Goal: Task Accomplishment & Management: Manage account settings

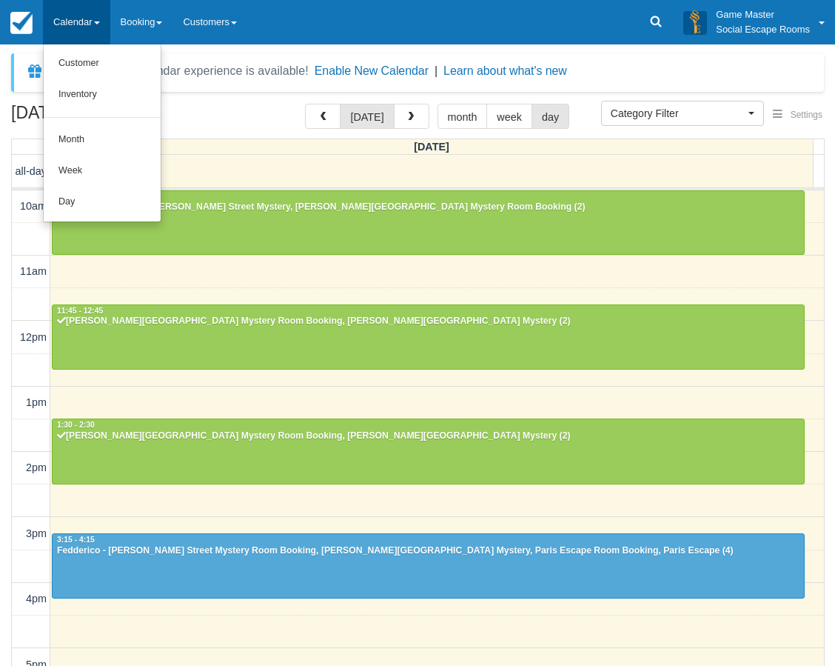
select select
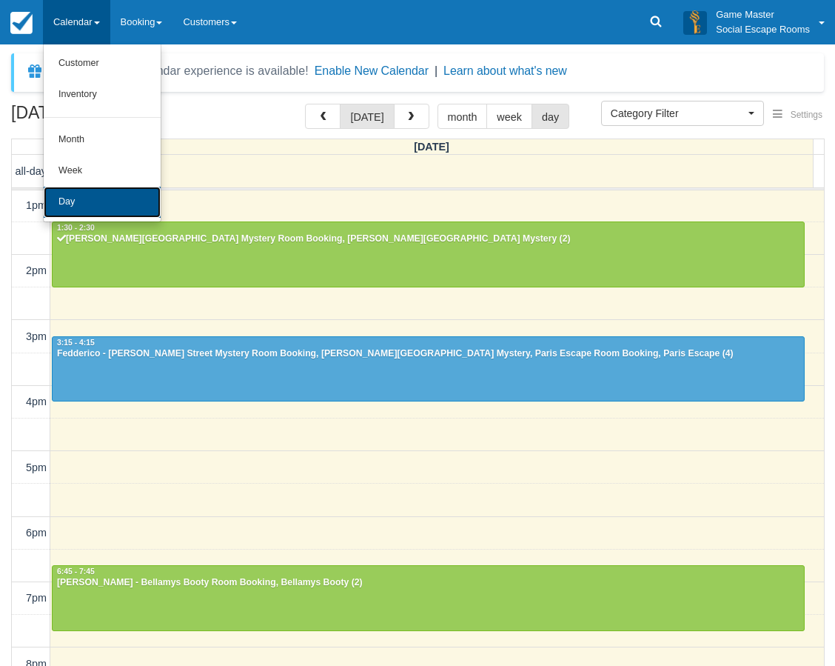
click at [133, 196] on link "Day" at bounding box center [102, 202] width 117 height 31
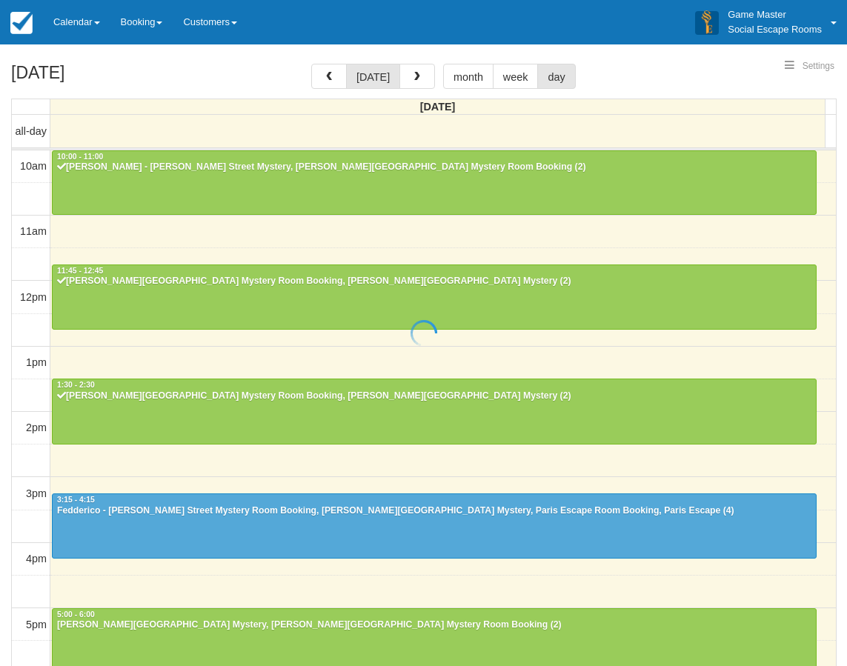
select select
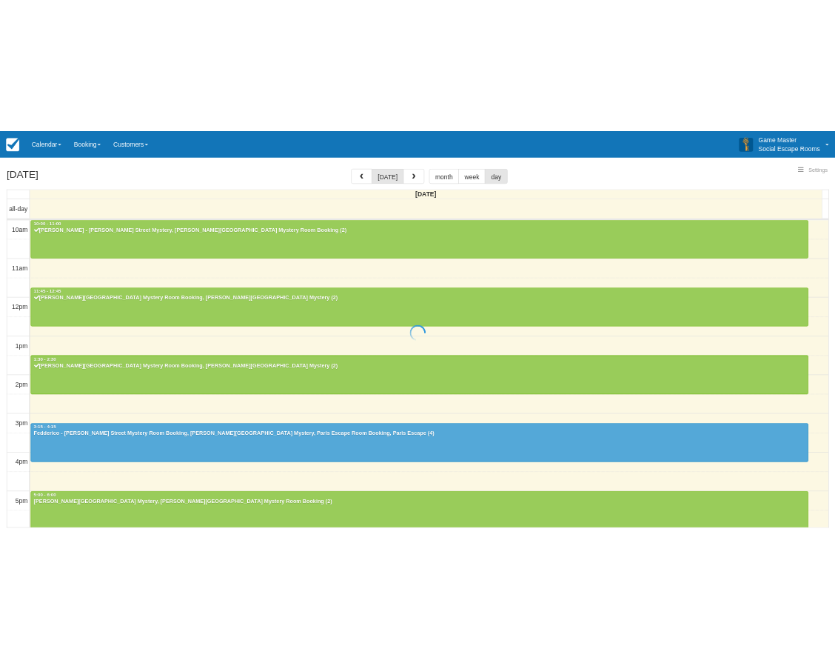
scroll to position [262, 0]
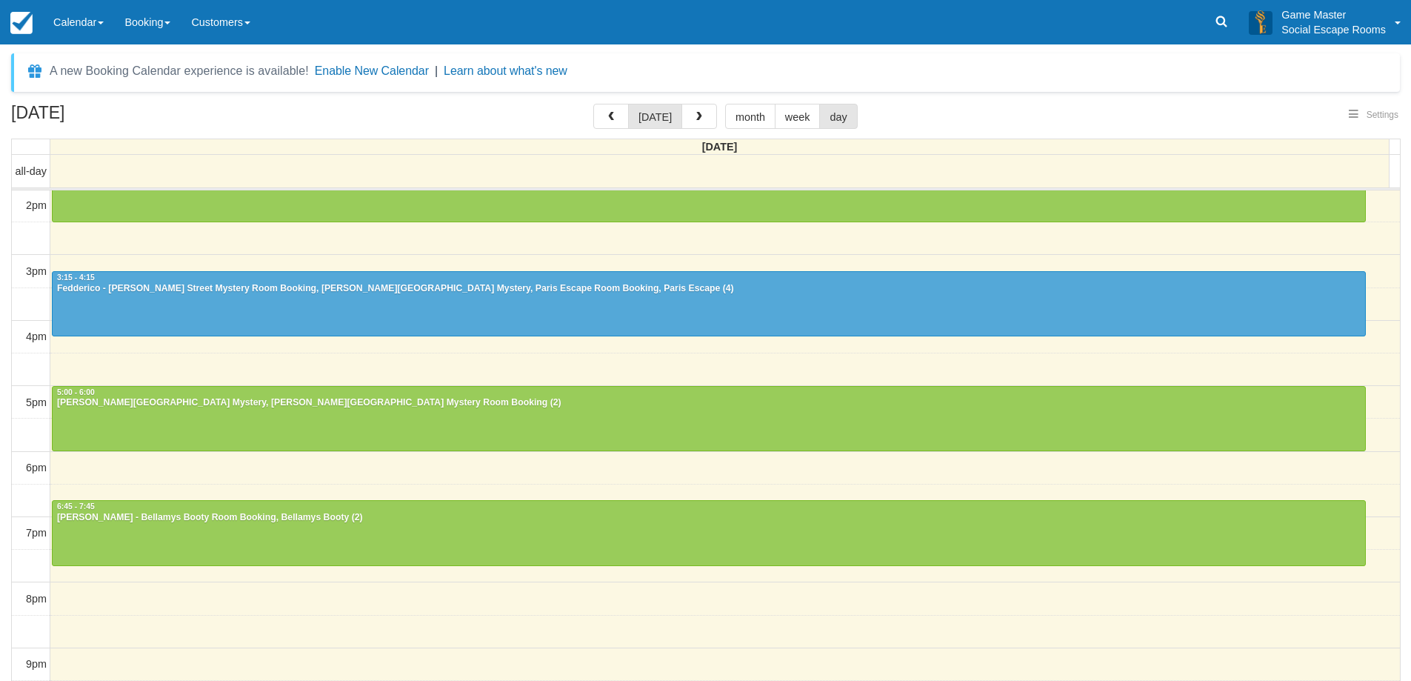
select select
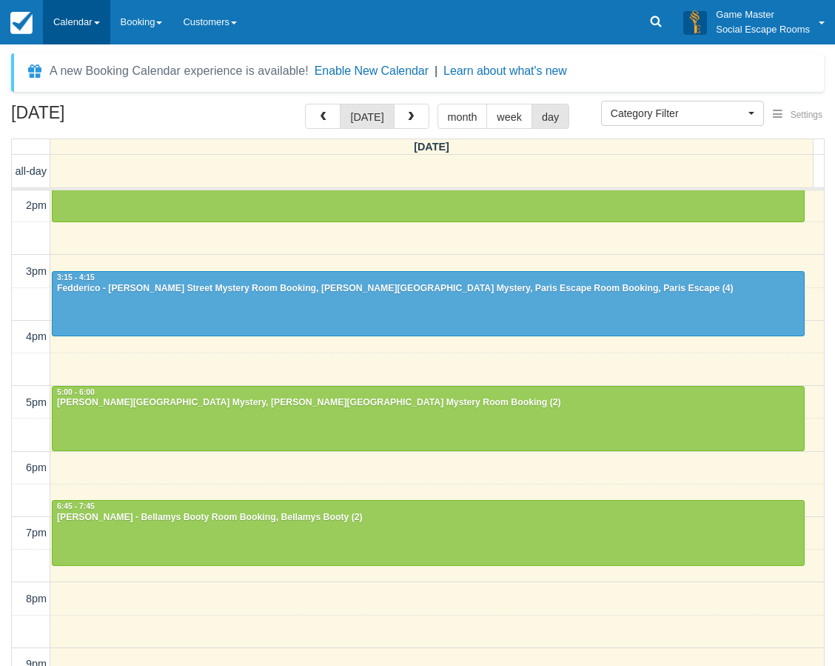
click at [84, 22] on link "Calendar" at bounding box center [76, 22] width 67 height 44
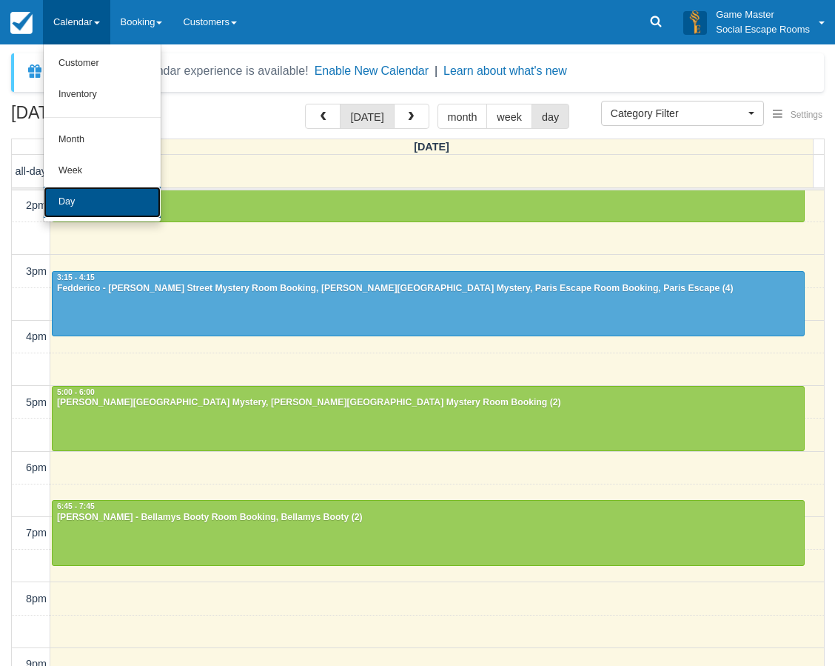
click at [110, 187] on link "Day" at bounding box center [102, 202] width 117 height 31
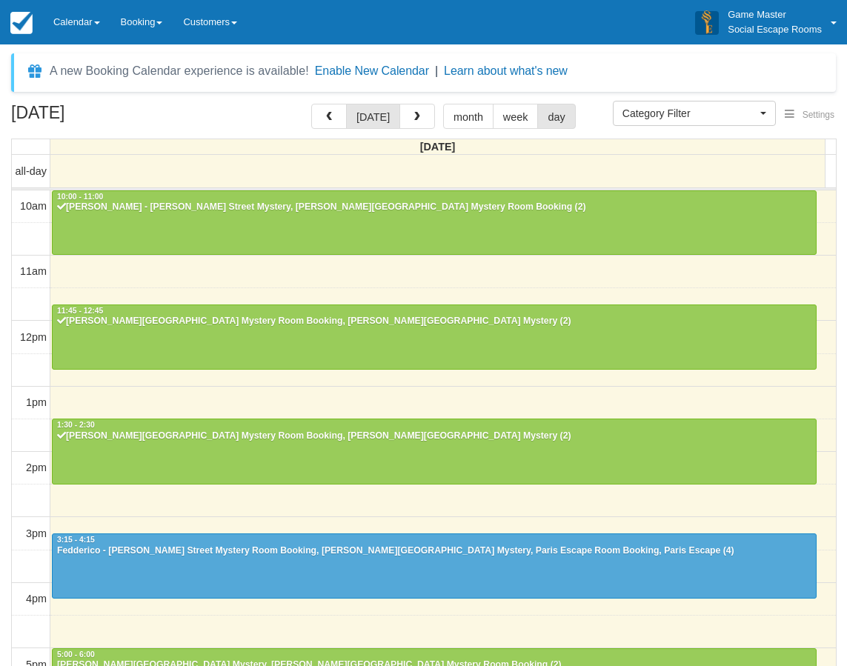
select select
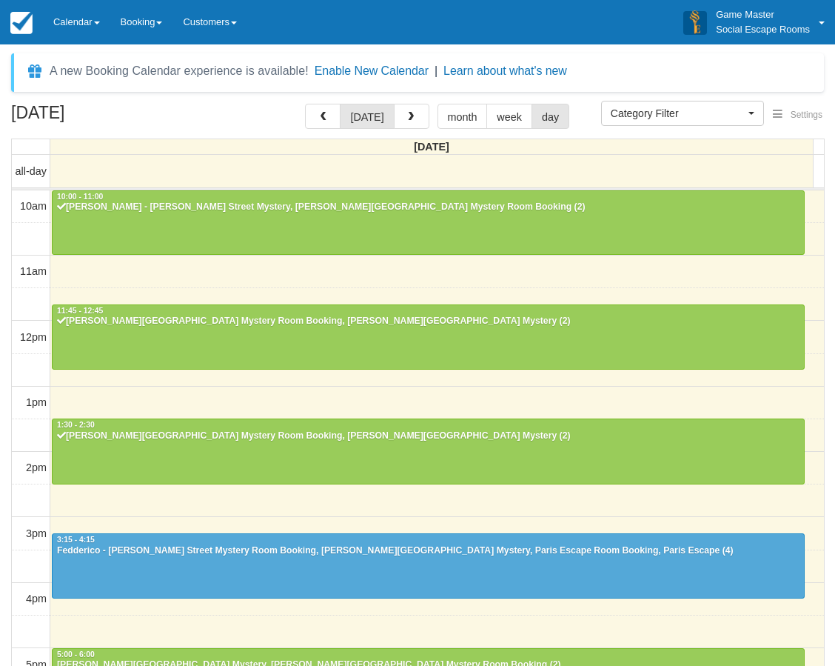
scroll to position [262, 0]
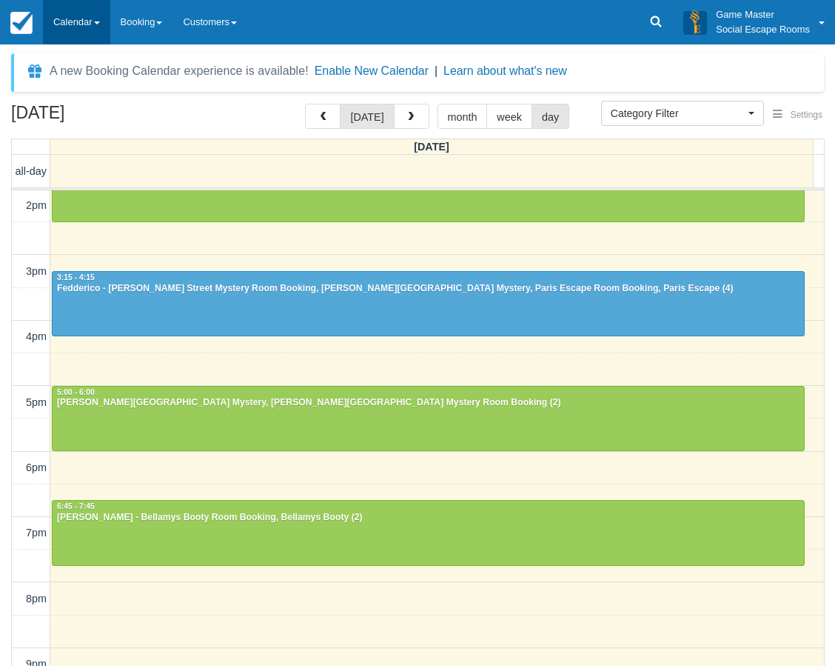
click at [64, 27] on link "Calendar" at bounding box center [76, 22] width 67 height 44
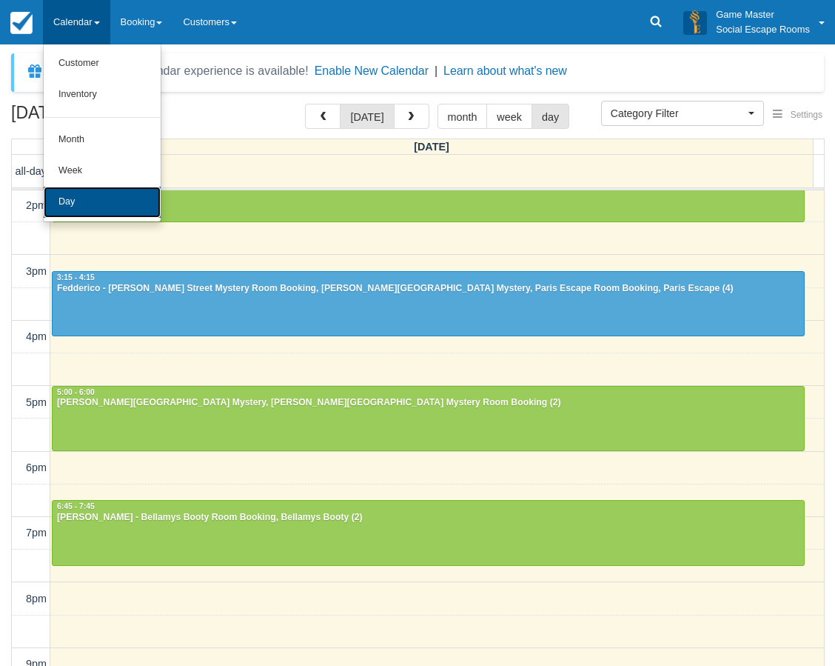
click at [84, 198] on link "Day" at bounding box center [102, 202] width 117 height 31
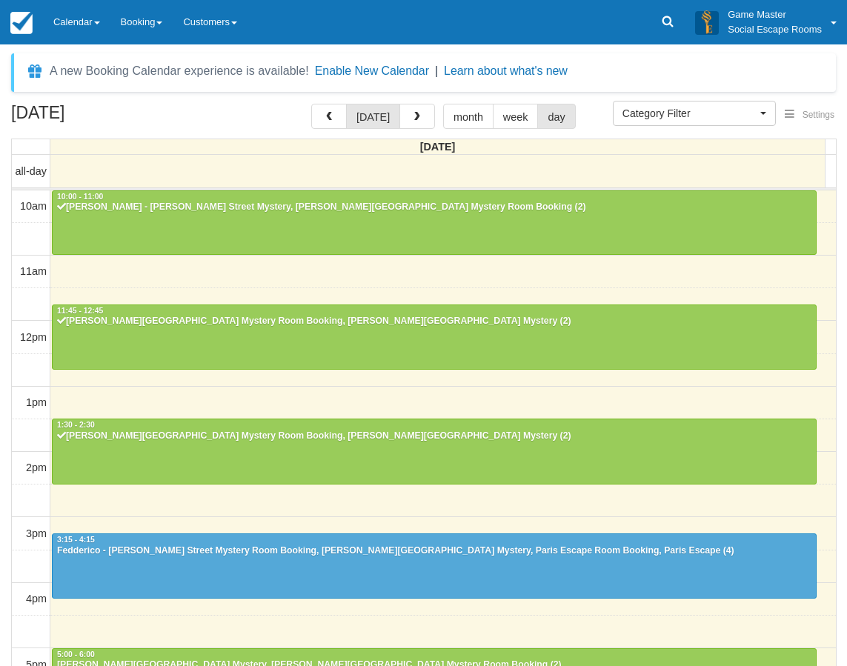
select select
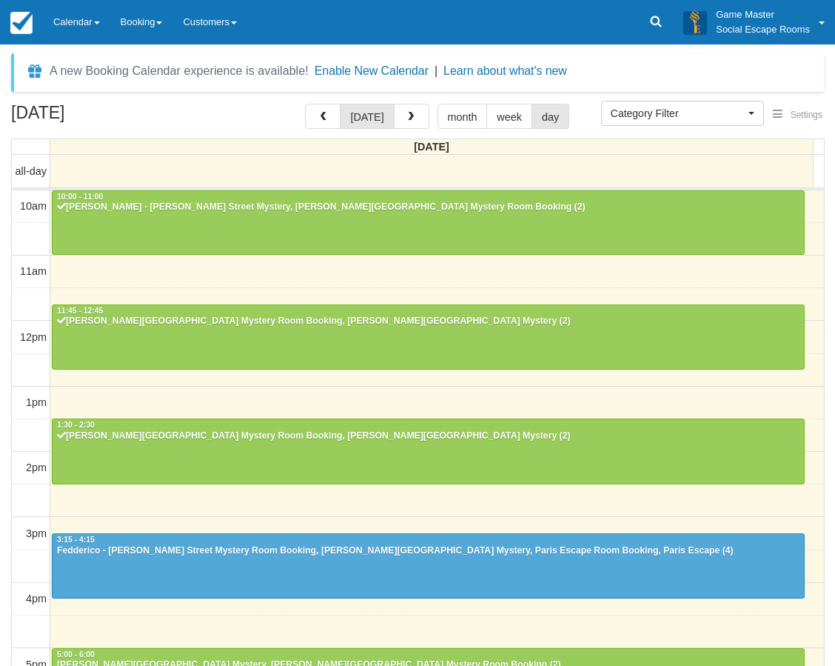
scroll to position [262, 0]
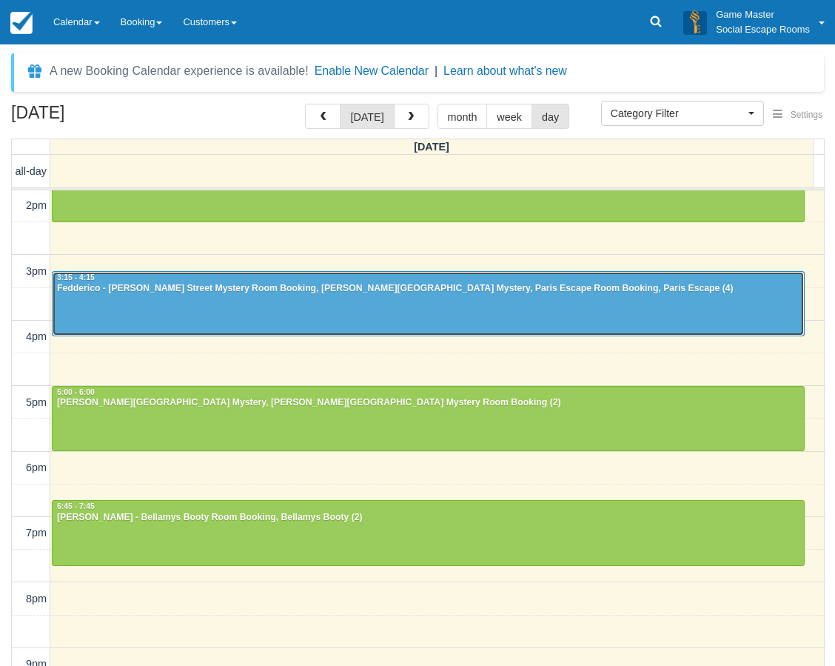
click at [233, 305] on div at bounding box center [429, 304] width 752 height 64
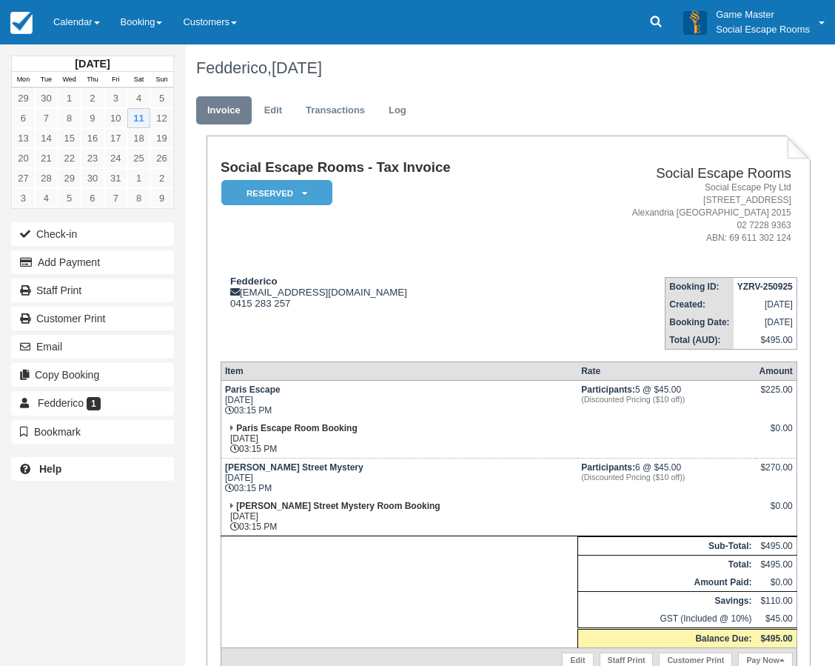
click at [373, 260] on td "Social Escape Rooms - Tax Invoice Reserved   Pending Deposit Paid Blocked for C…" at bounding box center [386, 212] width 331 height 105
click at [357, 258] on td "Social Escape Rooms - Tax Invoice Reserved   Pending Deposit Paid Blocked for C…" at bounding box center [386, 212] width 331 height 105
click at [145, 239] on button "Check-in" at bounding box center [92, 234] width 163 height 24
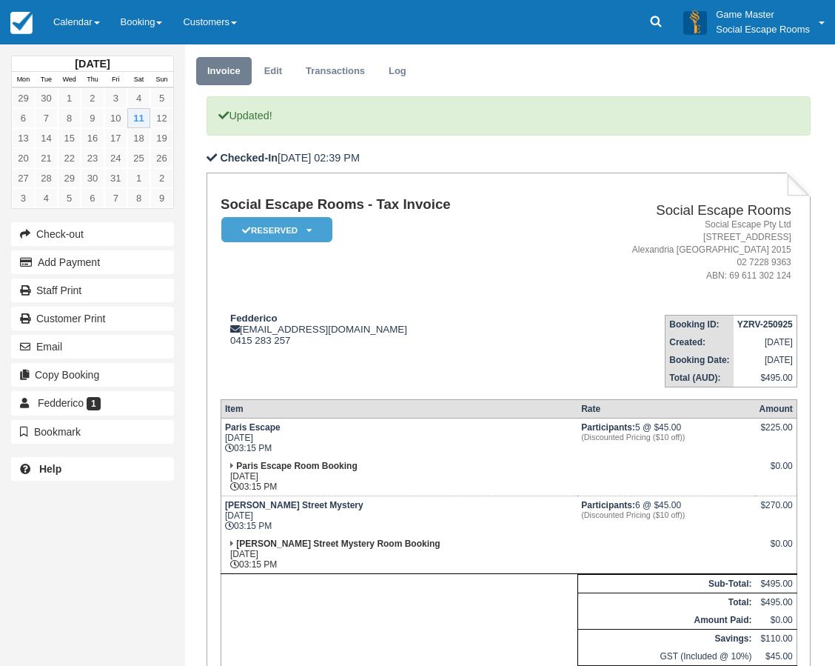
scroll to position [74, 0]
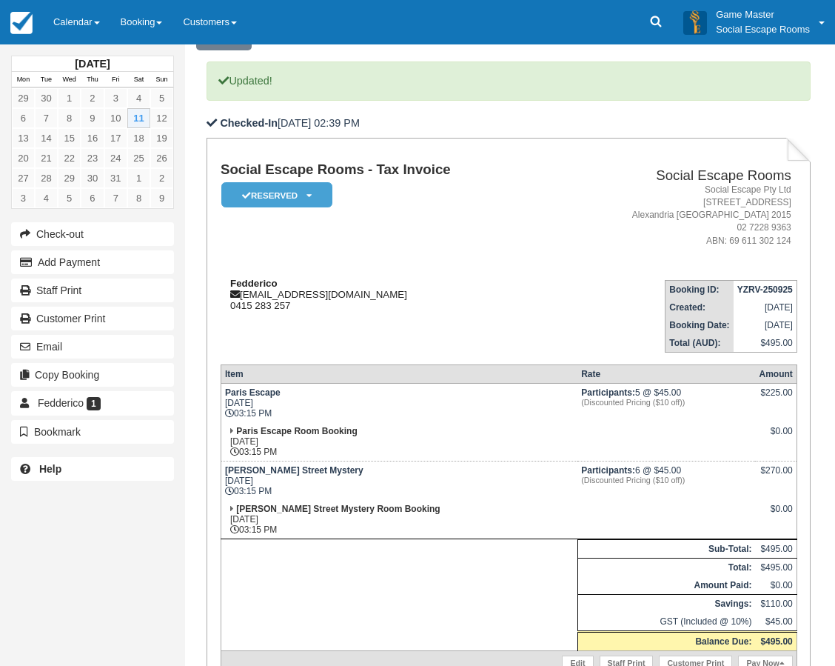
click at [361, 289] on div "Fedderico [EMAIL_ADDRESS][DOMAIN_NAME] 0415 283 257" at bounding box center [386, 294] width 331 height 33
click at [386, 315] on td "Fedderico fed@studiodgroup.com.au 0415 283 257" at bounding box center [386, 310] width 331 height 84
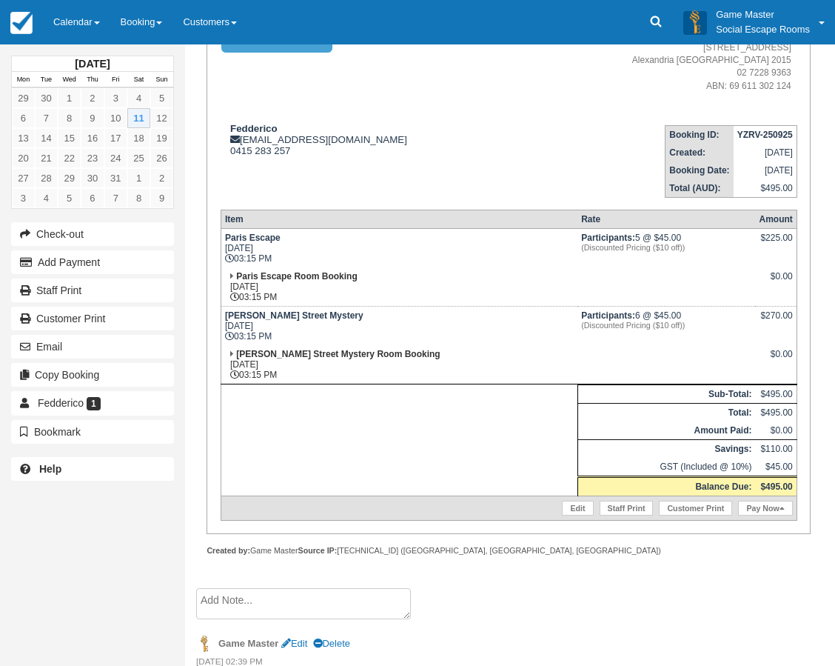
scroll to position [256, 0]
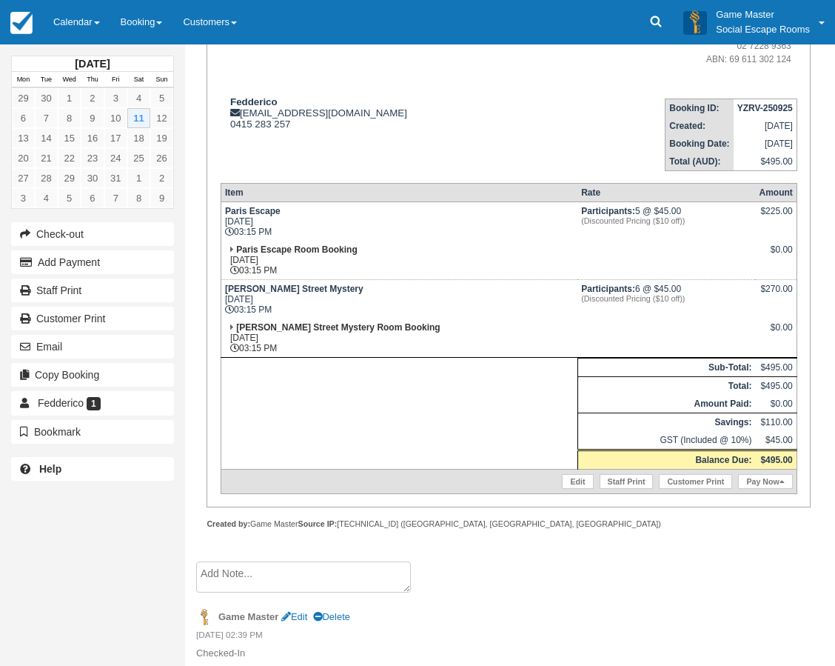
click at [416, 345] on td "Baker Street Mystery Room Booking Sat Oct 11, 2025 03:15 PM" at bounding box center [399, 337] width 357 height 39
drag, startPoint x: 316, startPoint y: 350, endPoint x: 228, endPoint y: 209, distance: 165.7
click at [228, 209] on tbody "Paris Escape Sat Oct 11, 2025 03:15 PM Participants: 5 @ $45.00 (Discounted Pri…" at bounding box center [509, 347] width 576 height 292
click at [228, 209] on strong "Paris Escape" at bounding box center [253, 211] width 56 height 10
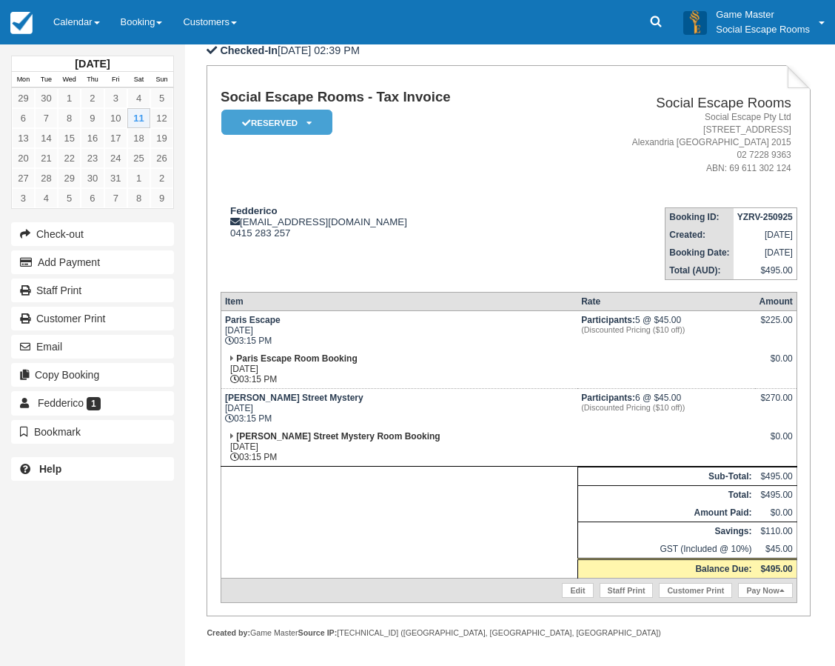
scroll to position [181, 0]
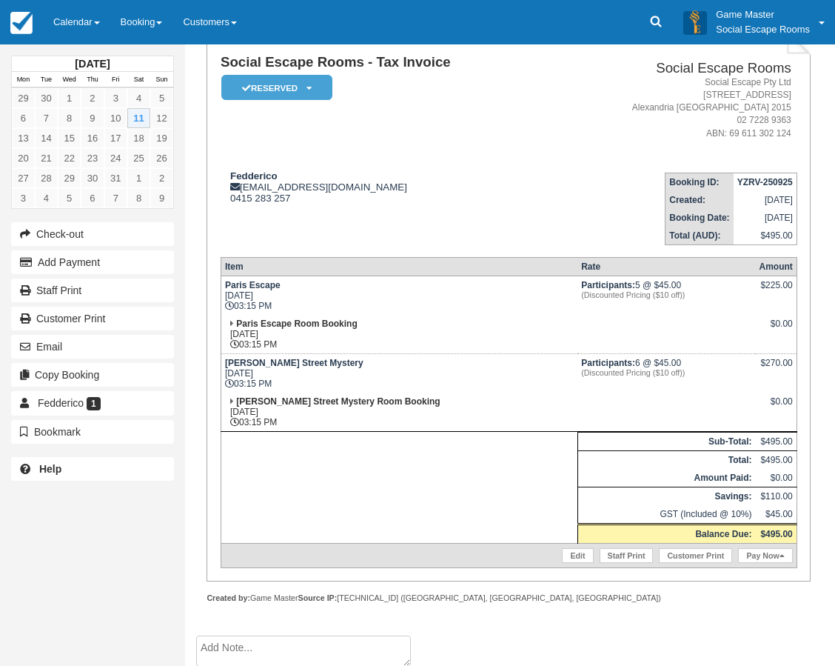
click at [581, 361] on strong "Participants:" at bounding box center [608, 363] width 54 height 10
drag, startPoint x: 607, startPoint y: 285, endPoint x: 661, endPoint y: 367, distance: 97.4
click at [661, 367] on tbody "Paris Escape Sat Oct 11, 2025 03:15 PM Participants: 5 @ $45.00 (Discounted Pri…" at bounding box center [509, 422] width 576 height 292
click at [661, 367] on td "Participants: 6 @ $45.00 (Discounted Pricing ($10 off))" at bounding box center [667, 372] width 178 height 39
click at [608, 287] on td "Participants: 5 @ $45.00 (Discounted Pricing ($10 off))" at bounding box center [667, 295] width 178 height 39
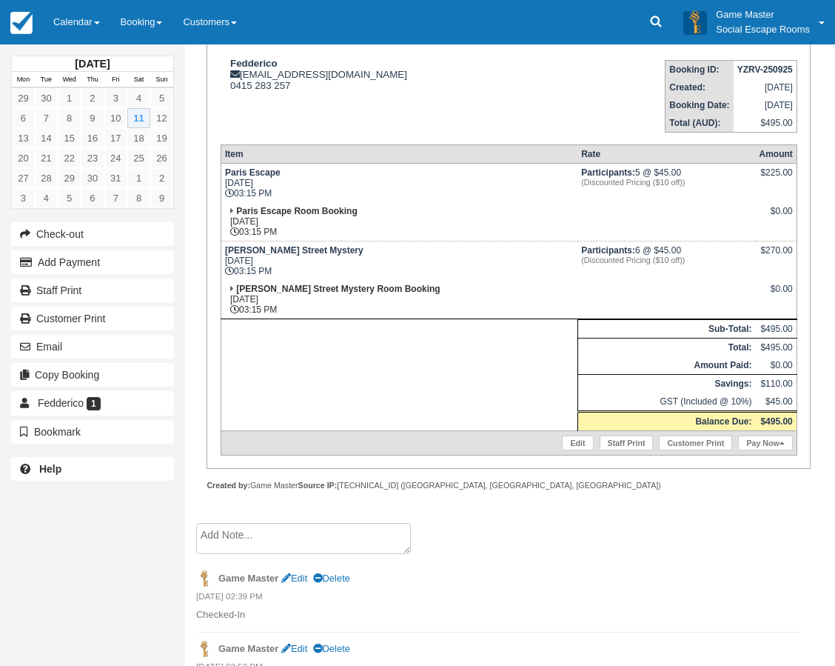
scroll to position [330, 0]
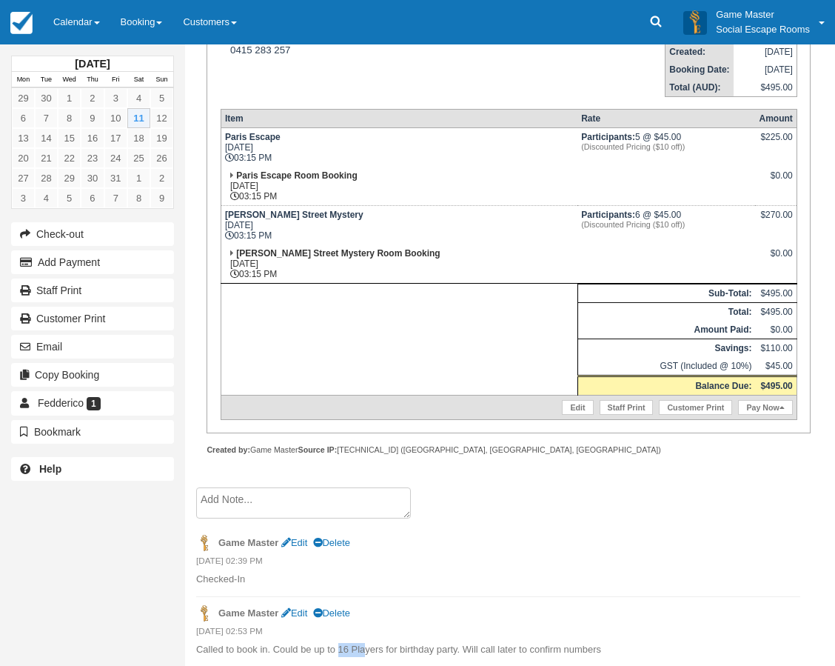
drag, startPoint x: 341, startPoint y: 651, endPoint x: 364, endPoint y: 657, distance: 23.7
click at [364, 657] on li "Game Master Edit Delete 25/09/2025 02:53 PM Called to book in. Could be up to 1…" at bounding box center [498, 632] width 604 height 70
click at [368, 644] on p "Called to book in. Could be up to 16 Players for birthday party. Will call late…" at bounding box center [498, 650] width 604 height 14
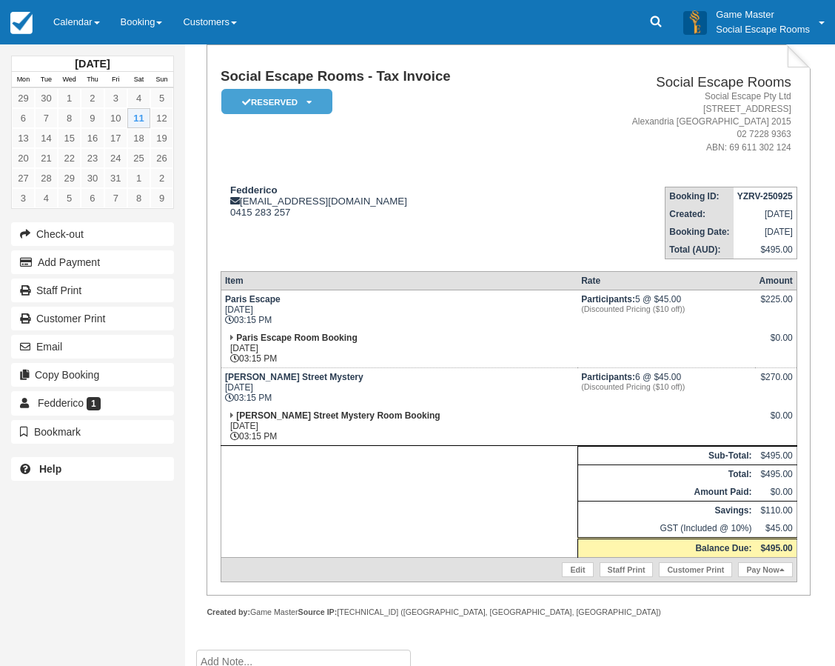
scroll to position [107, 0]
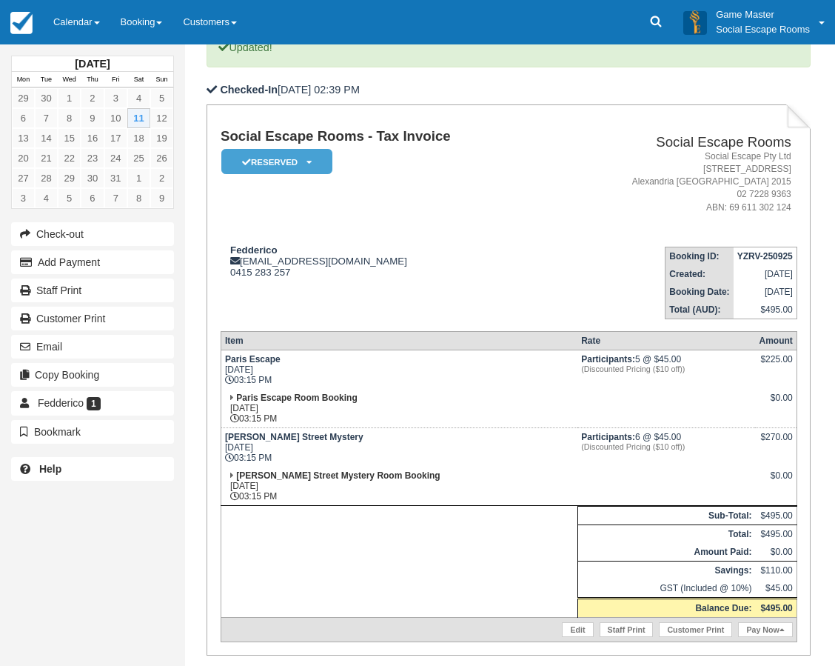
click at [507, 413] on td "Paris Escape Room Booking Sat Oct 11, 2025 03:15 PM" at bounding box center [399, 408] width 357 height 39
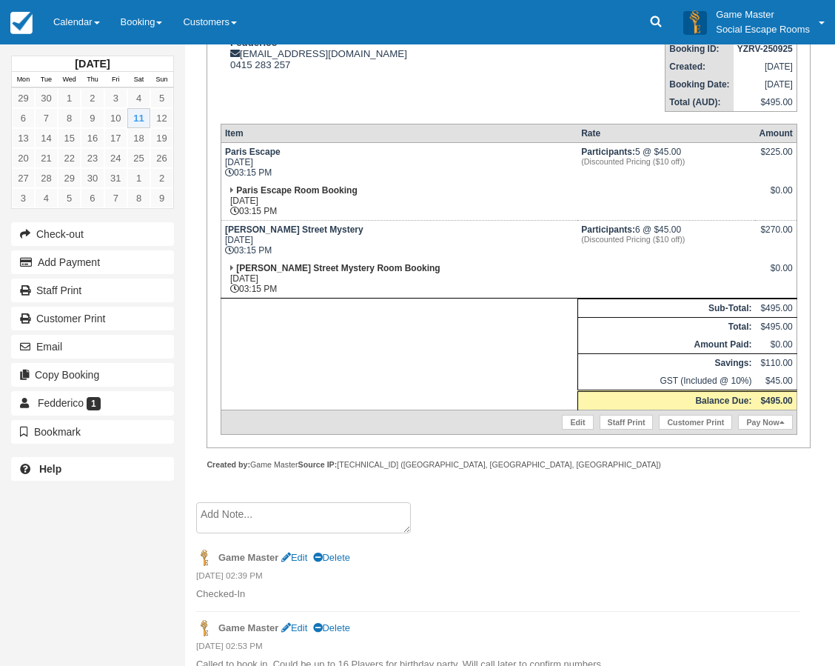
scroll to position [330, 0]
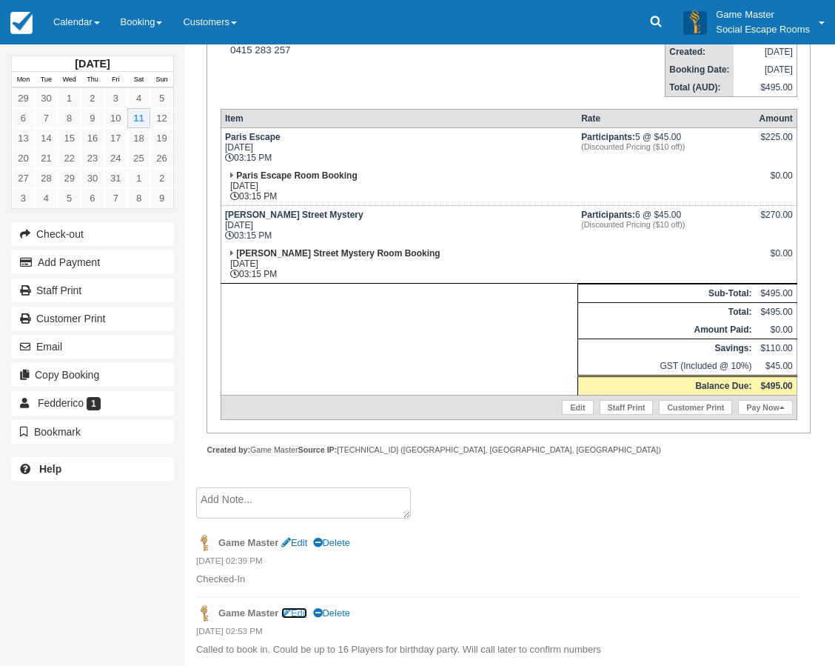
click at [295, 615] on link "Edit" at bounding box center [294, 612] width 26 height 11
type textarea "Called to book in. Could be up to 16 Players for birthday party. Will call late…"
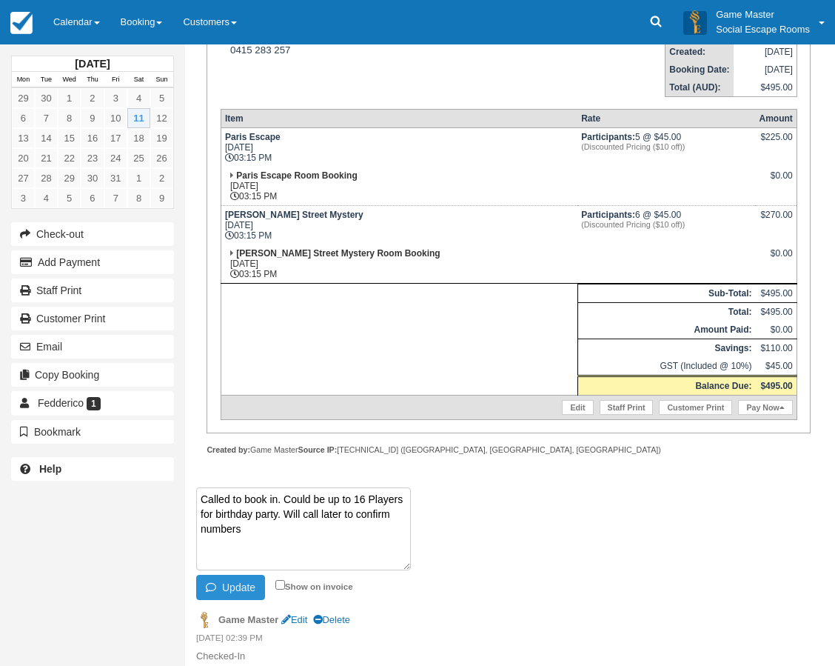
click at [231, 596] on button "Update" at bounding box center [230, 587] width 69 height 25
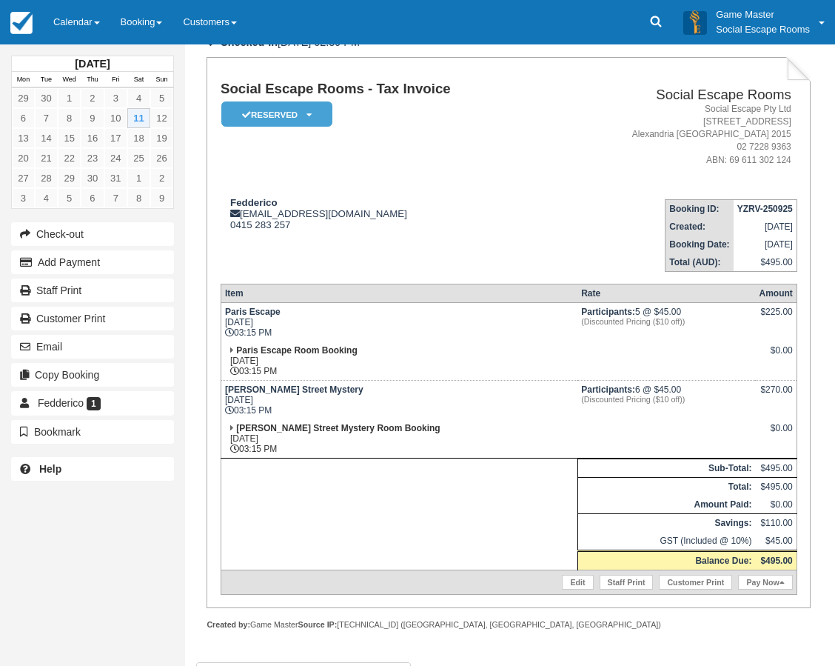
scroll to position [181, 0]
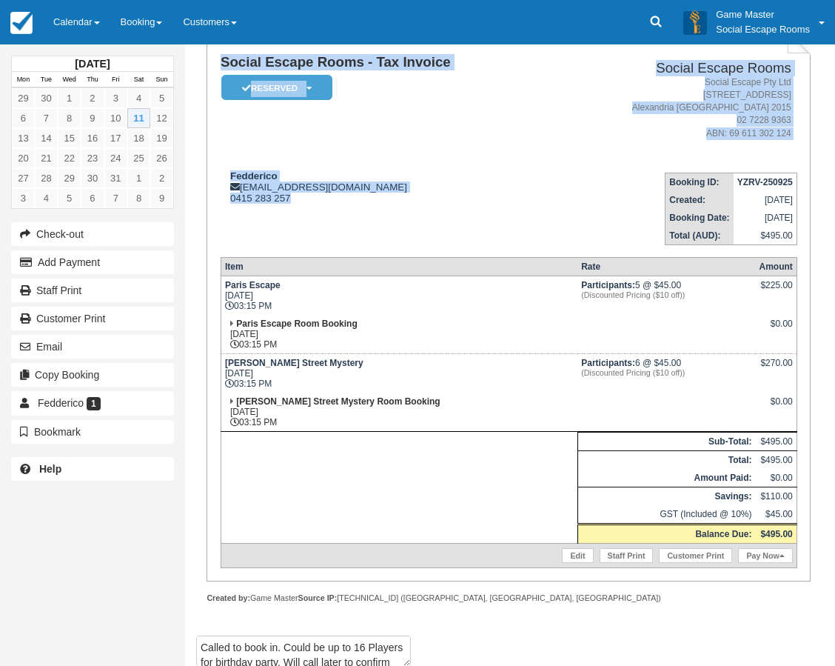
drag, startPoint x: 311, startPoint y: 199, endPoint x: 225, endPoint y: 168, distance: 91.4
click at [221, 163] on td "Fedderico fed@studiodgroup.com.au 0415 283 257" at bounding box center [386, 203] width 331 height 84
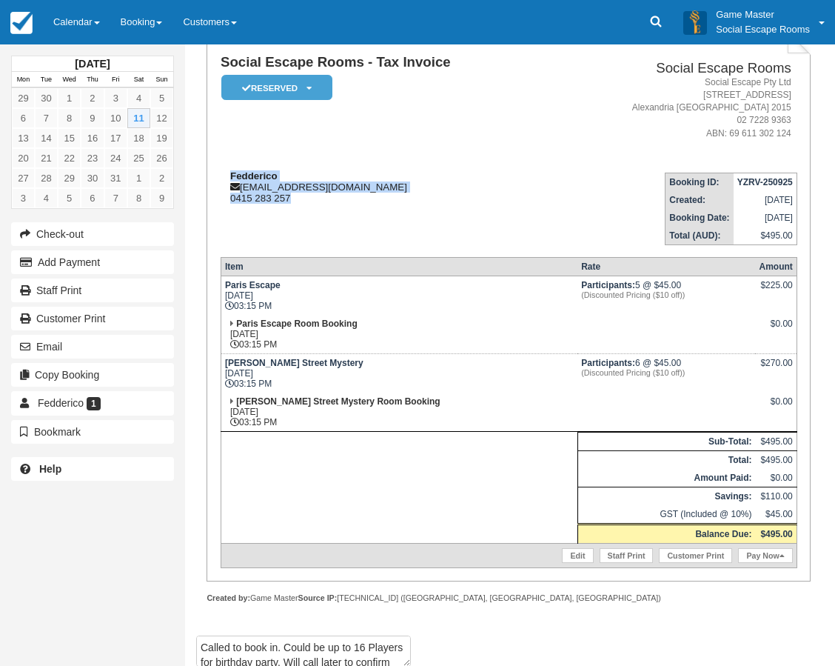
click at [283, 180] on div "Fedderico fed@studiodgroup.com.au 0415 283 257" at bounding box center [386, 186] width 331 height 33
drag, startPoint x: 298, startPoint y: 199, endPoint x: 224, endPoint y: 170, distance: 79.5
click at [224, 170] on div "Fedderico fed@studiodgroup.com.au 0415 283 257" at bounding box center [386, 186] width 331 height 33
click at [236, 184] on icon at bounding box center [235, 187] width 10 height 10
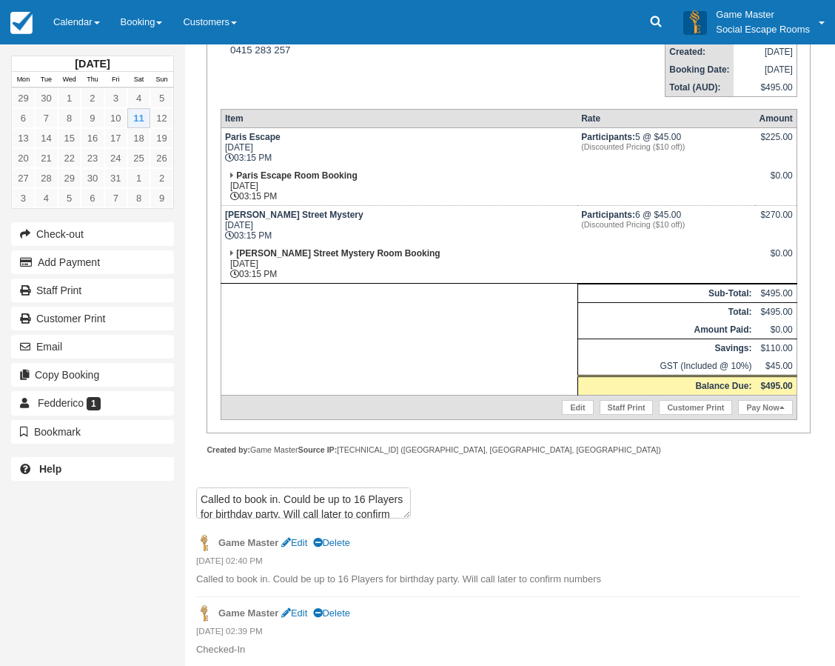
scroll to position [256, 0]
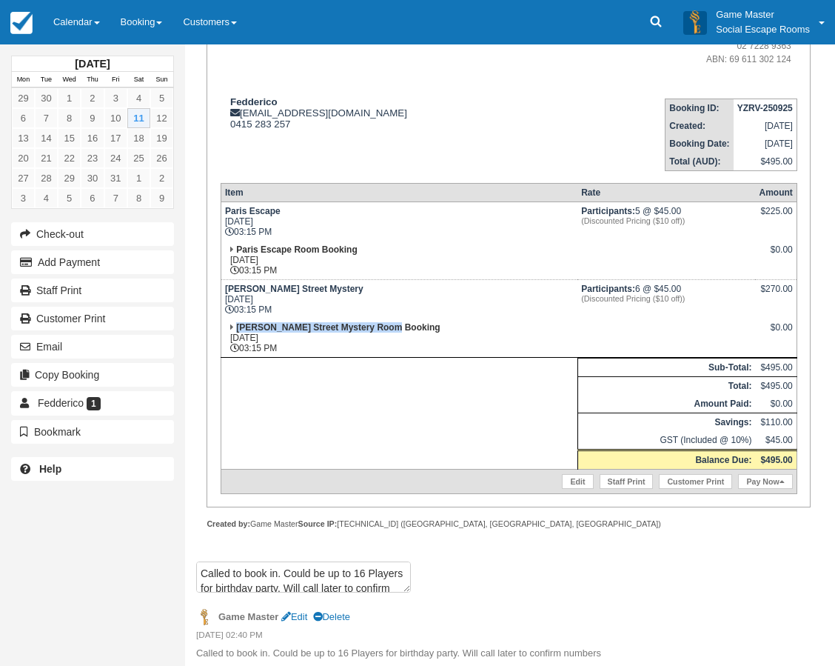
drag, startPoint x: 399, startPoint y: 324, endPoint x: 238, endPoint y: 328, distance: 161.5
click at [238, 328] on td "Baker Street Mystery Room Booking Sat Oct 11, 2025 03:15 PM" at bounding box center [399, 337] width 357 height 39
click at [308, 357] on td at bounding box center [399, 413] width 357 height 112
drag, startPoint x: 284, startPoint y: 348, endPoint x: 232, endPoint y: 308, distance: 66.1
click at [232, 308] on tbody "Paris Escape Sat Oct 11, 2025 03:15 PM Participants: 5 @ $45.00 (Discounted Pri…" at bounding box center [509, 347] width 576 height 292
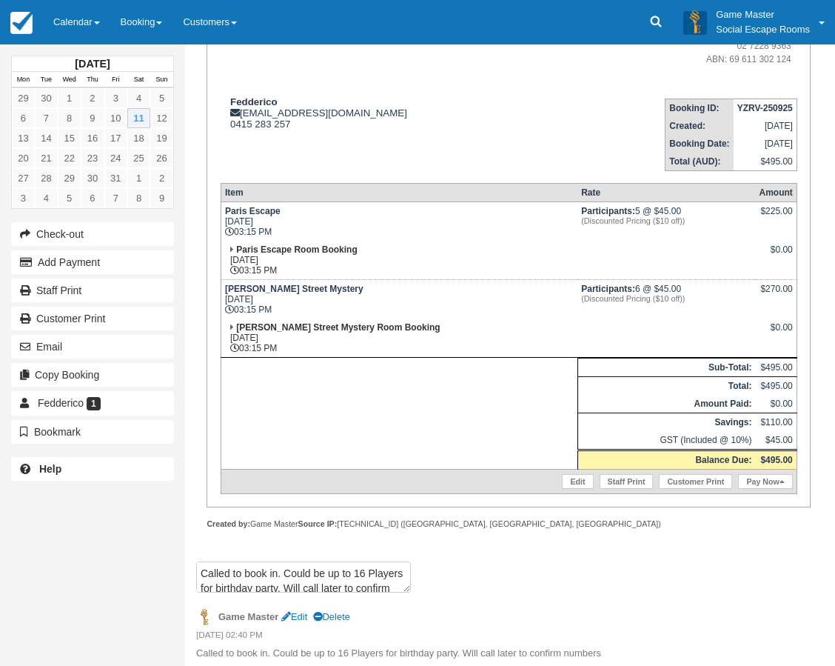
click at [283, 303] on td "Baker Street Mystery Sat Oct 11, 2025 03:15 PM" at bounding box center [399, 298] width 357 height 39
drag, startPoint x: 297, startPoint y: 346, endPoint x: 227, endPoint y: 208, distance: 154.4
click at [227, 208] on tbody "Paris Escape Sat Oct 11, 2025 03:15 PM Participants: 5 @ $45.00 (Discounted Pri…" at bounding box center [509, 347] width 576 height 292
click at [379, 279] on td "Baker Street Mystery Sat Oct 11, 2025 03:15 PM" at bounding box center [399, 298] width 357 height 39
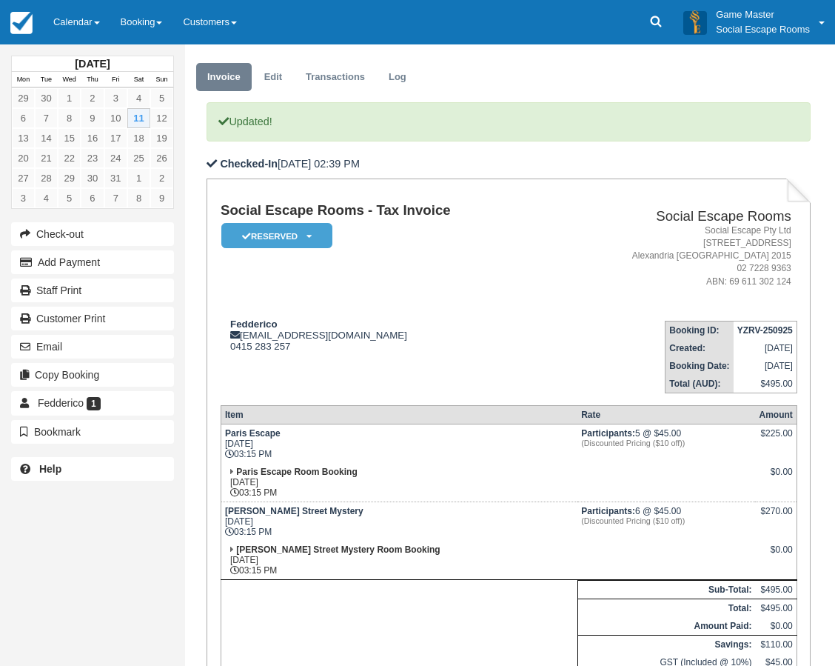
scroll to position [107, 0]
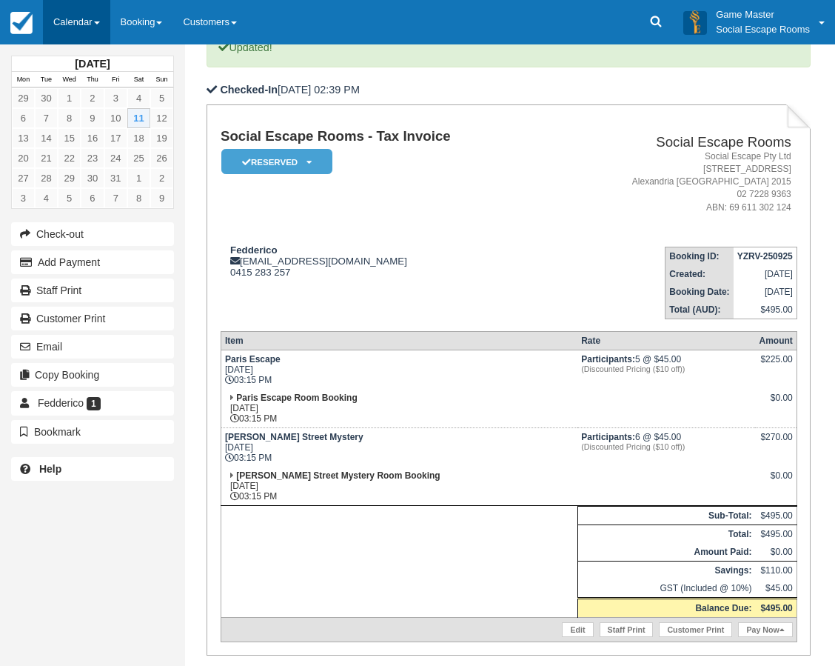
click at [68, 25] on link "Calendar" at bounding box center [76, 22] width 67 height 44
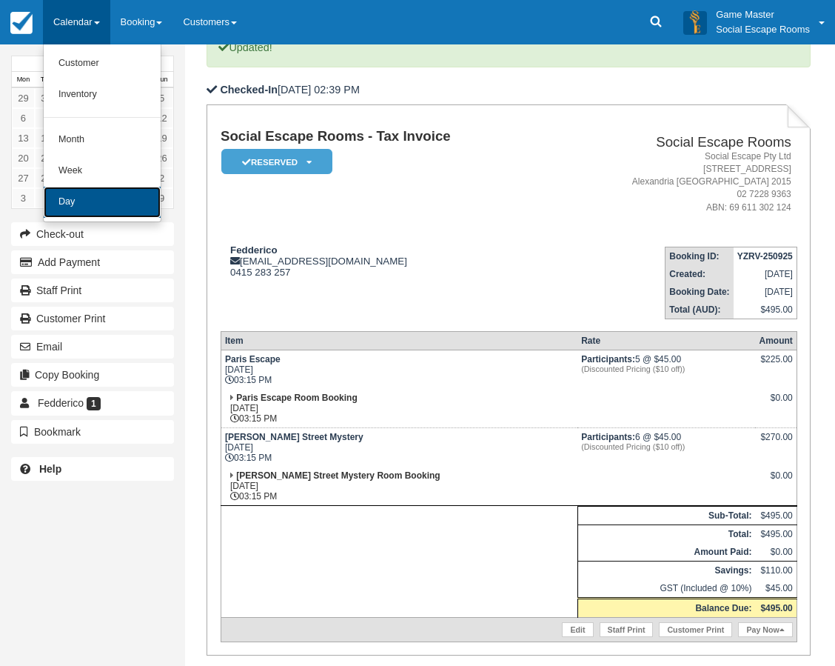
click at [85, 208] on link "Day" at bounding box center [102, 202] width 117 height 31
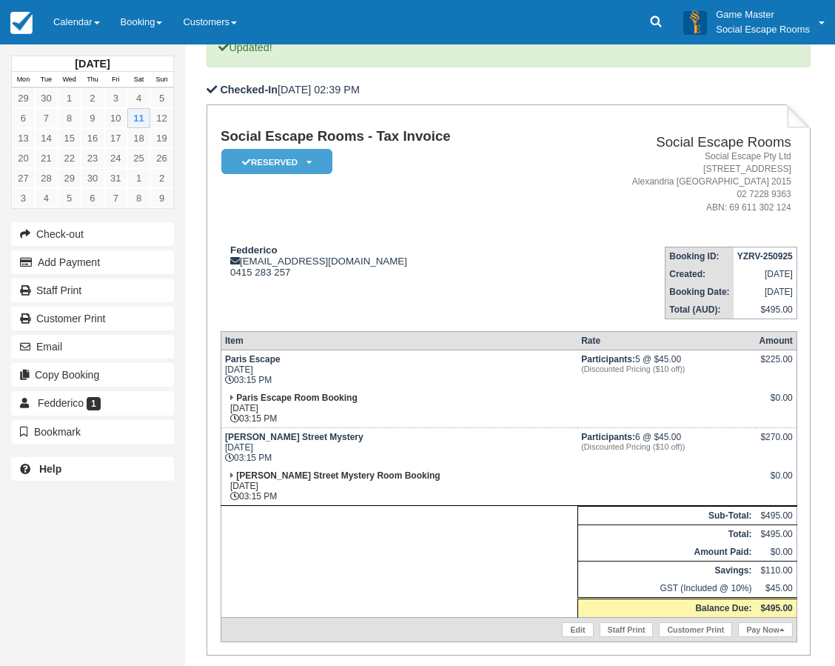
click at [350, 241] on td "Fedderico fed@studiodgroup.com.au 0415 283 257" at bounding box center [386, 277] width 331 height 84
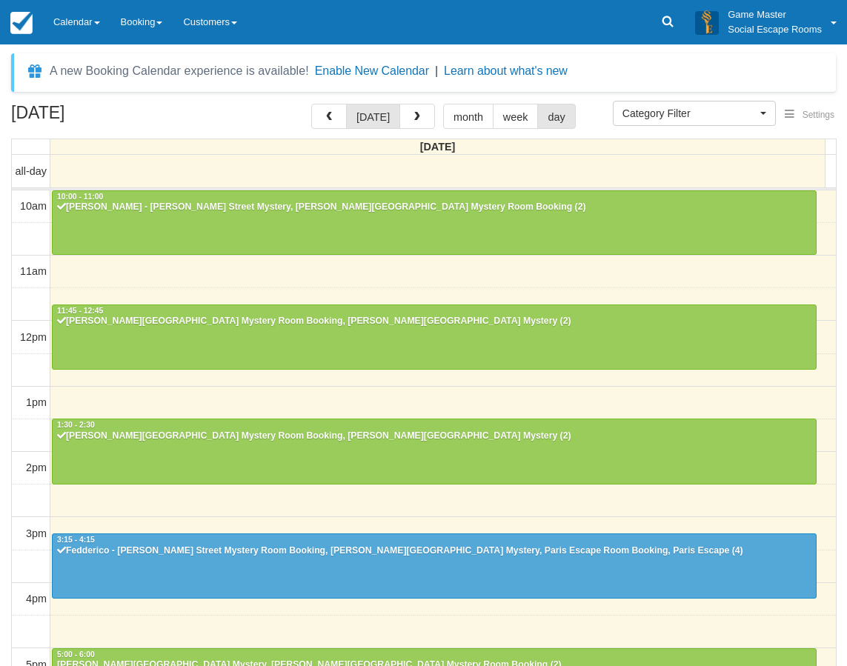
select select
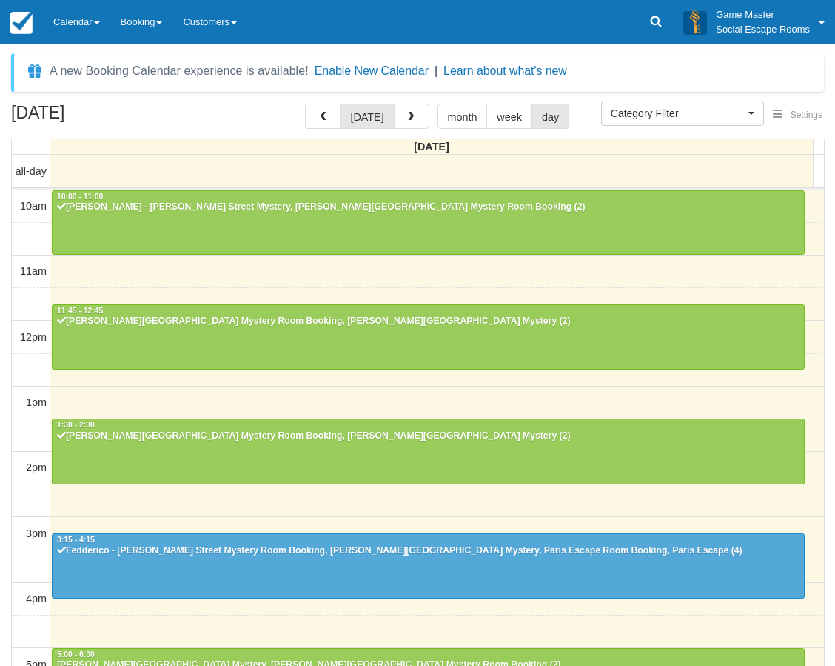
scroll to position [262, 0]
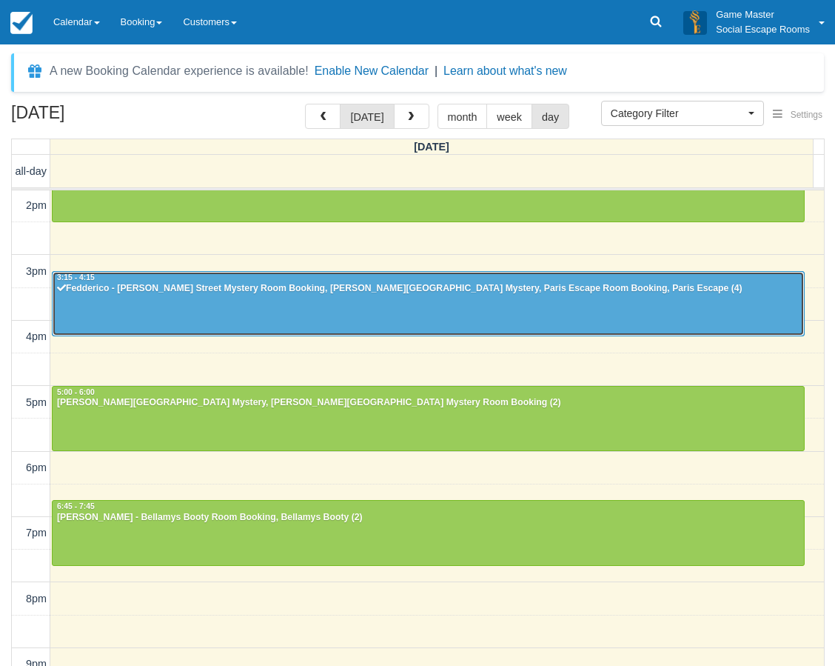
click at [345, 318] on div at bounding box center [429, 304] width 752 height 64
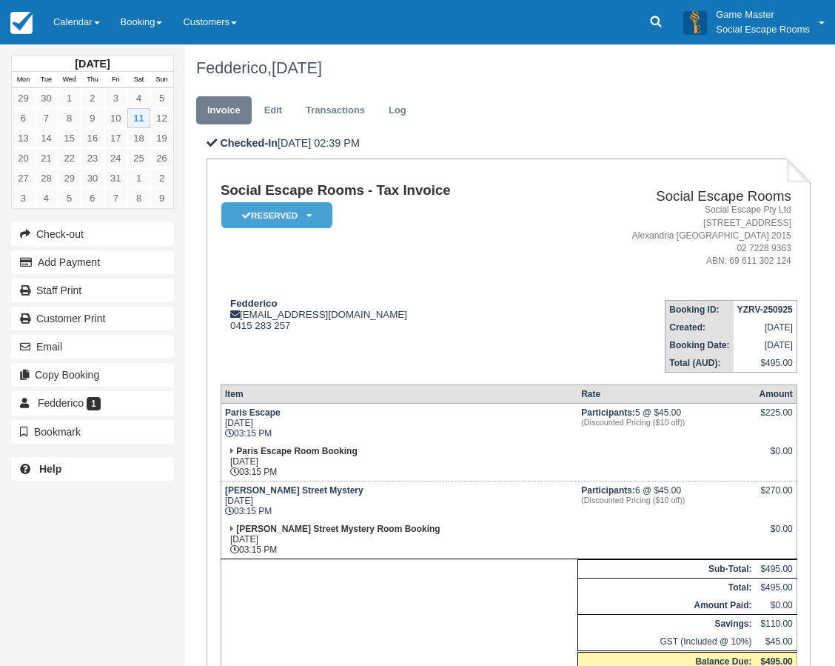
click at [350, 249] on td "Social Escape Rooms - Tax Invoice Reserved   Pending Deposit Paid Blocked for C…" at bounding box center [386, 235] width 331 height 105
click at [355, 270] on td "Social Escape Rooms - Tax Invoice Reserved   Pending Deposit Paid Blocked for C…" at bounding box center [386, 235] width 331 height 105
click at [96, 15] on link "Calendar" at bounding box center [76, 22] width 67 height 44
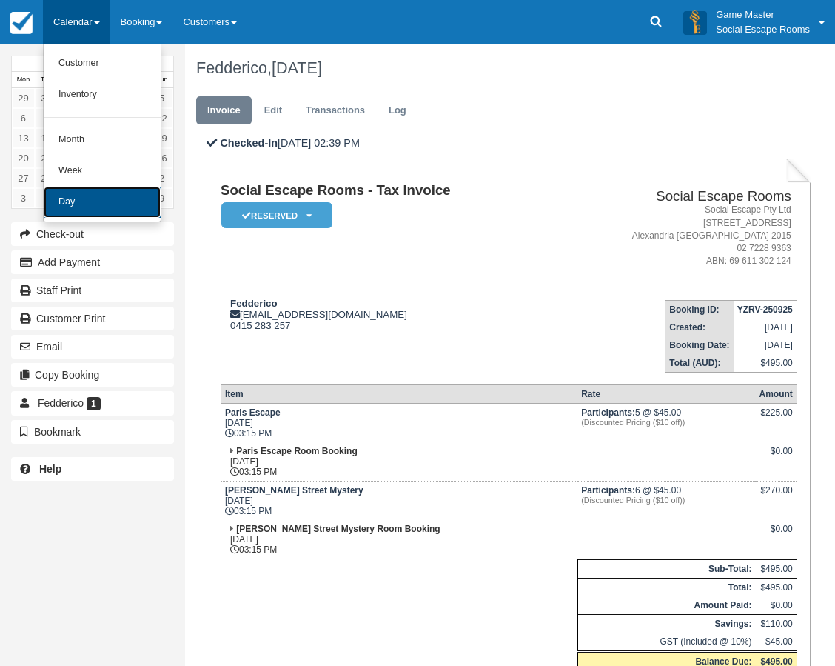
click at [116, 192] on link "Day" at bounding box center [102, 202] width 117 height 31
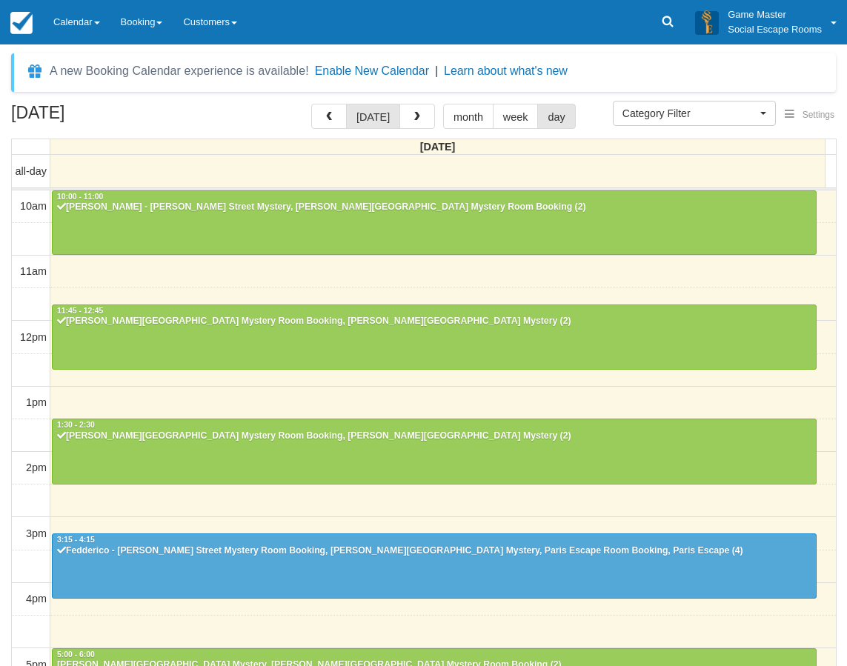
select select
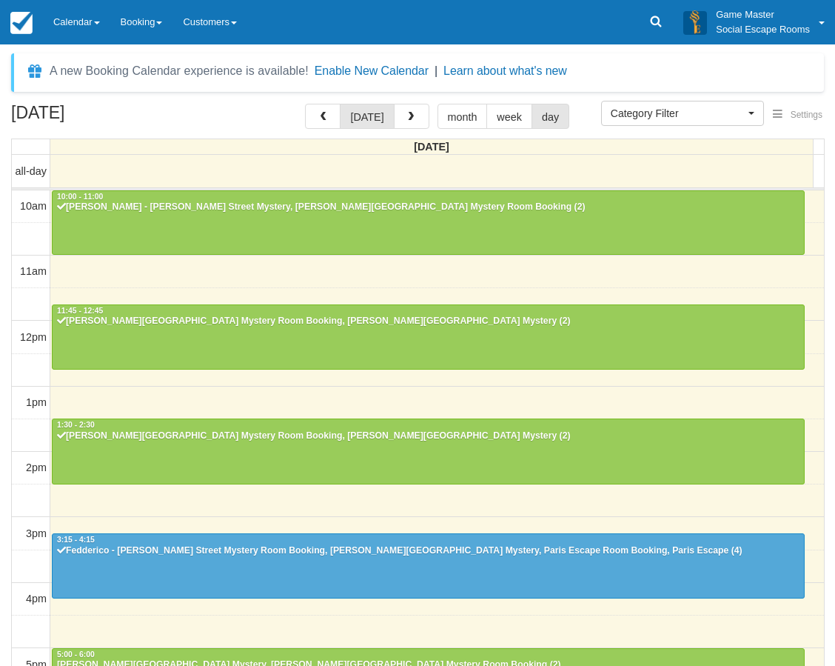
scroll to position [262, 0]
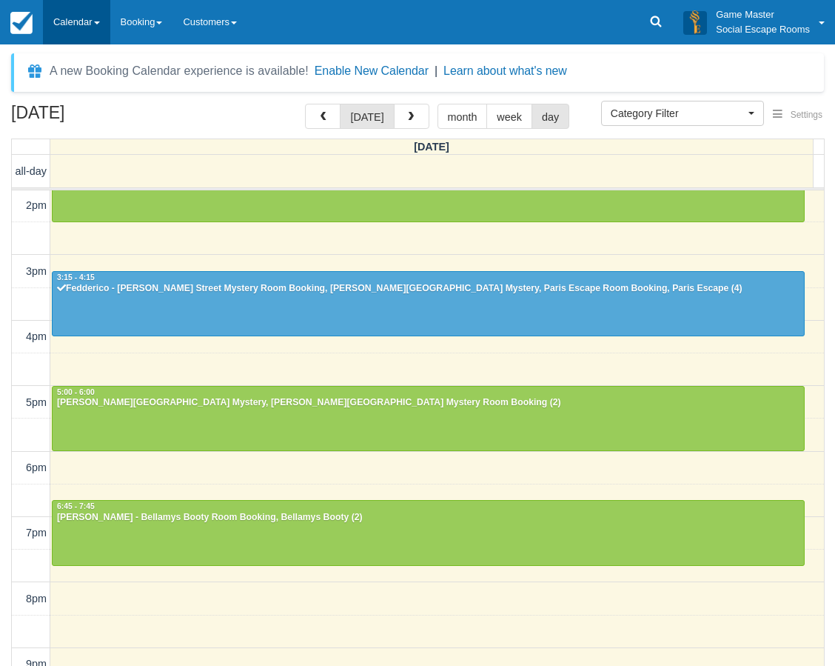
click at [71, 21] on link "Calendar" at bounding box center [76, 22] width 67 height 44
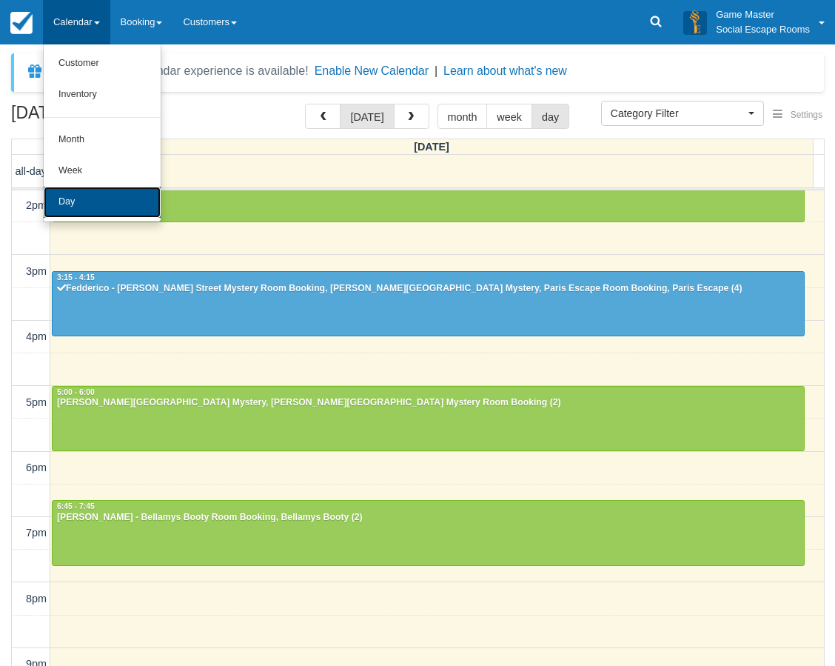
click at [79, 199] on link "Day" at bounding box center [102, 202] width 117 height 31
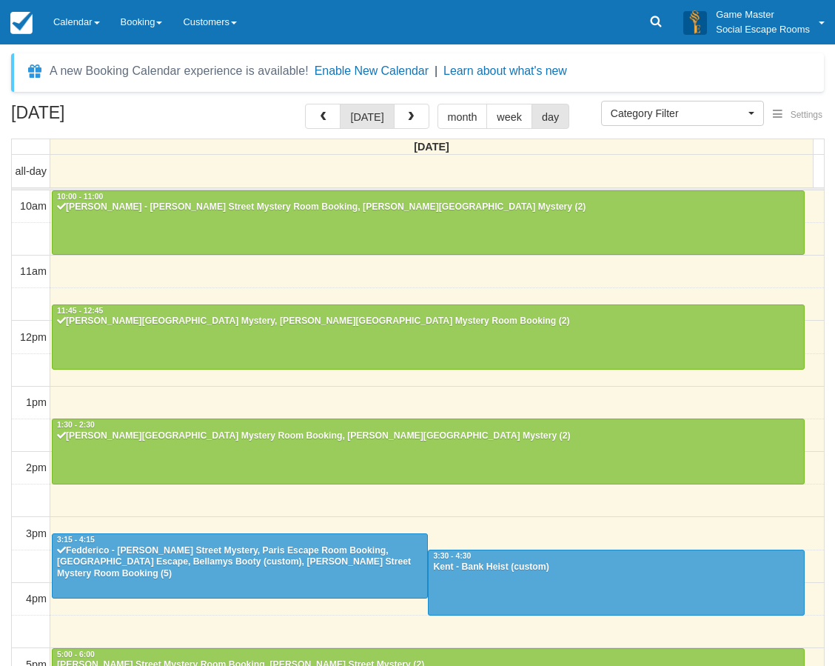
select select
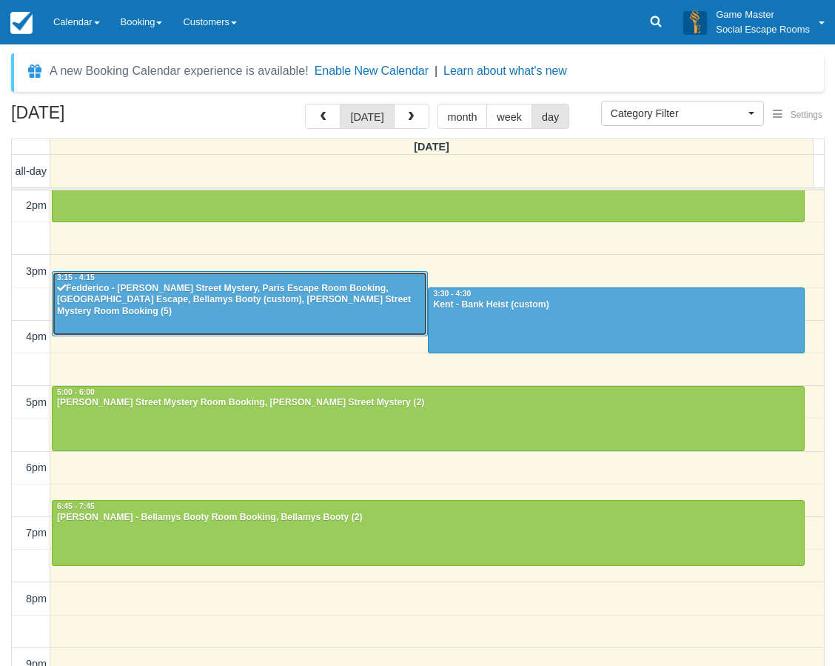
click at [346, 310] on div at bounding box center [240, 304] width 375 height 64
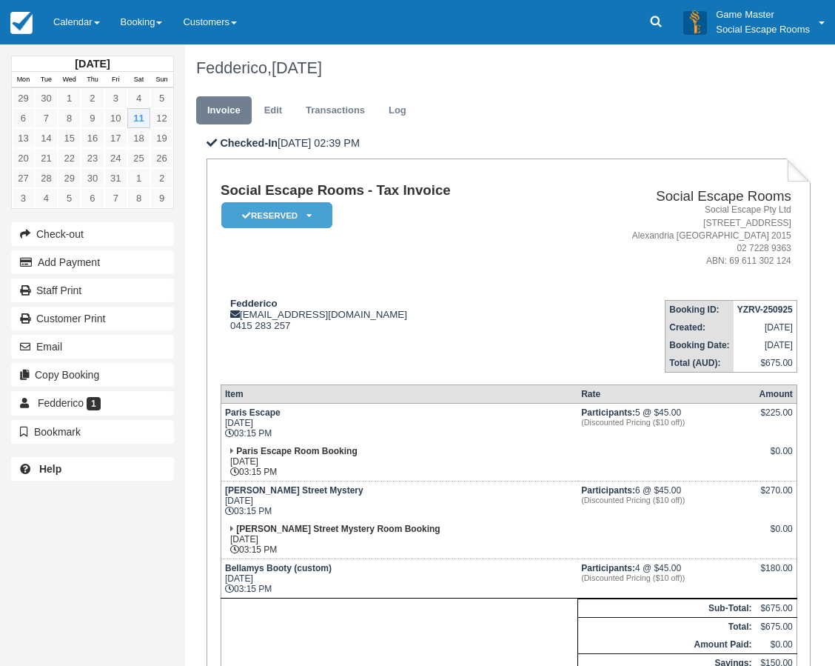
scroll to position [316, 0]
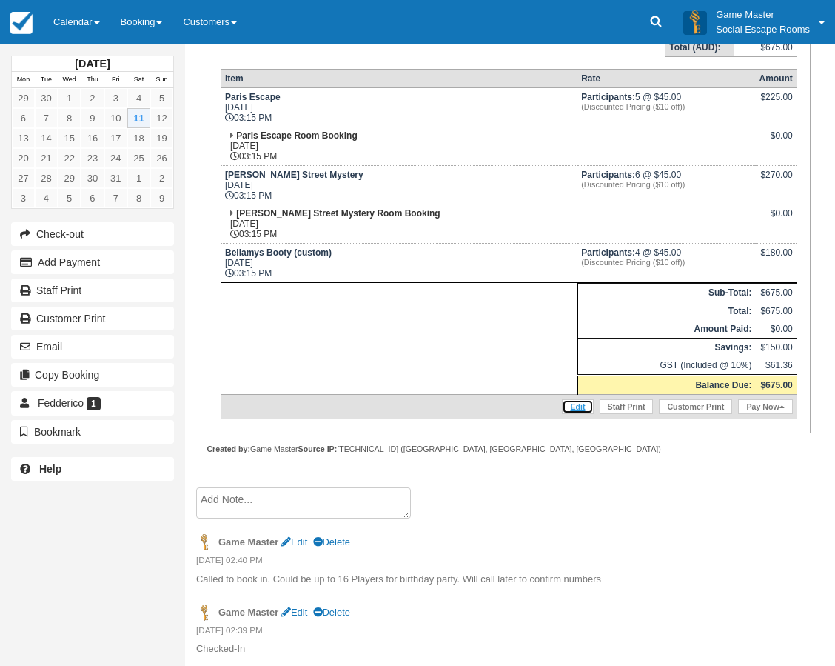
click at [576, 399] on link "Edit" at bounding box center [577, 406] width 31 height 15
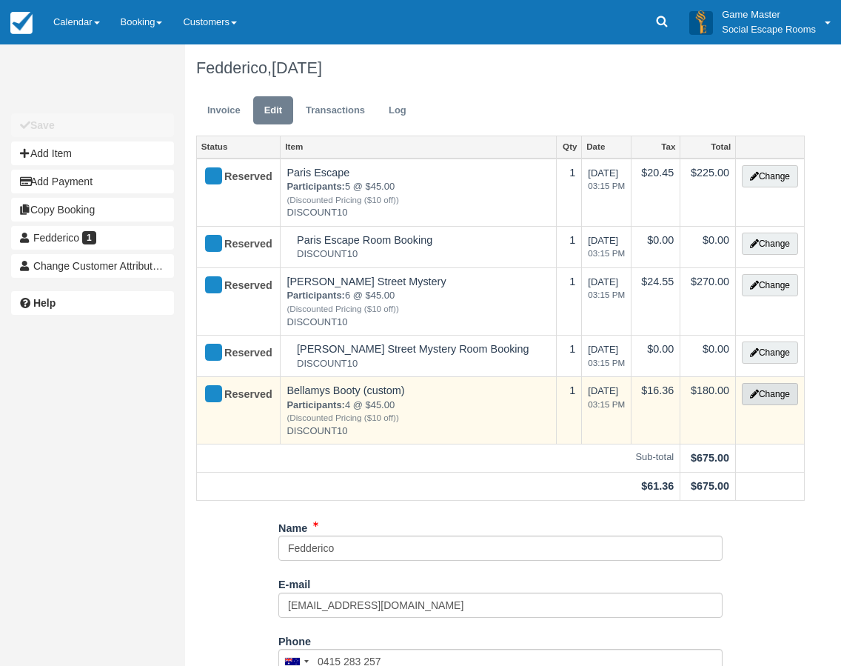
click at [767, 384] on button "Change" at bounding box center [770, 394] width 56 height 22
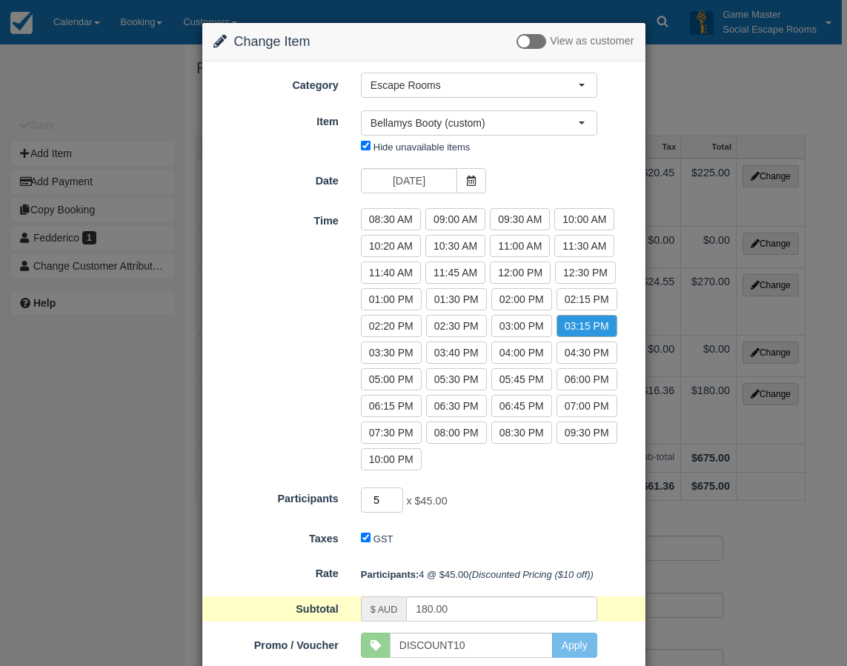
type input "5"
click at [392, 496] on input "5" at bounding box center [382, 499] width 43 height 25
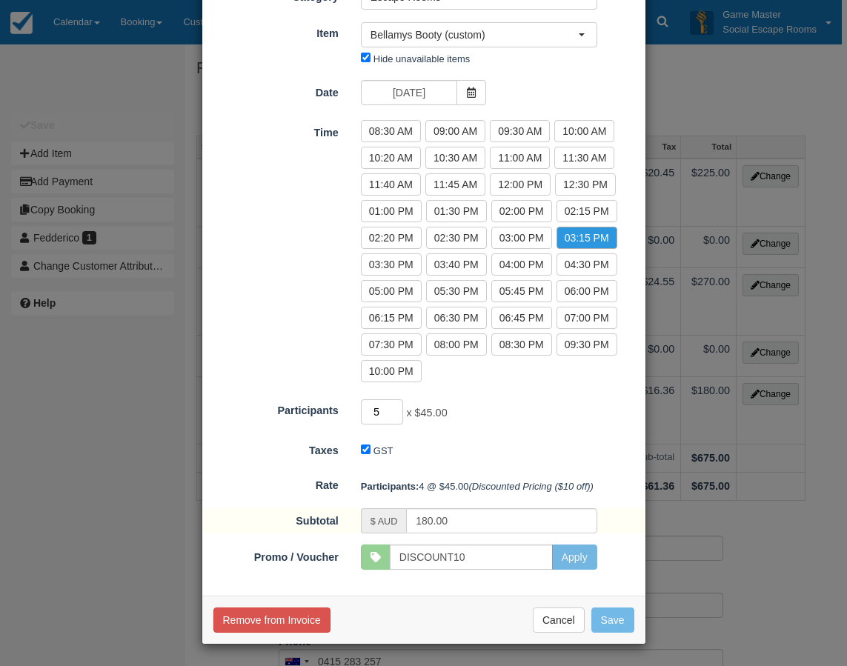
scroll to position [89, 0]
type input "225.00"
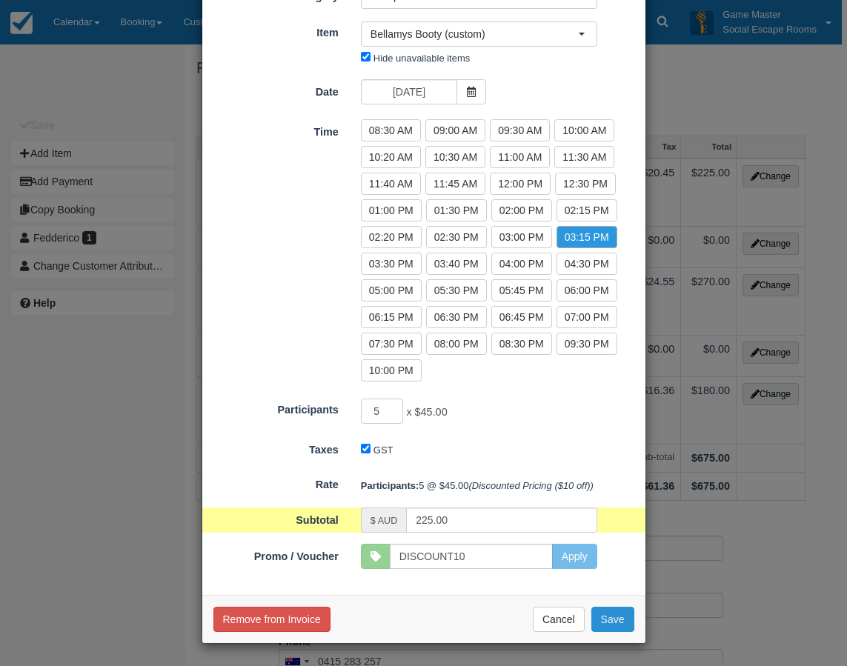
click at [606, 614] on button "Save" at bounding box center [612, 619] width 43 height 25
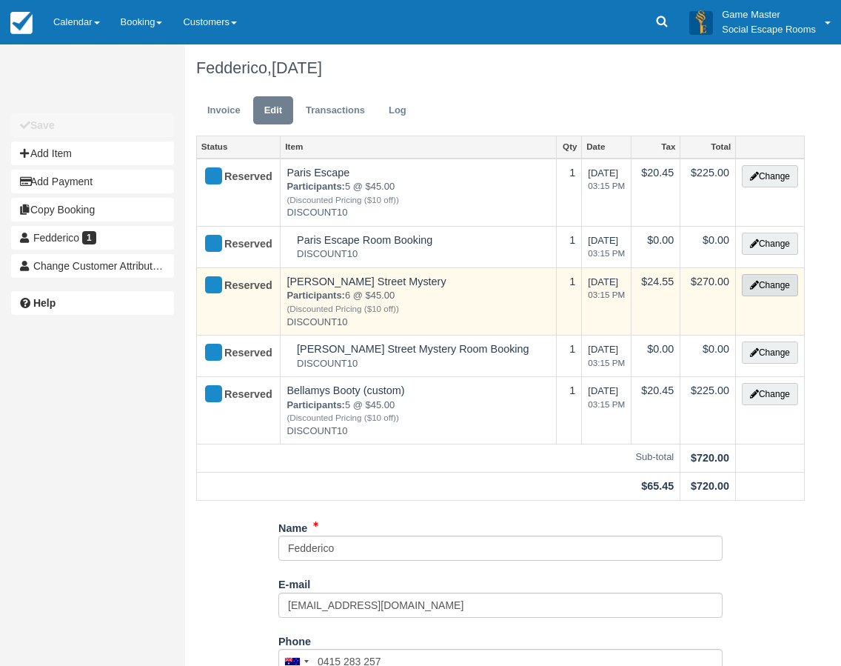
click at [780, 278] on button "Change" at bounding box center [770, 285] width 56 height 22
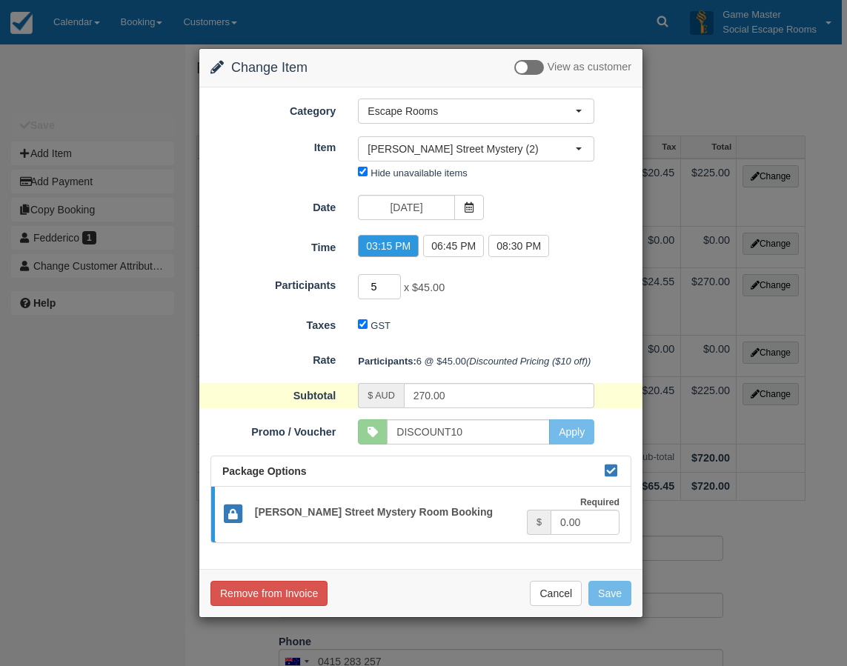
type input "5"
click at [394, 289] on input "5" at bounding box center [379, 286] width 43 height 25
type input "225.00"
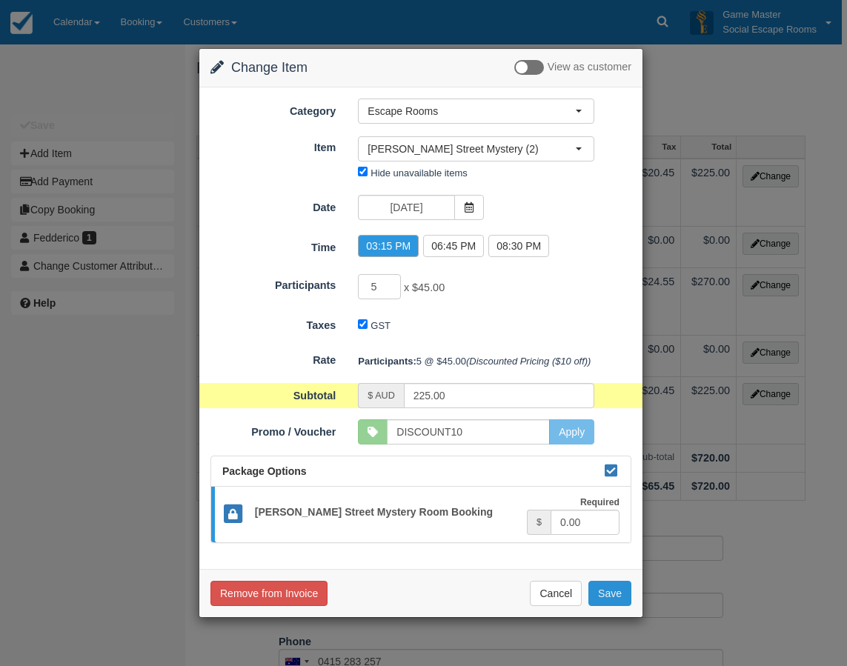
click at [606, 594] on button "Save" at bounding box center [609, 593] width 43 height 25
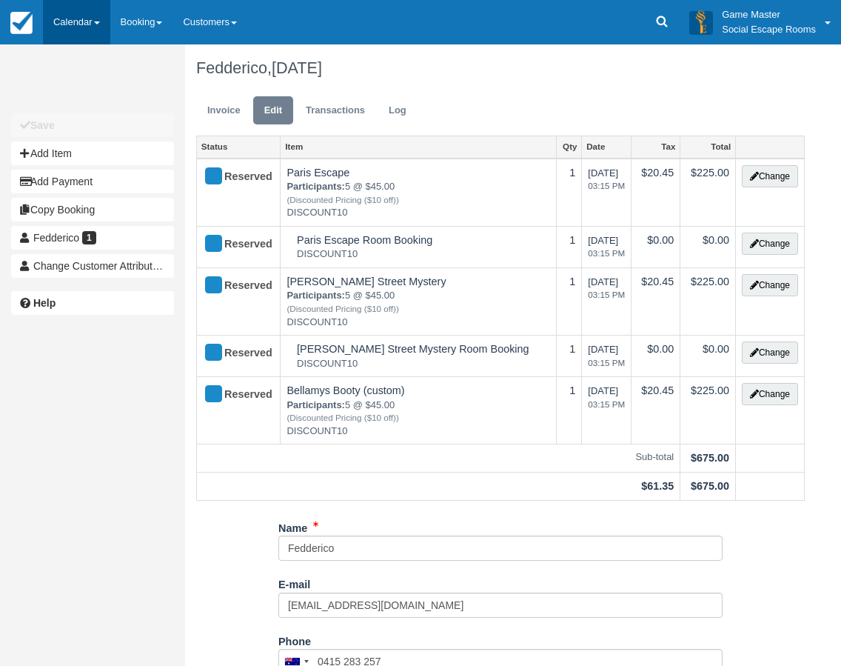
click at [82, 27] on link "Calendar" at bounding box center [76, 22] width 67 height 44
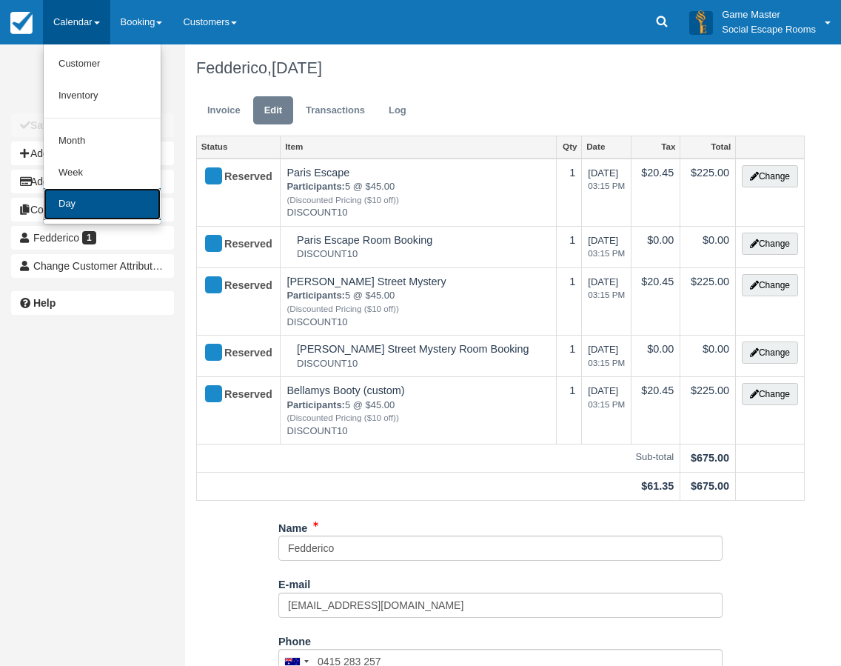
click at [123, 198] on link "Day" at bounding box center [102, 204] width 117 height 32
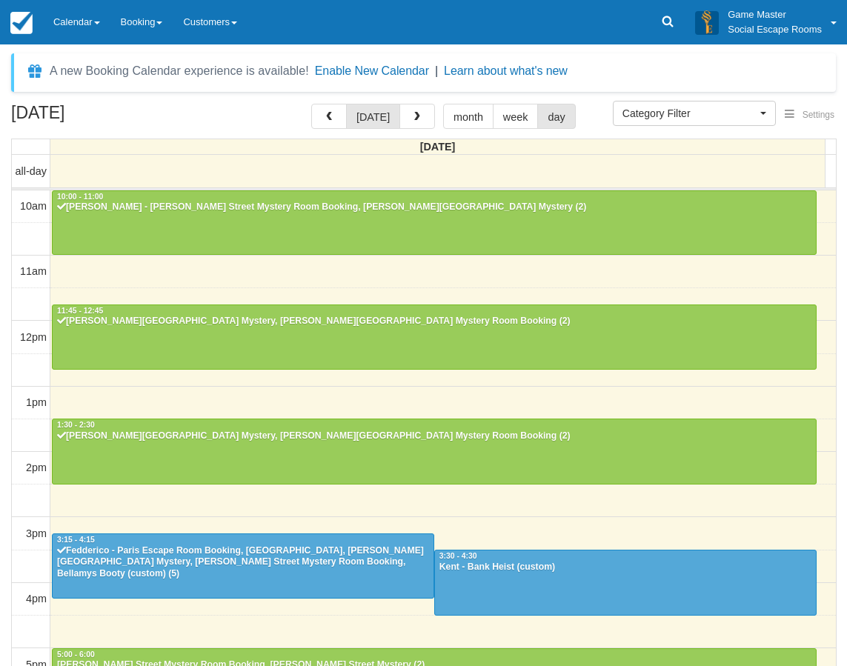
select select
click at [90, 28] on link "Calendar" at bounding box center [76, 22] width 67 height 44
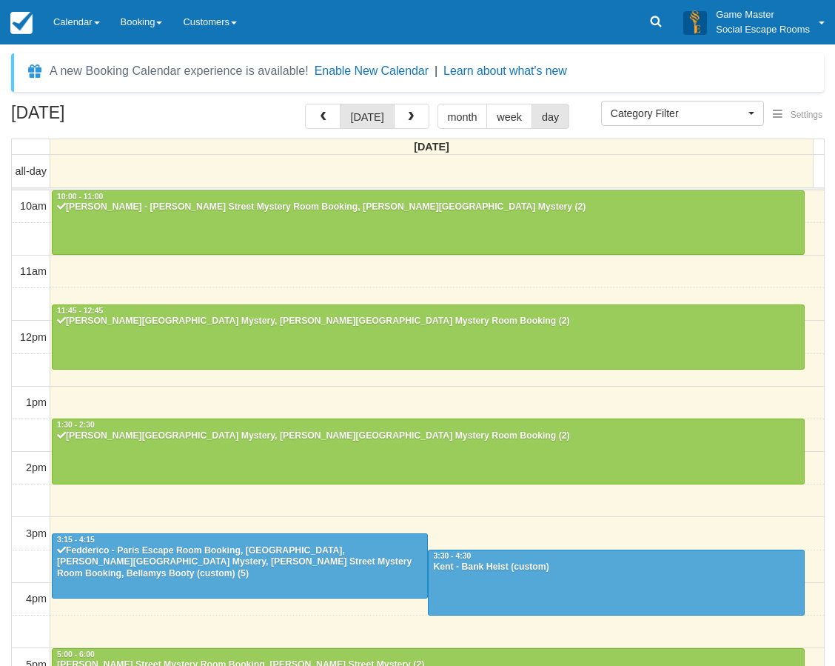
scroll to position [262, 0]
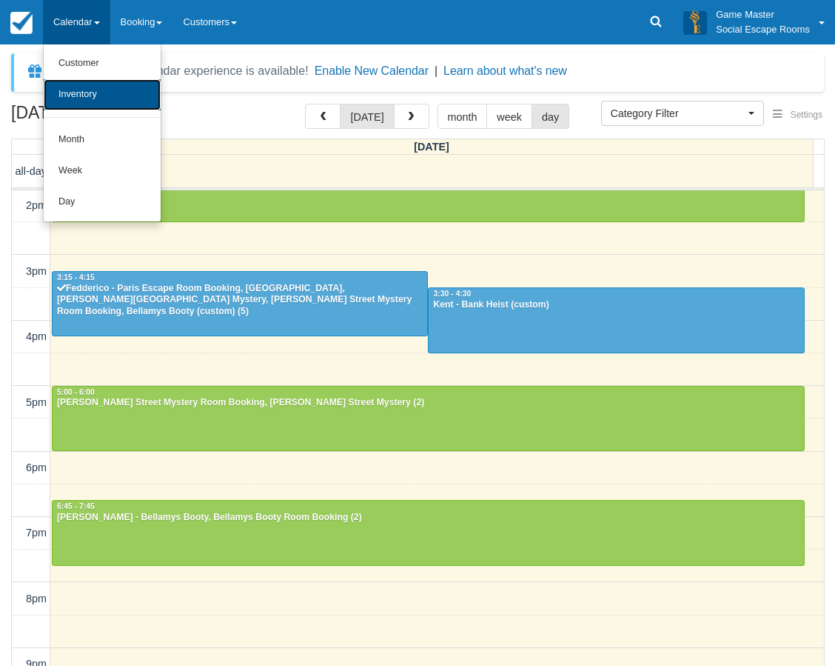
click at [81, 99] on link "Inventory" at bounding box center [102, 94] width 117 height 31
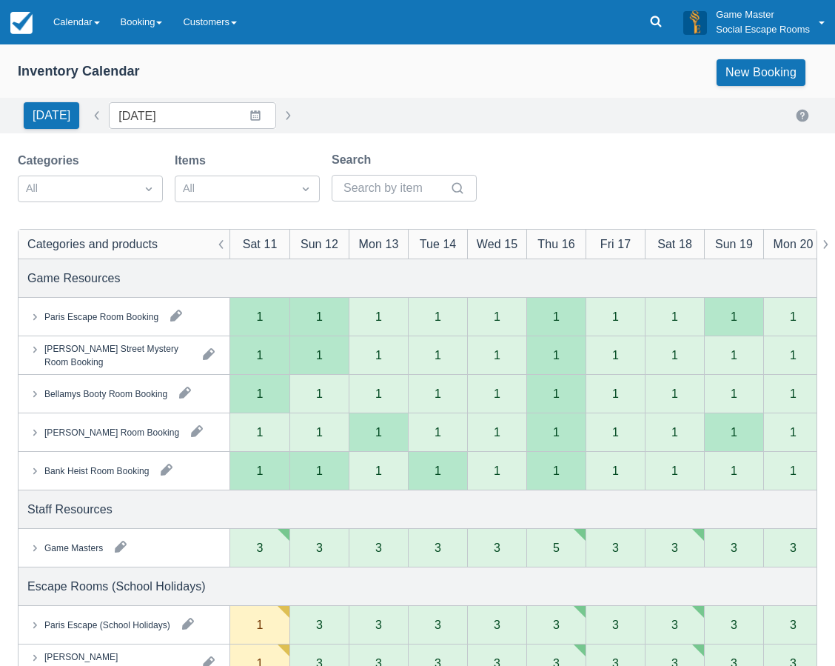
scroll to position [296, 0]
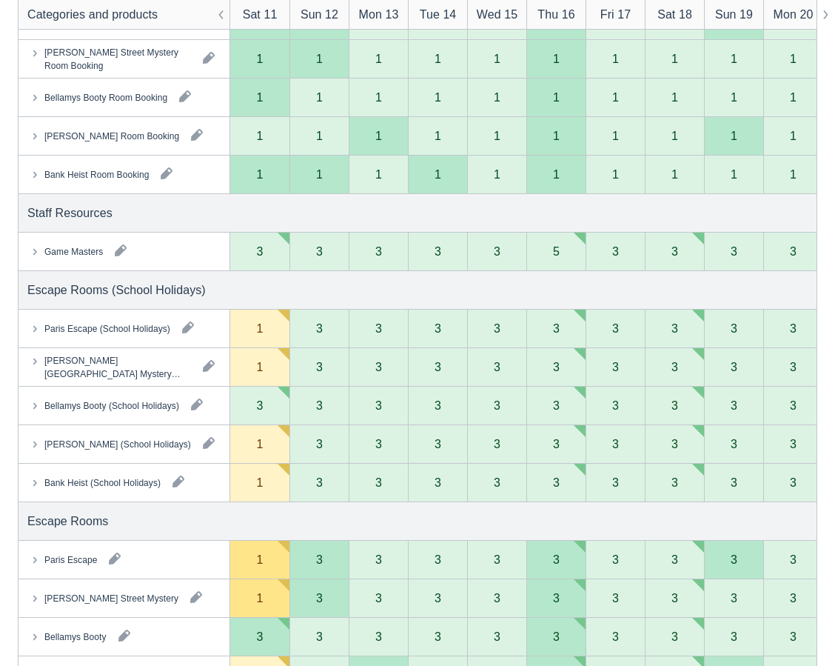
click at [36, 249] on icon at bounding box center [34, 251] width 15 height 15
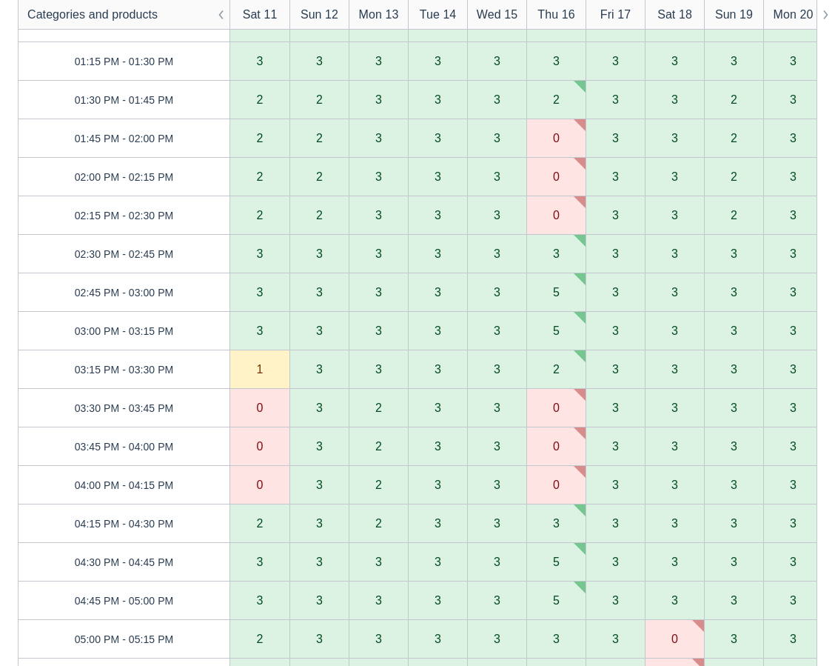
scroll to position [889, 0]
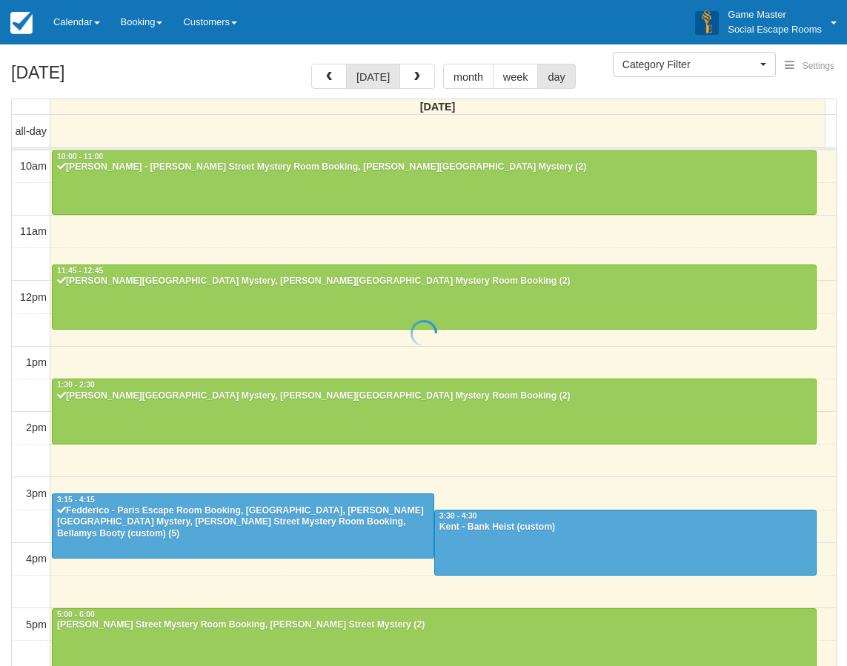
select select
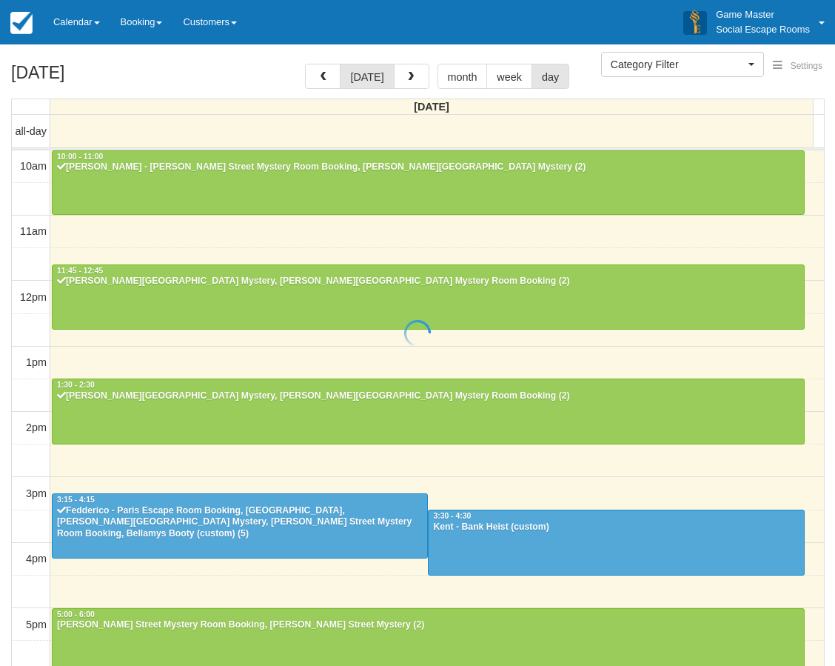
scroll to position [262, 0]
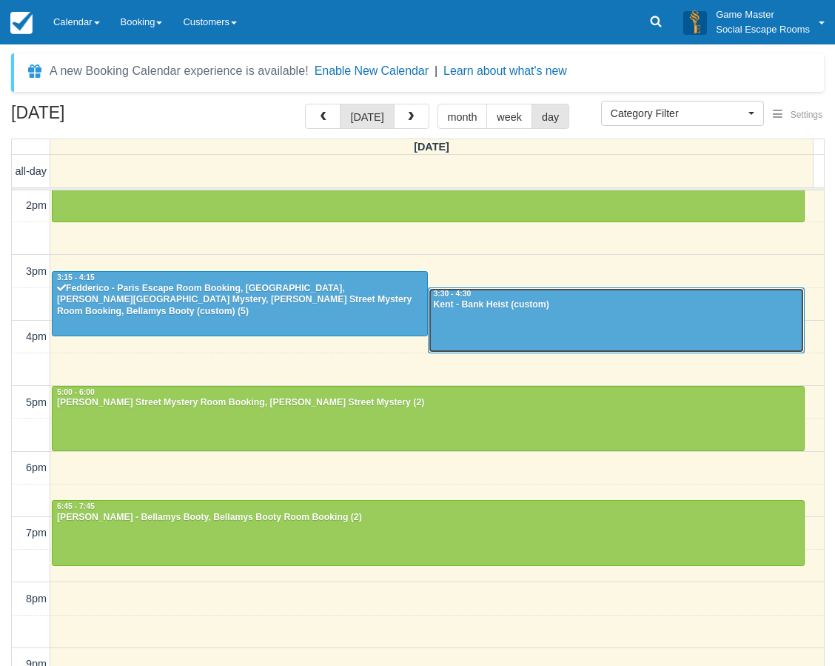
click at [556, 296] on div "3:30 - 4:30" at bounding box center [616, 294] width 367 height 10
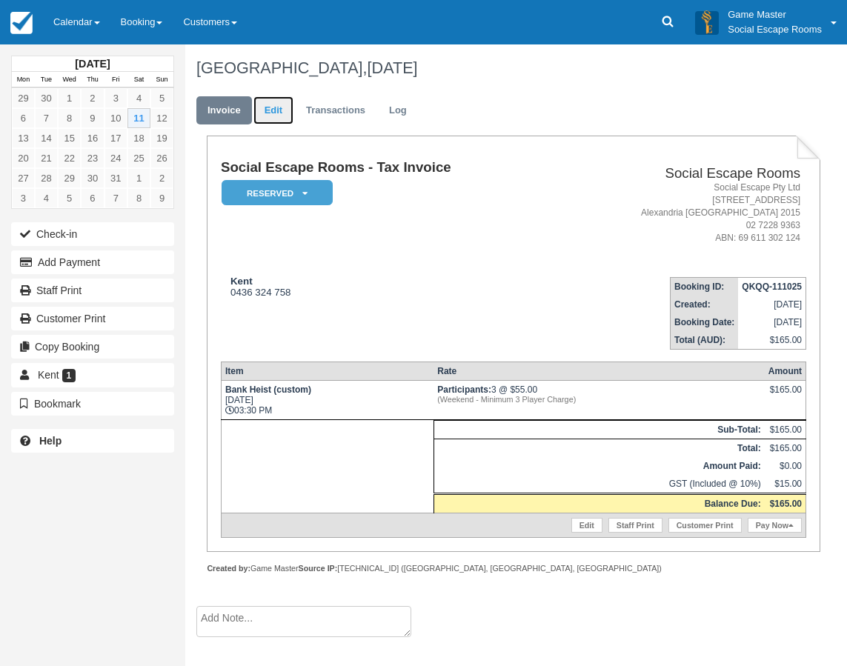
click at [266, 107] on link "Edit" at bounding box center [273, 110] width 40 height 29
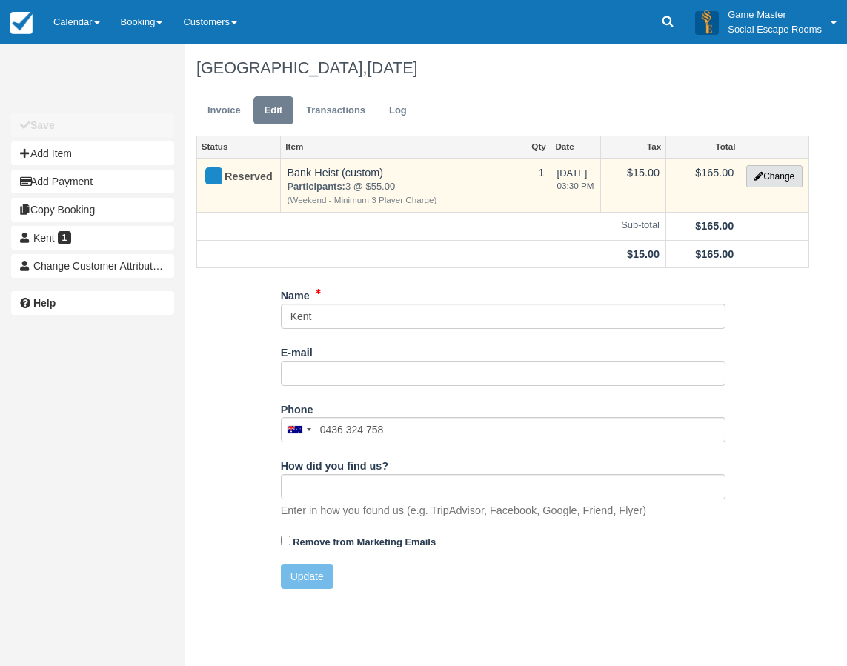
click at [747, 176] on button "Change" at bounding box center [774, 176] width 56 height 22
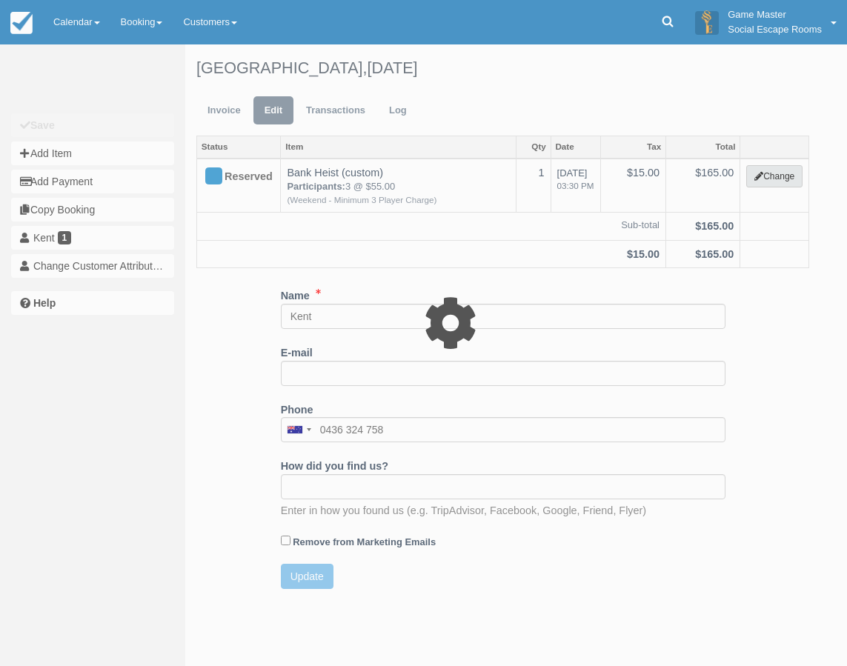
select select "2"
type input "165.00"
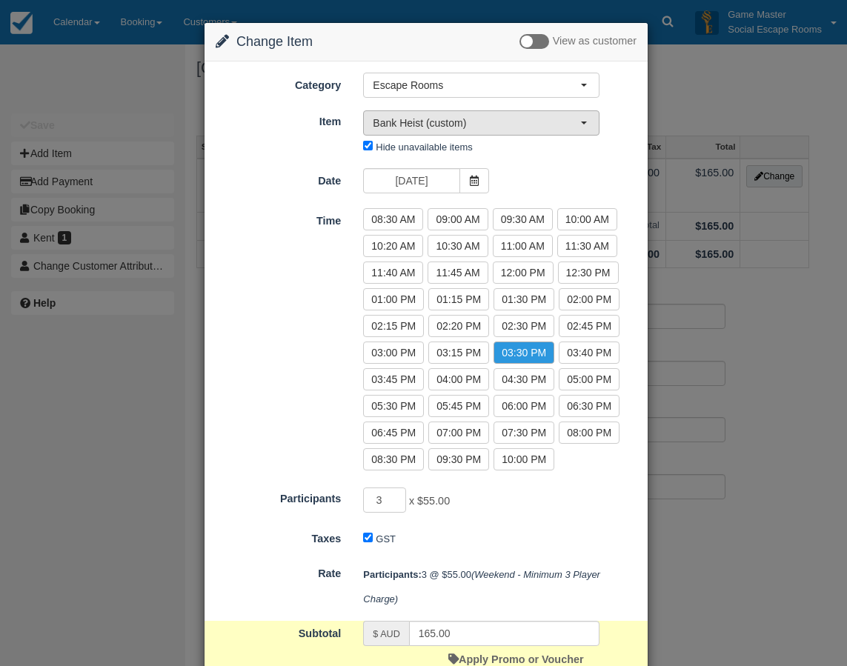
click at [456, 132] on button "Bank Heist (custom)" at bounding box center [481, 122] width 236 height 25
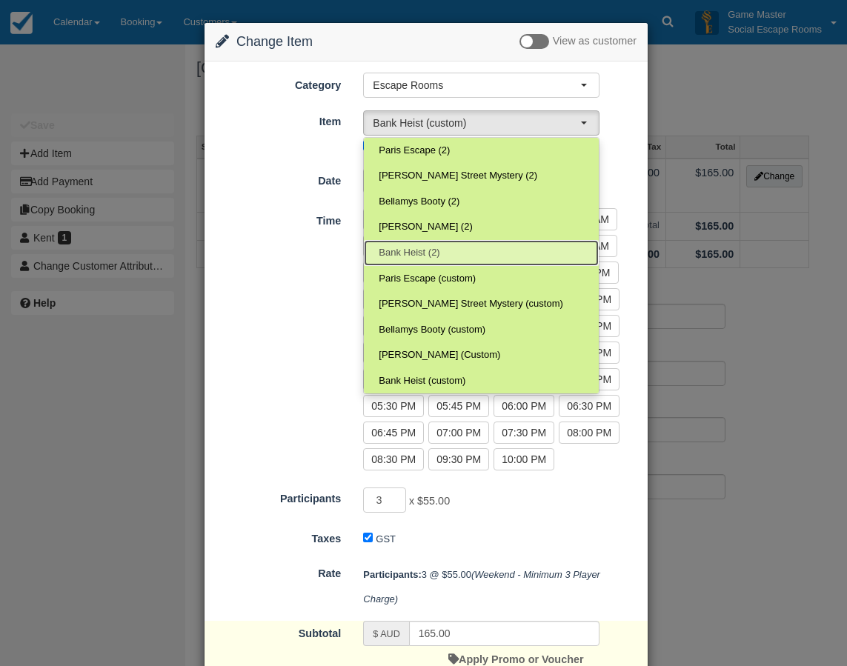
click at [448, 250] on link "Bank Heist (2)" at bounding box center [481, 253] width 235 height 26
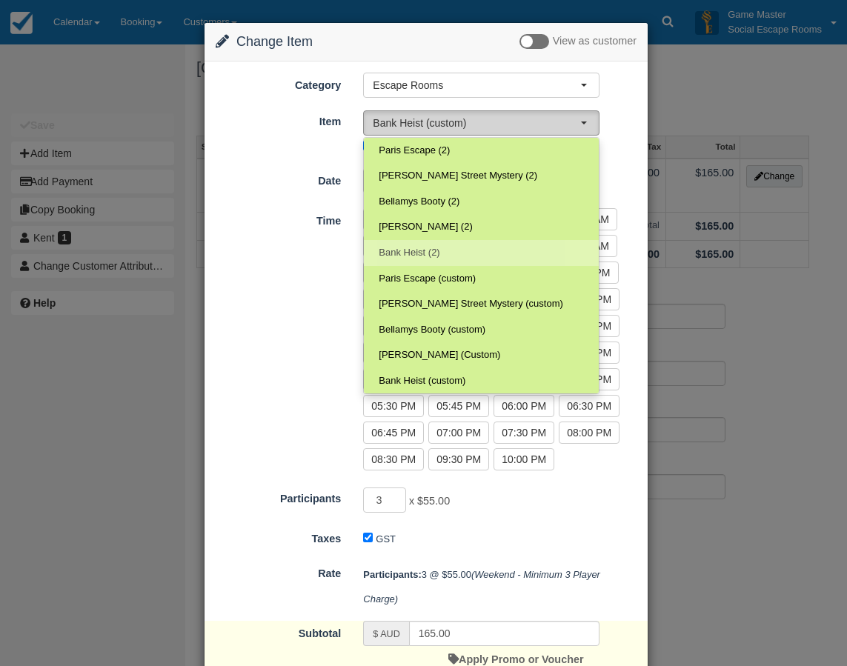
select select "24"
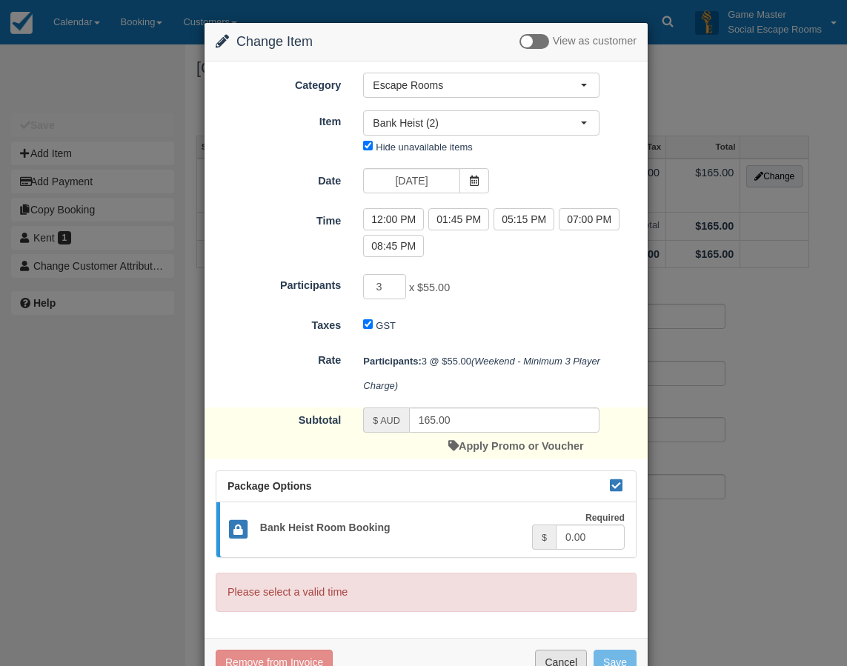
click at [552, 658] on button "Cancel" at bounding box center [561, 662] width 52 height 25
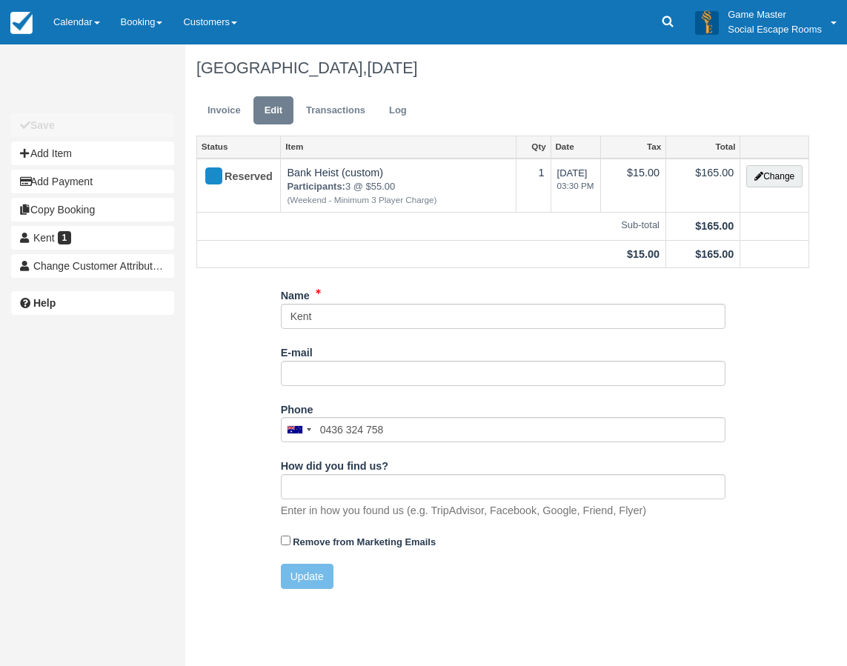
click at [79, 9] on link "Calendar" at bounding box center [76, 22] width 67 height 44
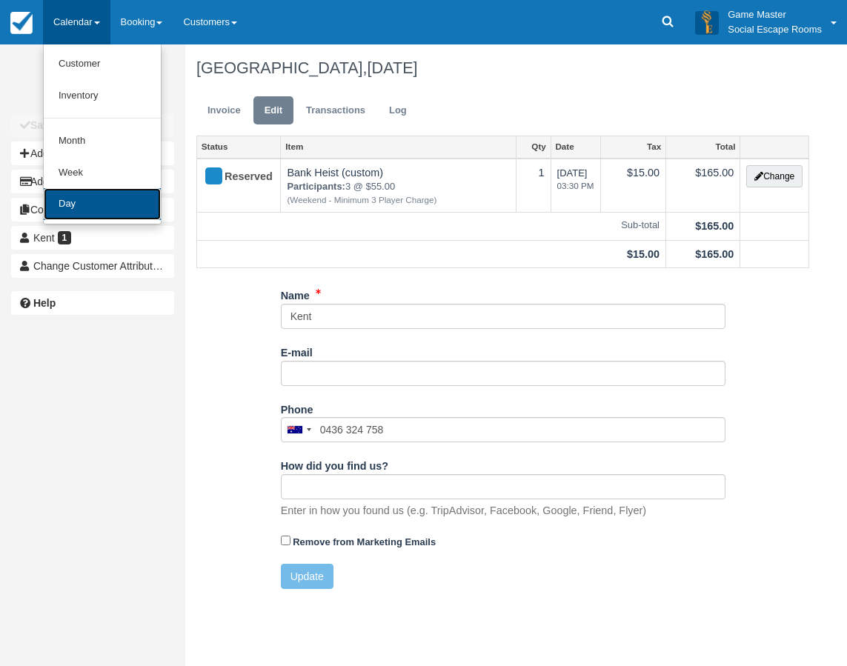
click at [96, 205] on link "Day" at bounding box center [102, 204] width 117 height 32
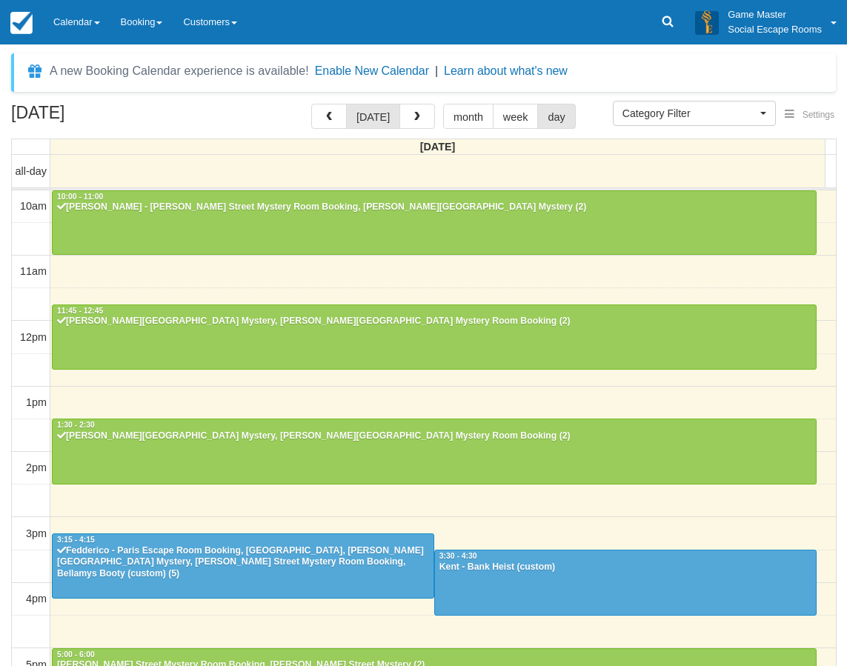
select select
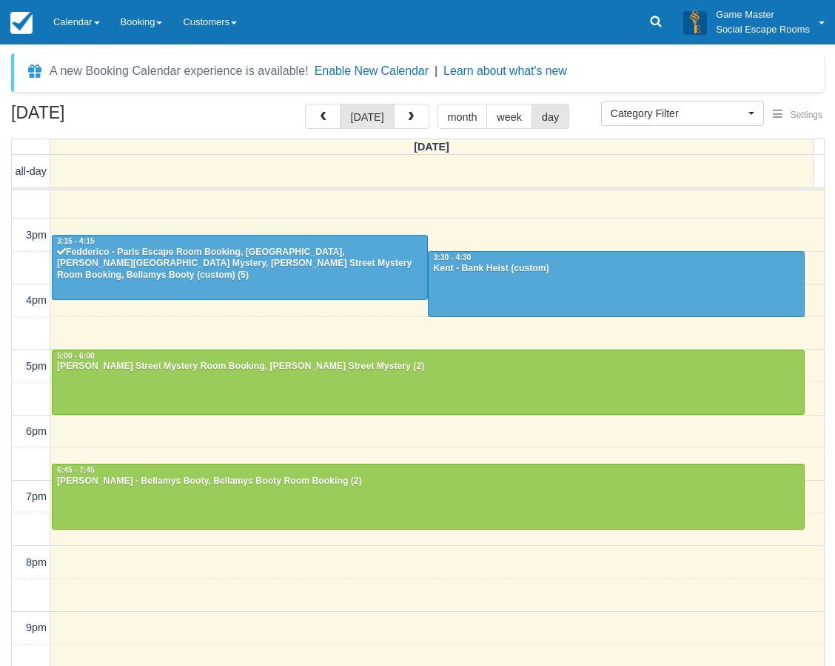
scroll to position [224, 0]
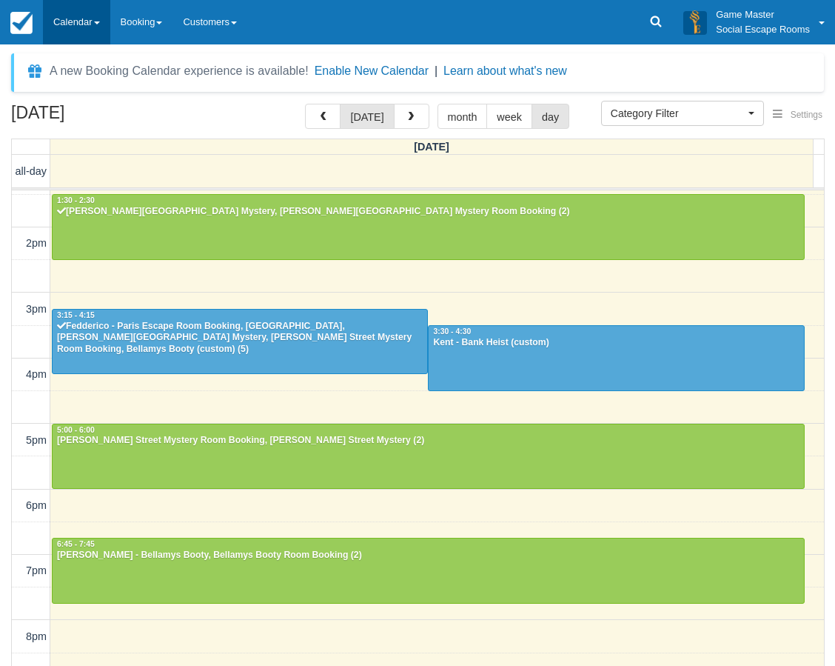
click at [89, 24] on link "Calendar" at bounding box center [76, 22] width 67 height 44
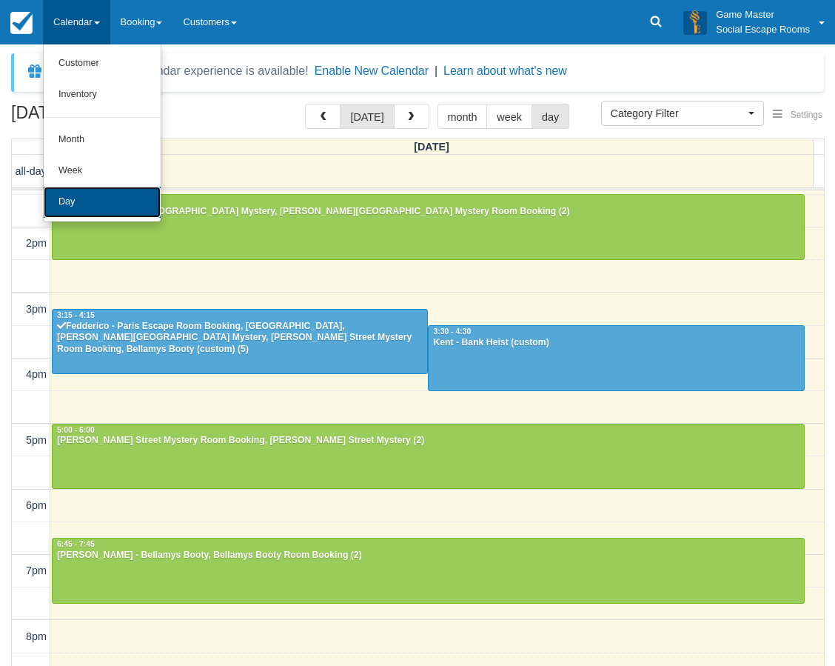
click at [99, 210] on link "Day" at bounding box center [102, 202] width 117 height 31
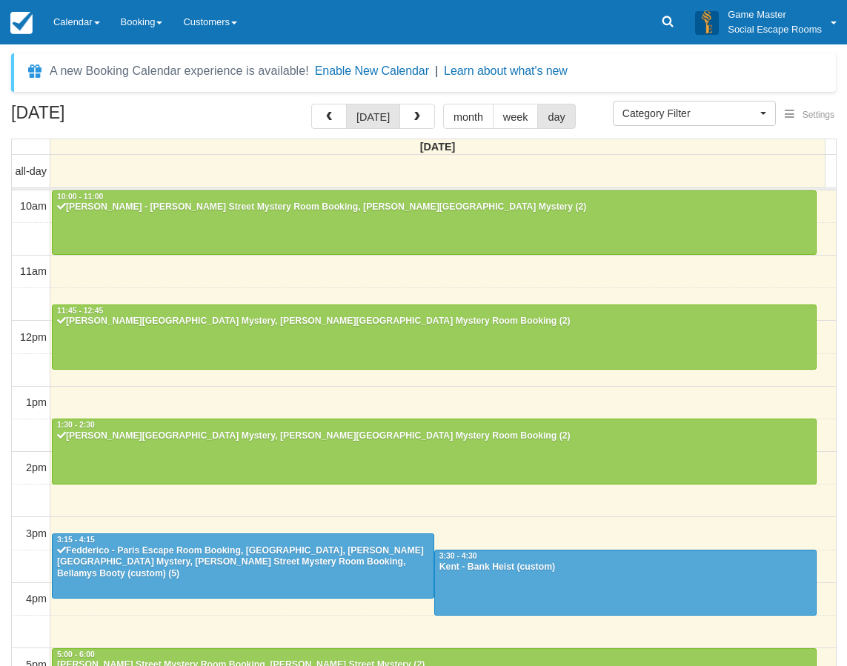
select select
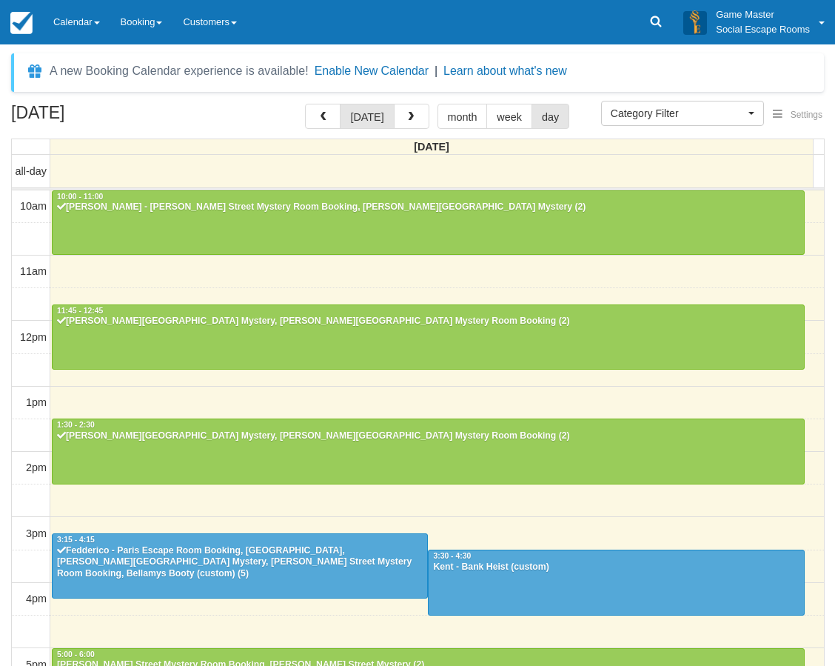
scroll to position [262, 0]
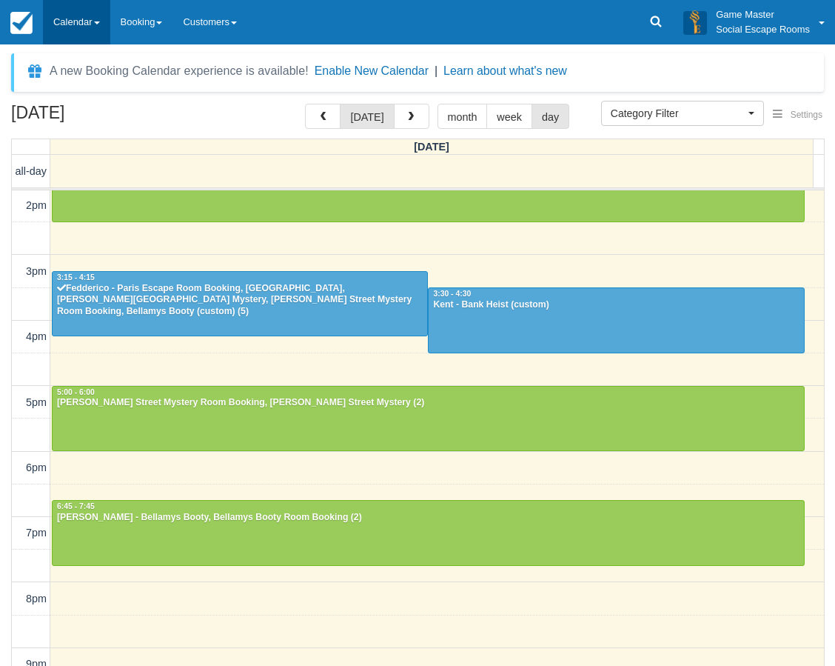
click at [90, 16] on link "Calendar" at bounding box center [76, 22] width 67 height 44
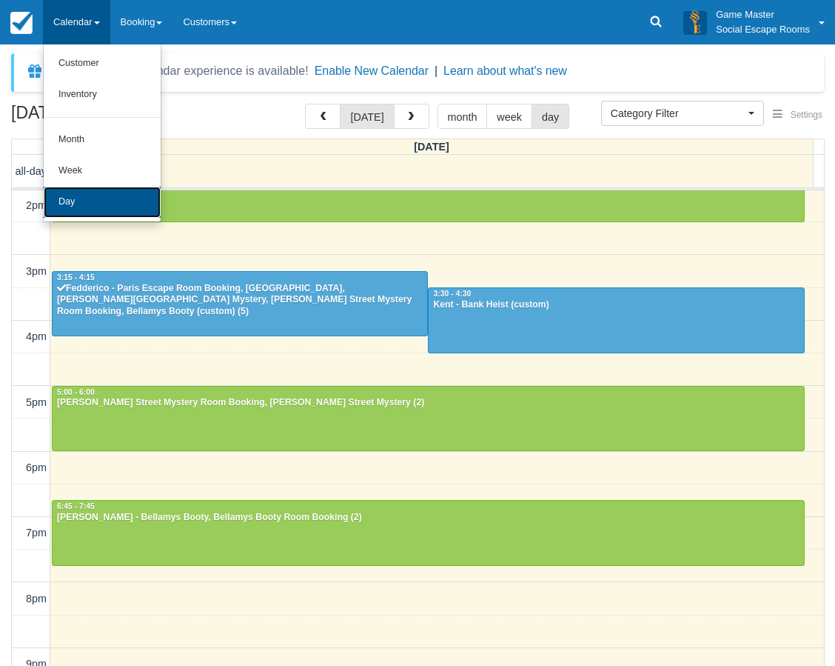
click at [111, 193] on link "Day" at bounding box center [102, 202] width 117 height 31
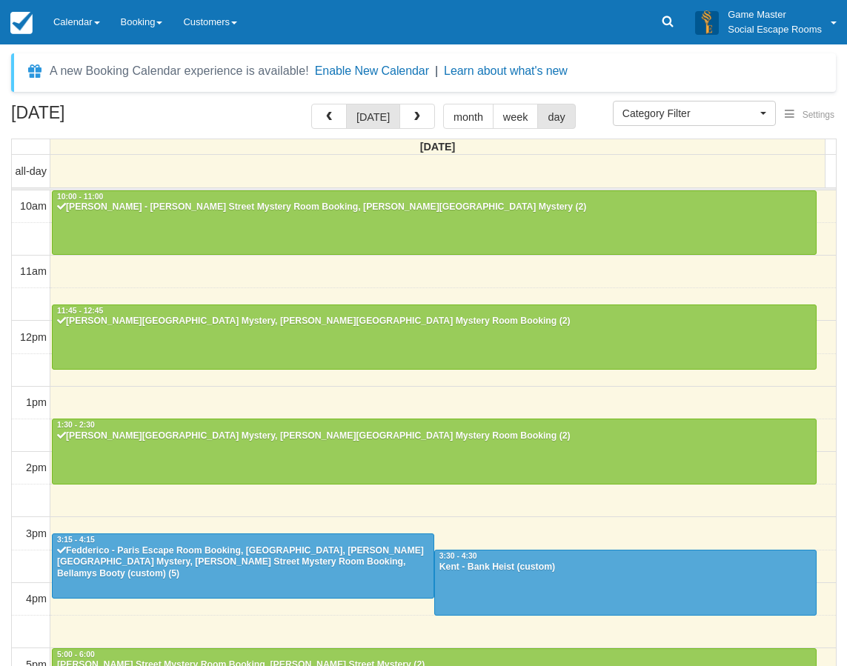
select select
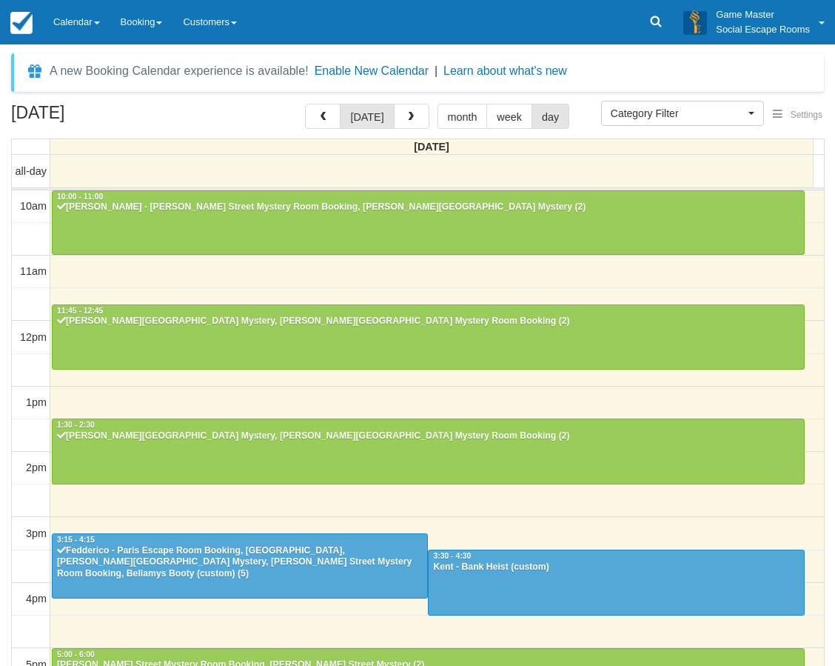
scroll to position [299, 0]
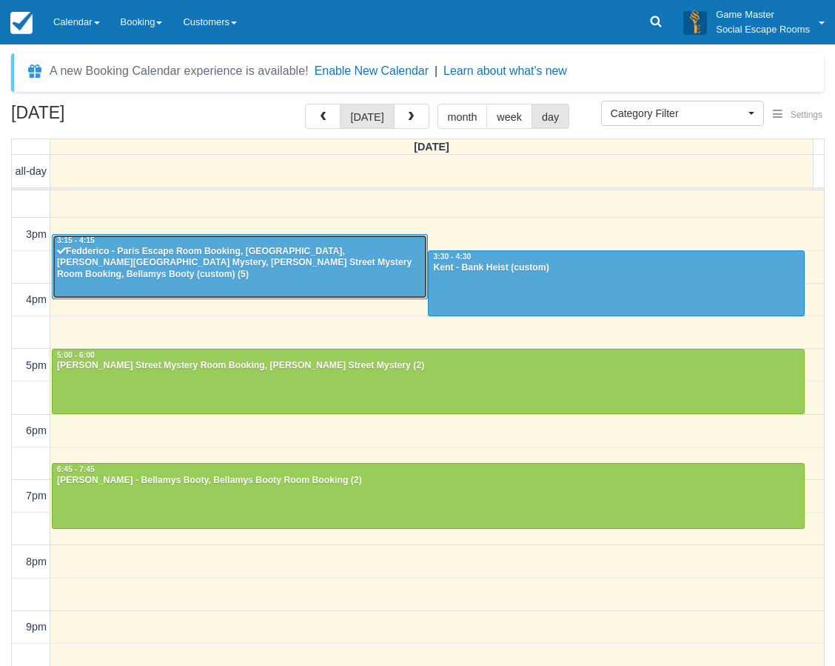
click at [261, 267] on div "Fedderico - Paris Escape Room Booking, Paris Escape, Baker Street Mystery, Bake…" at bounding box center [239, 264] width 367 height 36
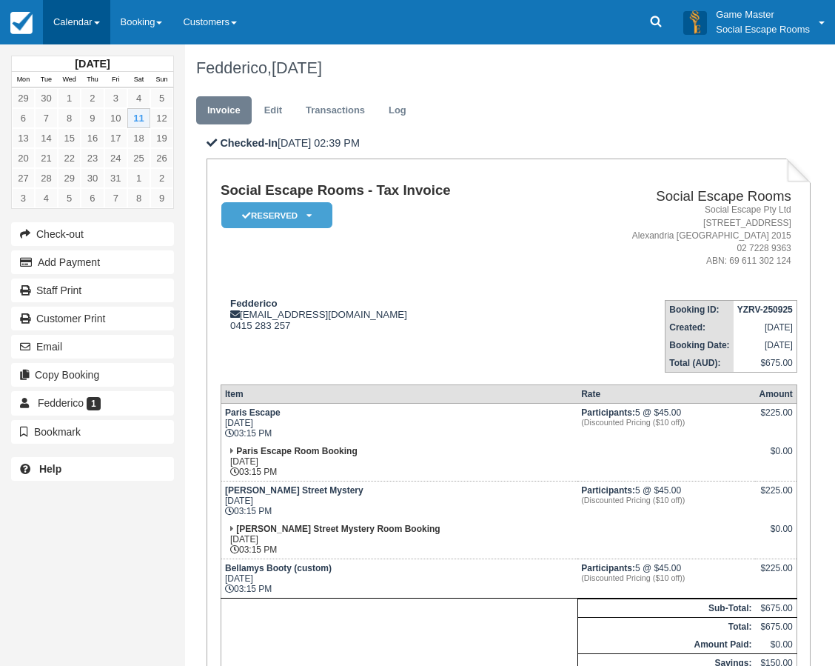
click at [90, 29] on link "Calendar" at bounding box center [76, 22] width 67 height 44
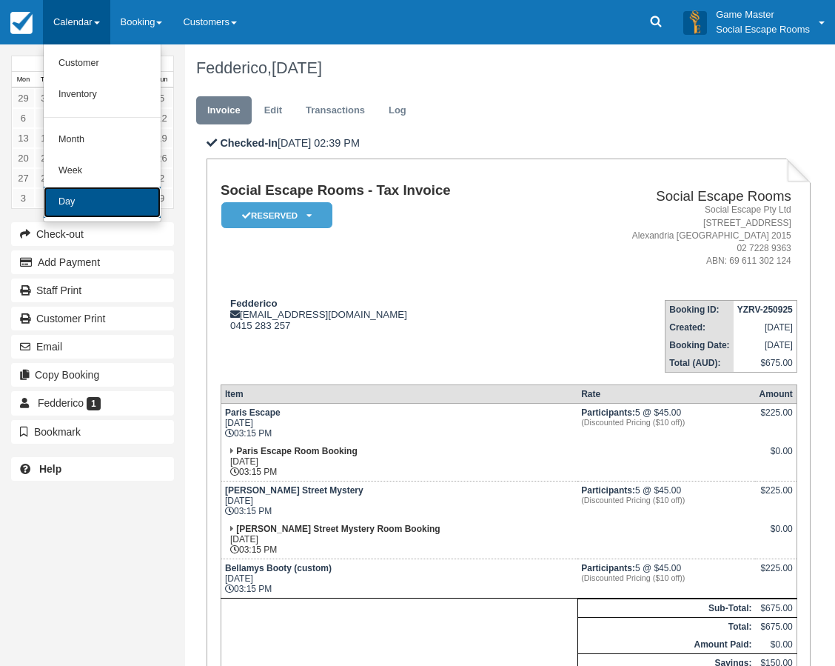
click at [96, 202] on link "Day" at bounding box center [102, 202] width 117 height 31
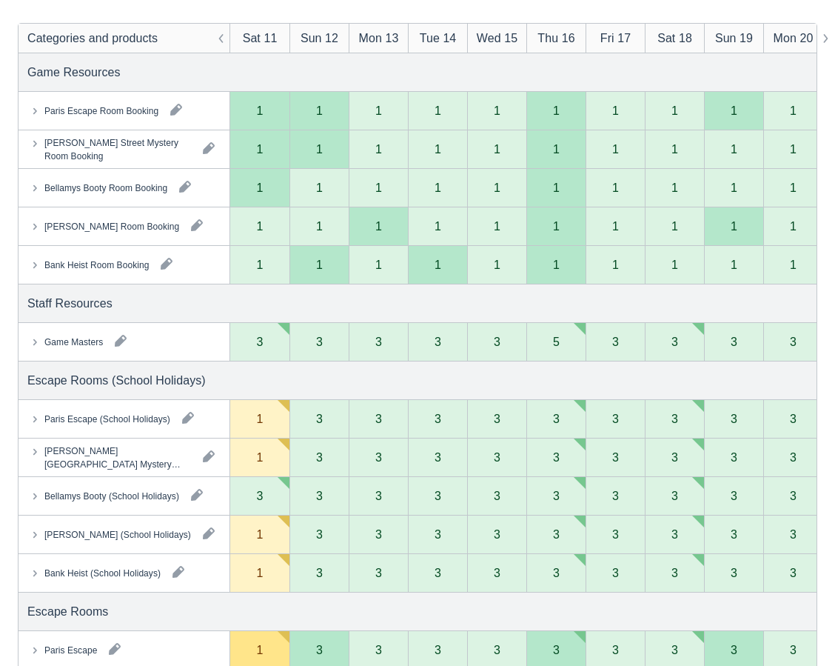
scroll to position [222, 0]
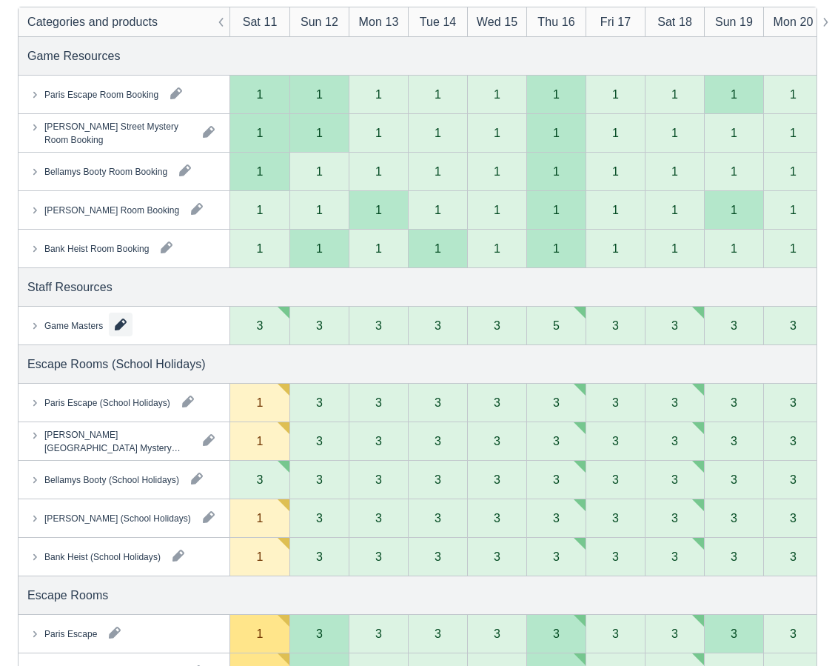
click at [117, 320] on button "button" at bounding box center [121, 325] width 24 height 24
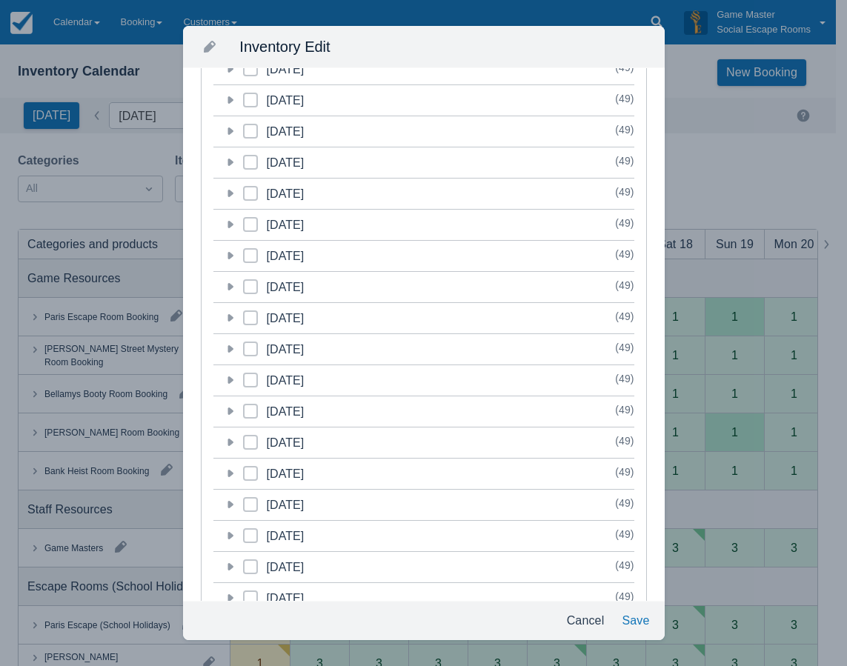
scroll to position [518, 0]
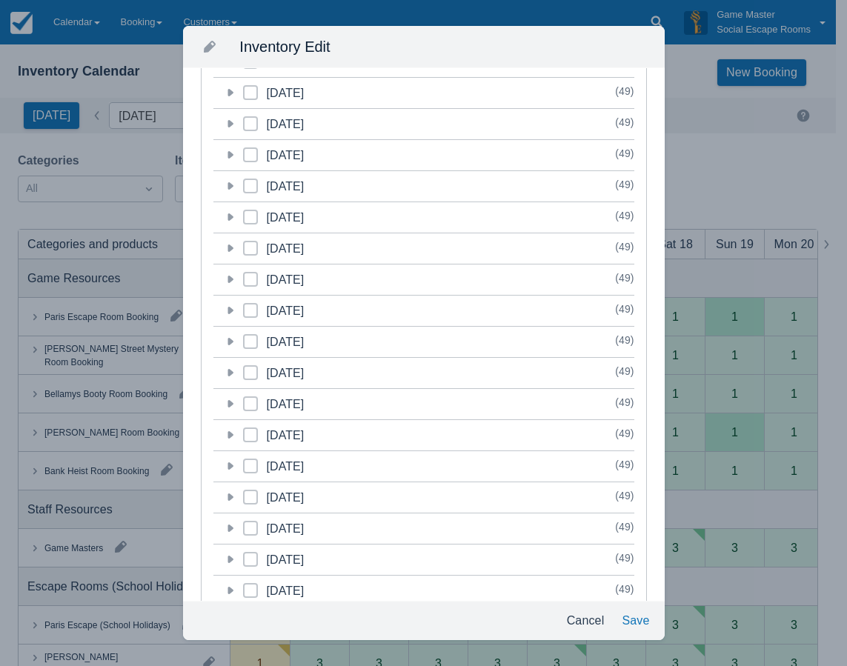
click at [228, 372] on icon at bounding box center [230, 372] width 6 height 7
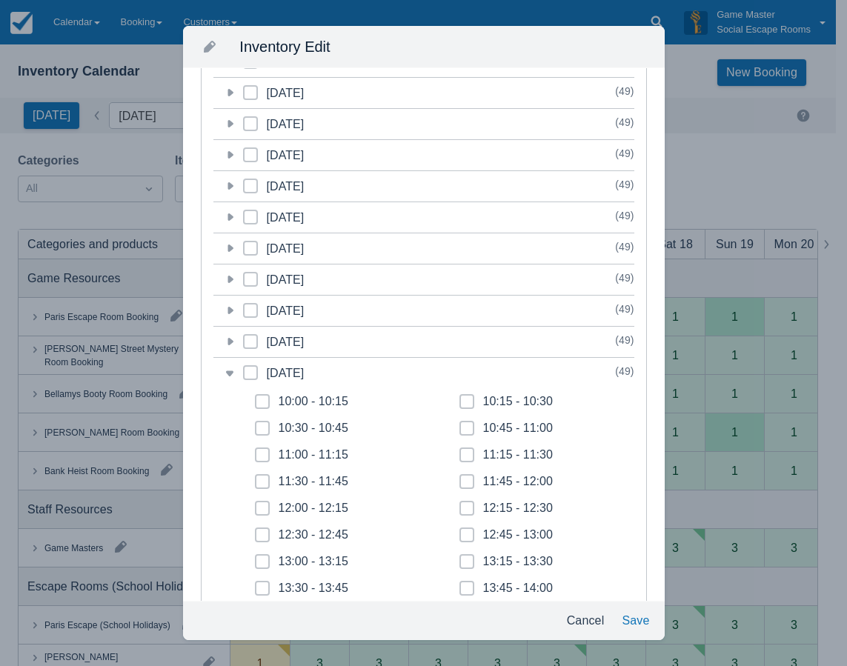
click at [228, 372] on icon at bounding box center [228, 374] width 7 height 6
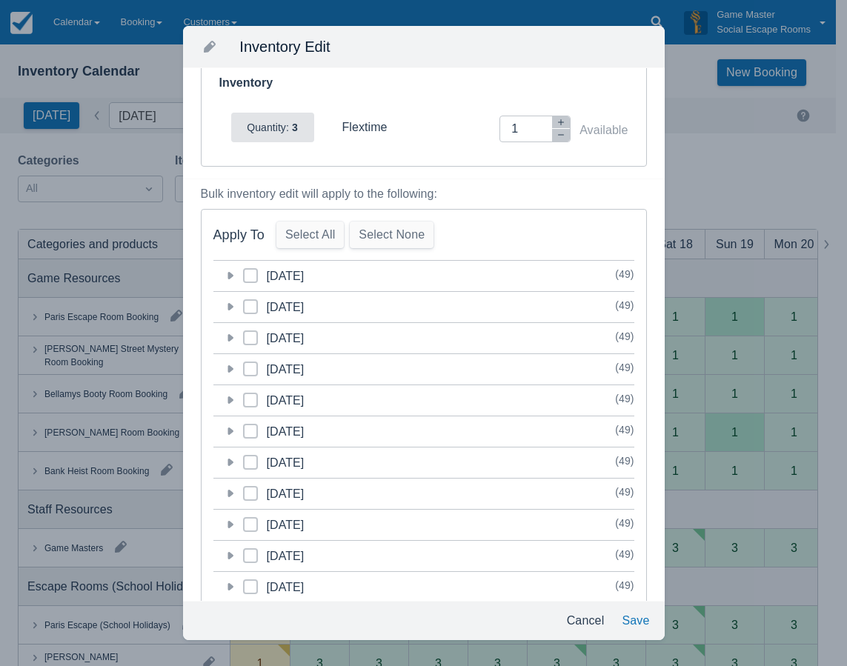
scroll to position [0, 0]
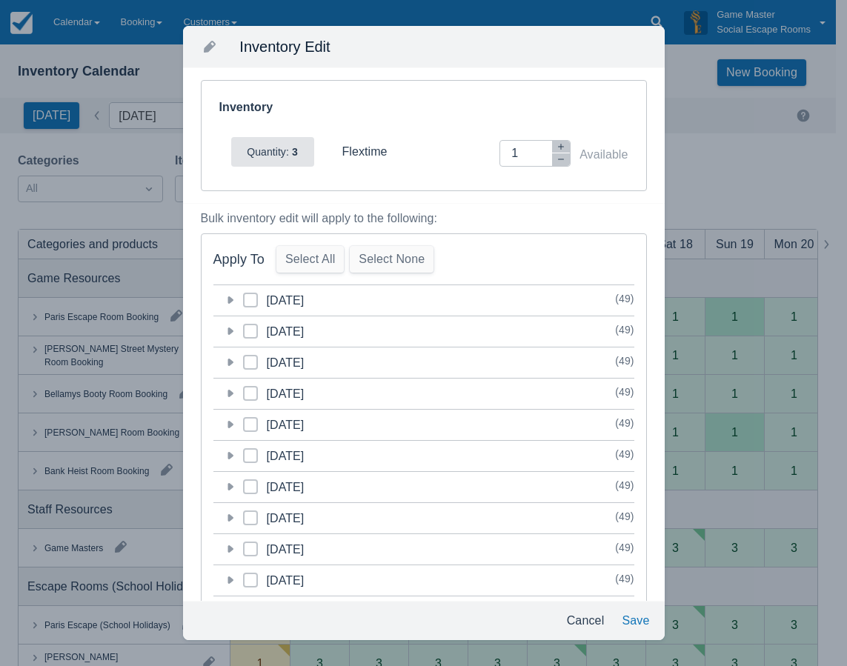
click at [229, 301] on icon at bounding box center [230, 299] width 6 height 7
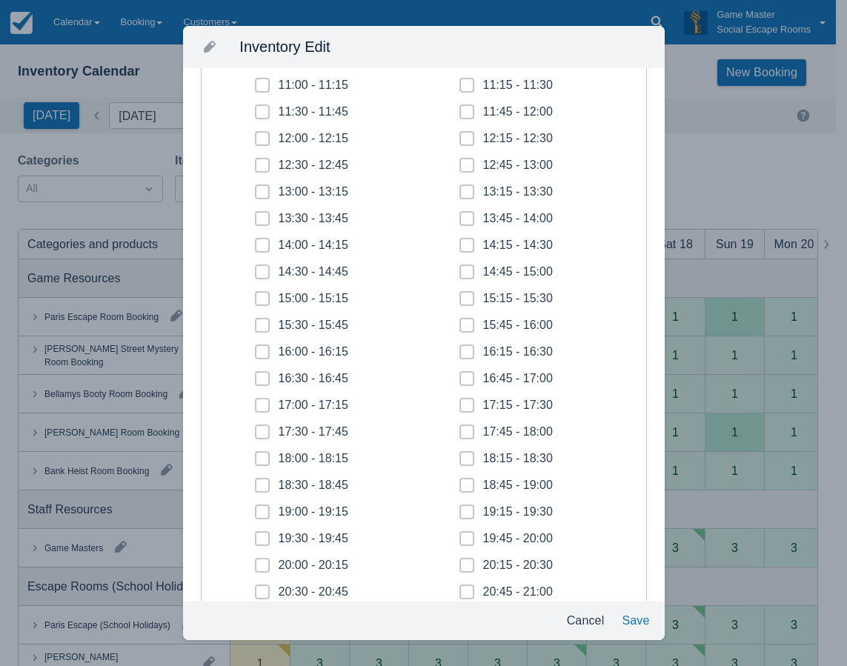
scroll to position [296, 0]
click at [266, 320] on span at bounding box center [262, 331] width 15 height 27
click at [256, 321] on input "15:30 - 15:45" at bounding box center [255, 321] width 1 height 1
checkbox input "true"
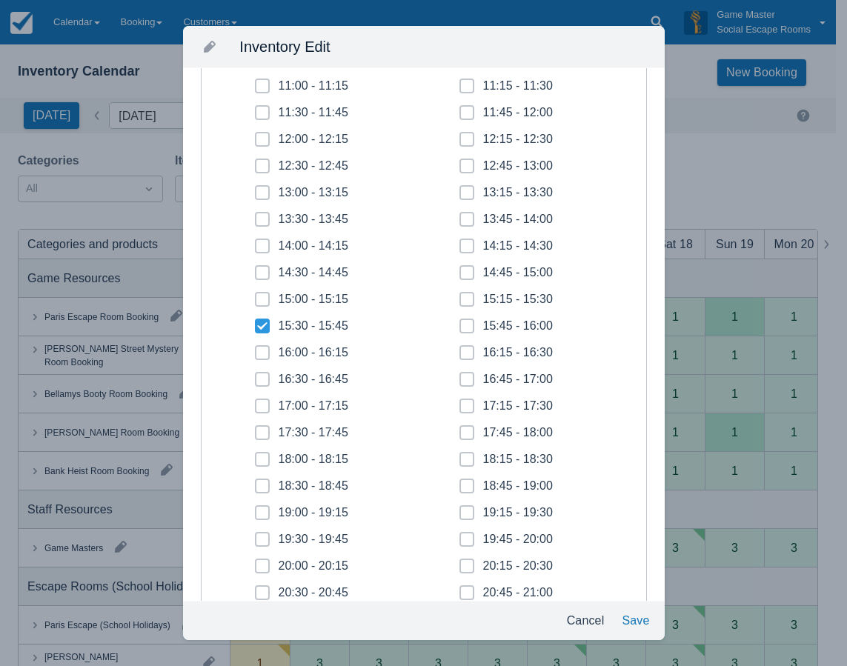
click at [459, 326] on span at bounding box center [466, 331] width 15 height 27
click at [459, 322] on input "15:45 - 16:00" at bounding box center [459, 321] width 1 height 1
checkbox input "true"
click at [464, 353] on icon at bounding box center [467, 353] width 6 height 6
click at [460, 349] on input "16:15 - 16:30" at bounding box center [459, 348] width 1 height 1
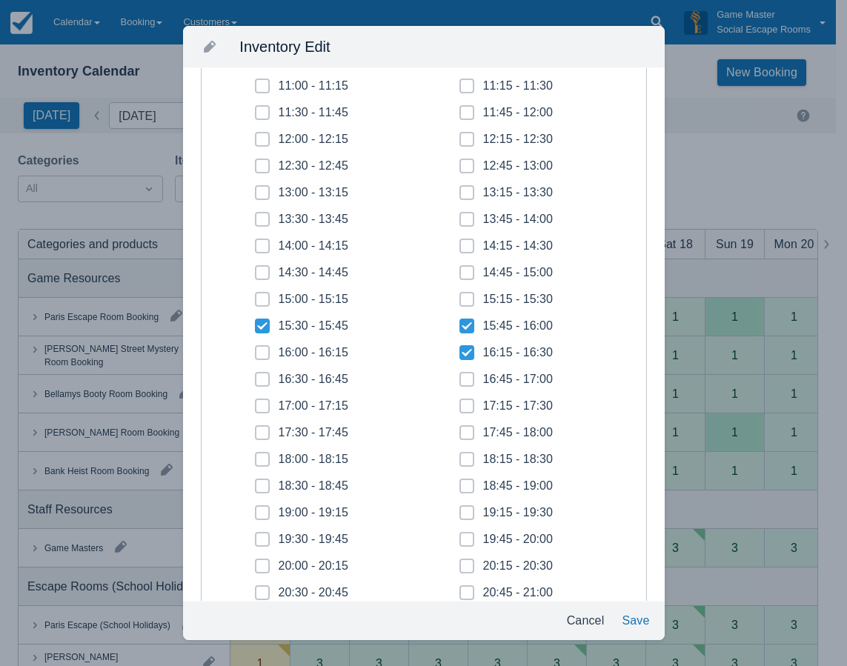
checkbox input "true"
click at [259, 347] on span at bounding box center [262, 358] width 15 height 27
click at [256, 348] on input "16:00 - 16:15" at bounding box center [255, 348] width 1 height 1
checkbox input "true"
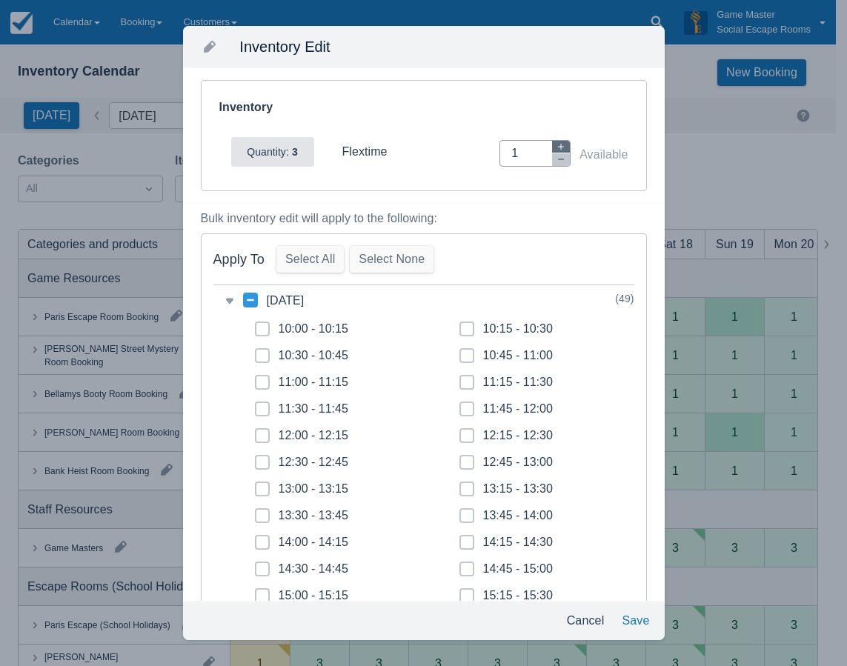
click at [556, 144] on icon "button" at bounding box center [560, 146] width 9 height 9
click at [556, 143] on icon "button" at bounding box center [560, 146] width 9 height 9
click at [556, 142] on icon "button" at bounding box center [560, 146] width 9 height 9
type input "4"
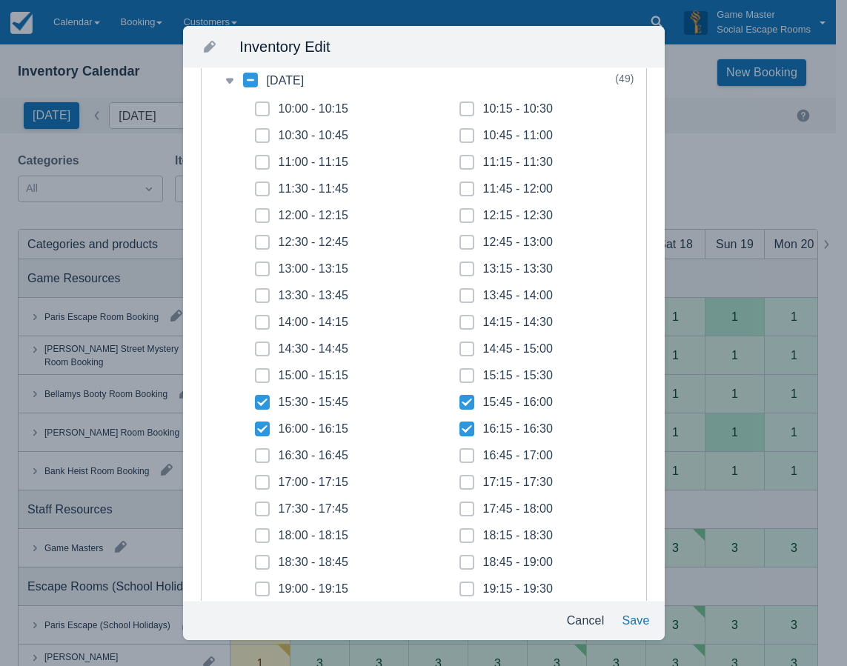
scroll to position [222, 0]
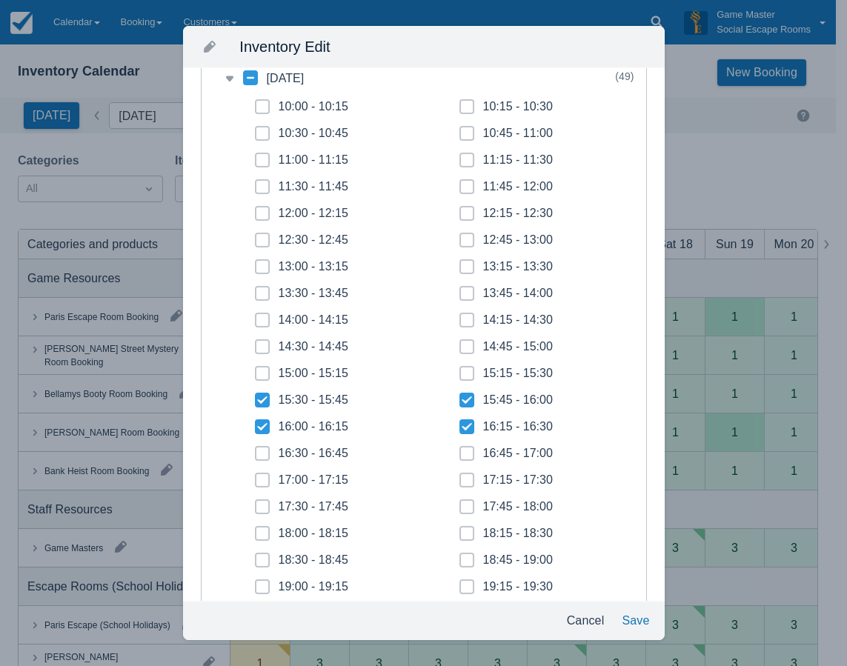
click at [463, 370] on span at bounding box center [466, 379] width 15 height 27
click at [460, 370] on input "15:15 - 15:30" at bounding box center [459, 369] width 1 height 1
checkbox input "true"
click at [335, 451] on div "16:30 - 16:45" at bounding box center [313, 453] width 70 height 15
click at [256, 450] on input "16:30 - 16:45" at bounding box center [255, 449] width 1 height 1
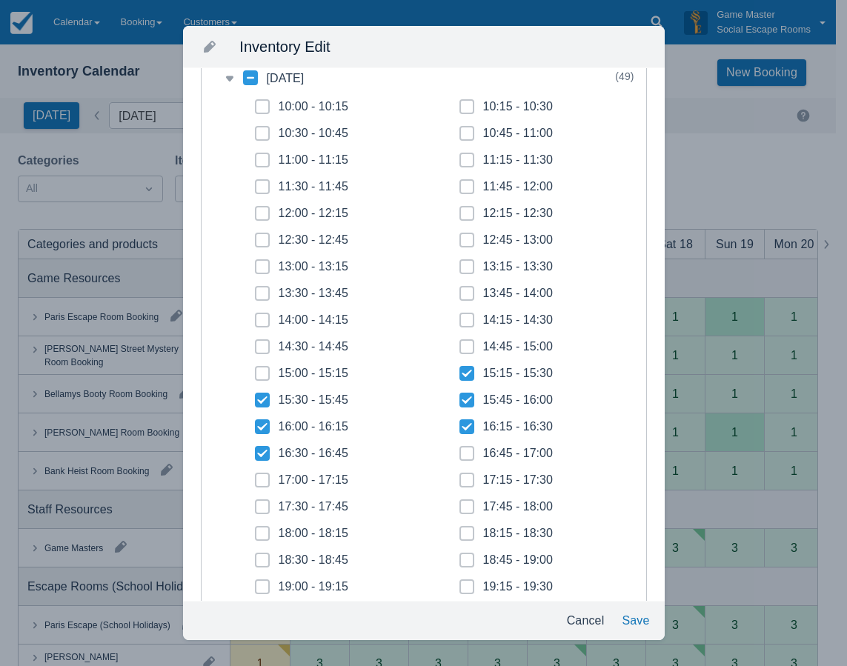
checkbox input "true"
click at [643, 619] on button "Save" at bounding box center [635, 620] width 39 height 27
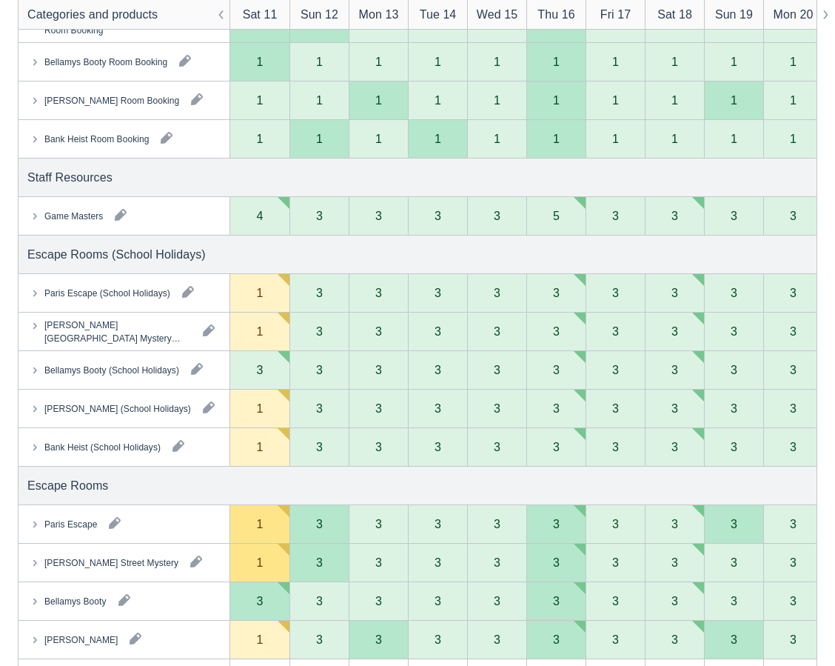
scroll to position [444, 0]
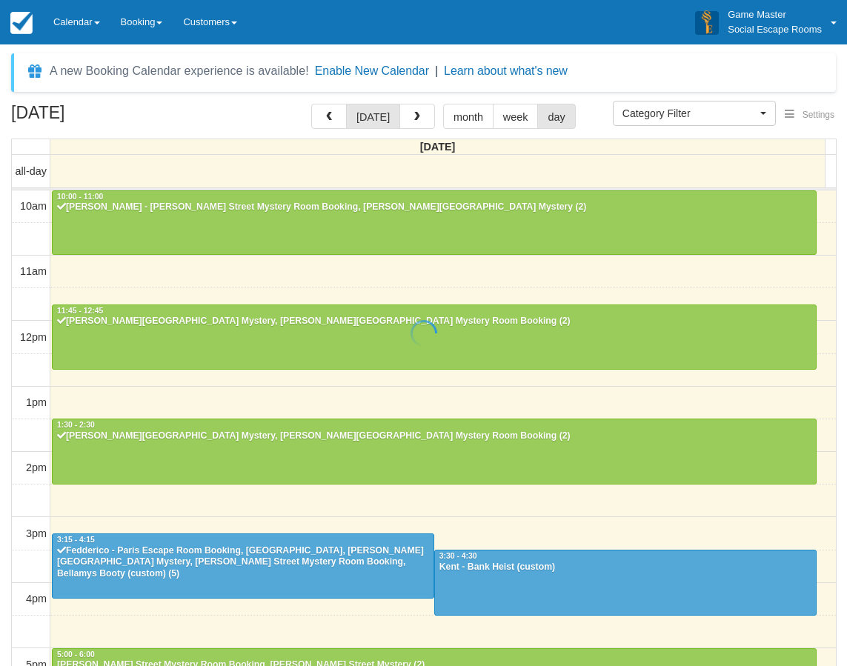
select select
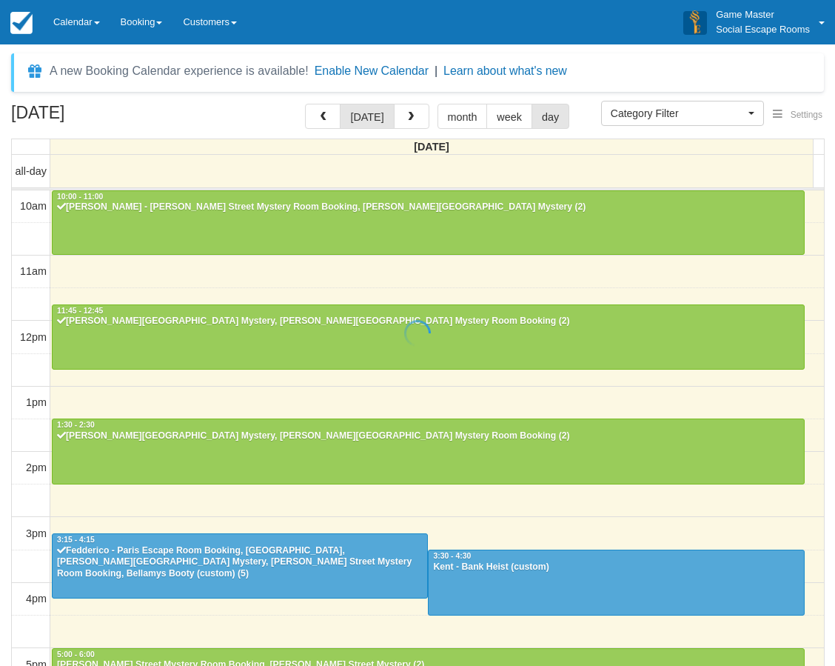
scroll to position [299, 0]
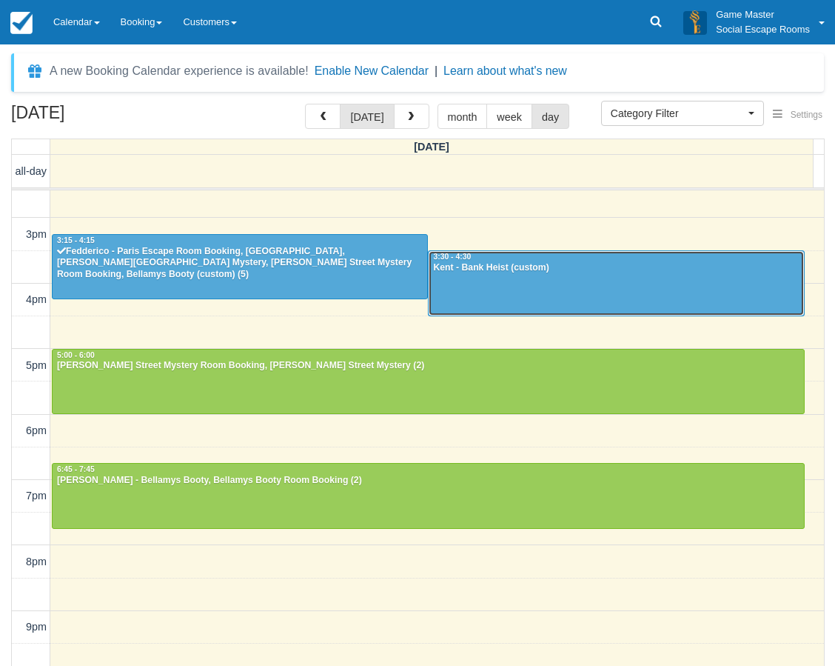
click at [552, 293] on div at bounding box center [616, 283] width 375 height 64
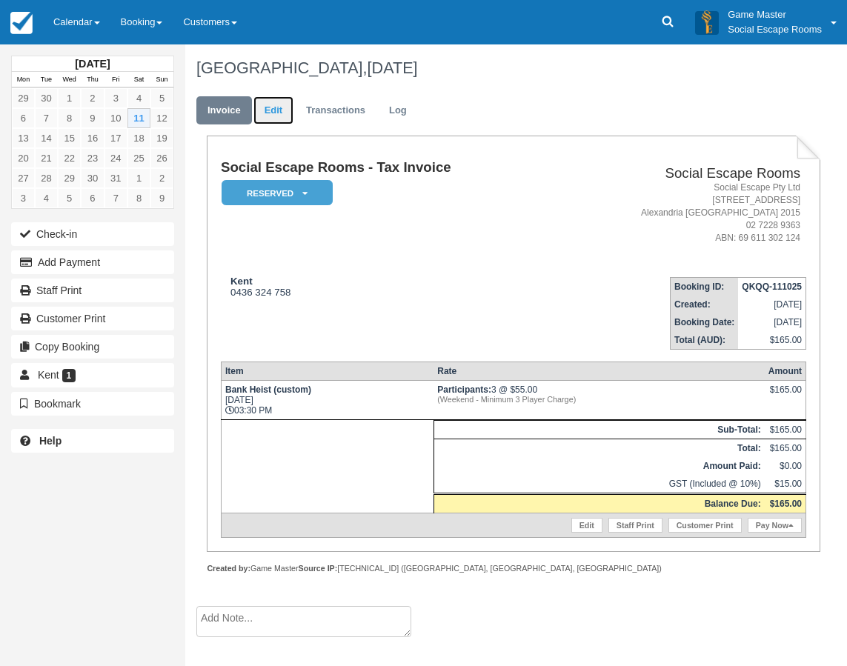
click at [274, 119] on link "Edit" at bounding box center [273, 110] width 40 height 29
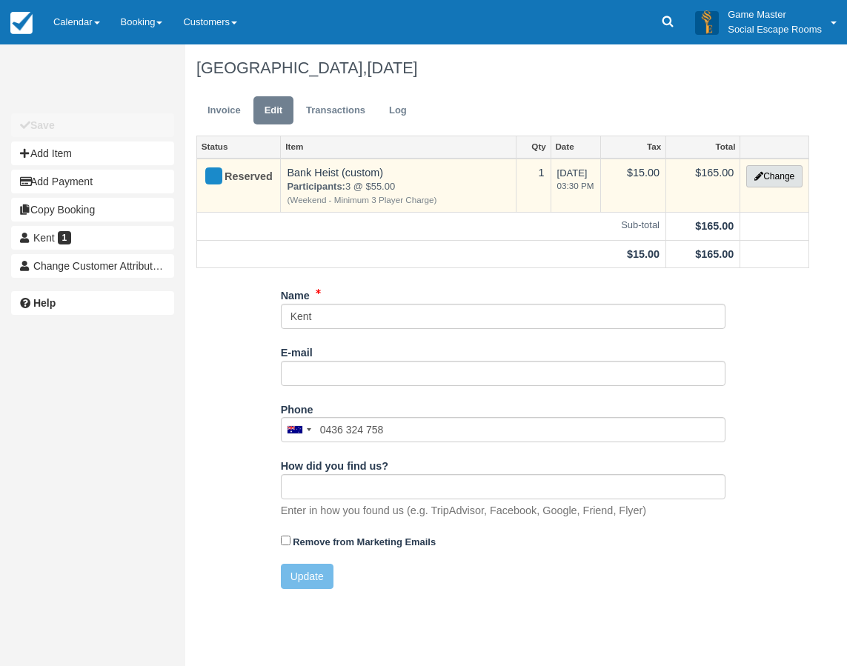
click at [778, 179] on button "Change" at bounding box center [774, 176] width 56 height 22
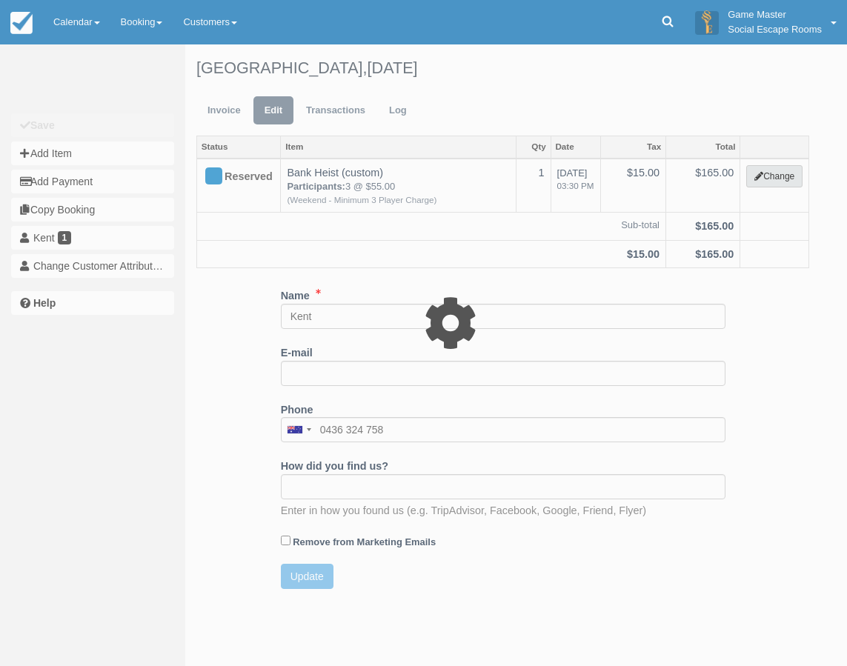
select select "2"
type input "165.00"
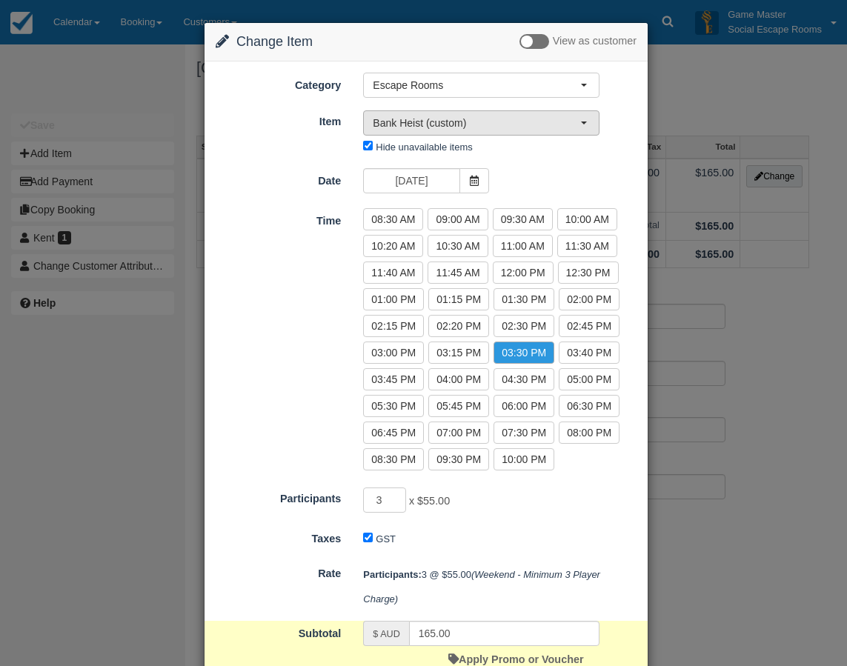
click at [441, 124] on span "Bank Heist (custom)" at bounding box center [476, 123] width 207 height 15
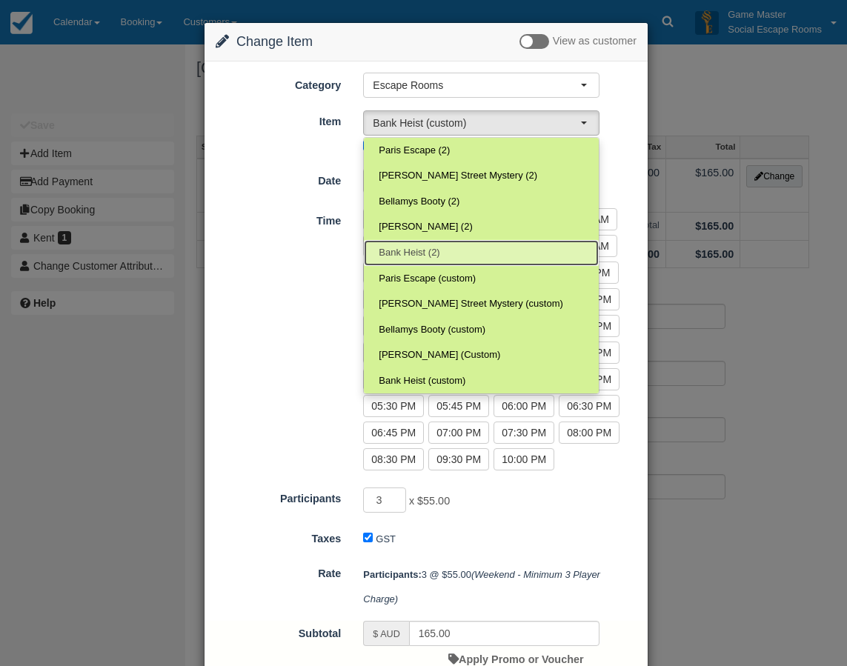
click at [436, 250] on span "Bank Heist (2)" at bounding box center [408, 253] width 61 height 14
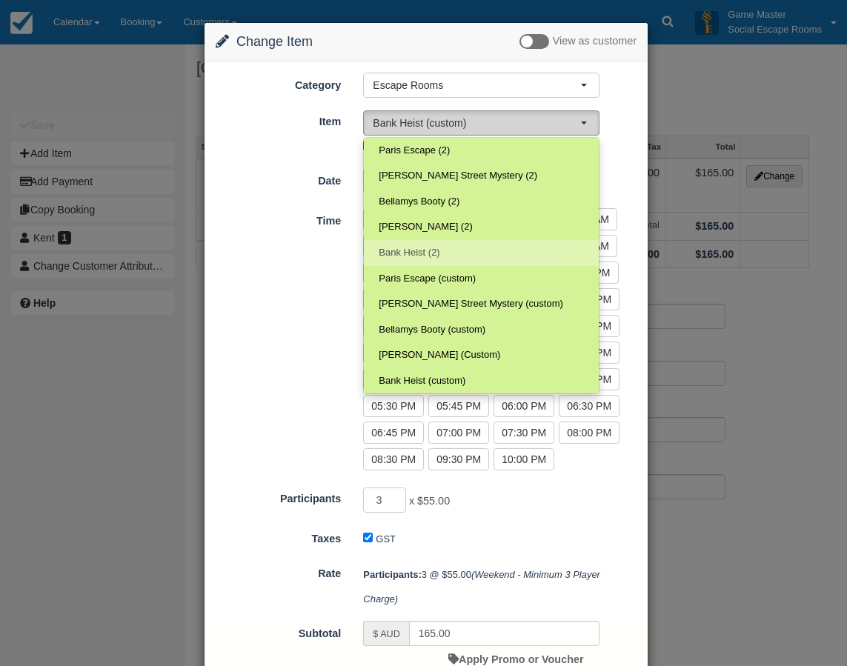
select select "24"
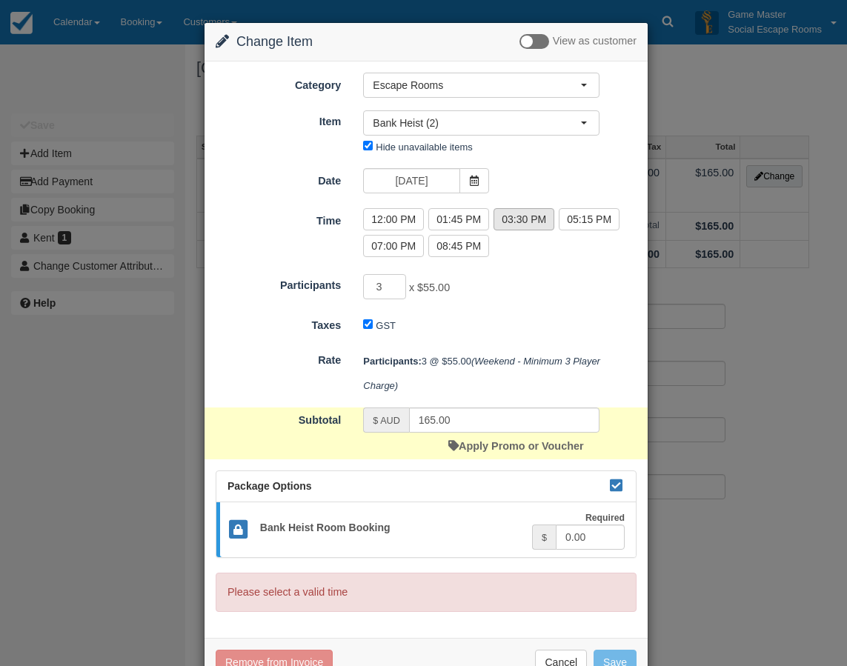
click at [531, 216] on label "03:30 PM" at bounding box center [523, 219] width 61 height 22
radio input "true"
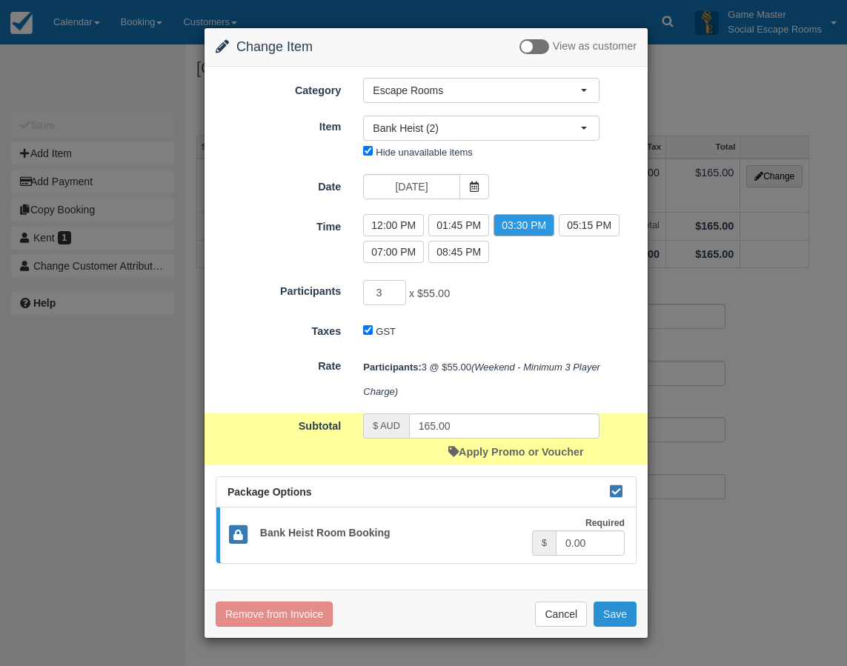
click at [610, 621] on button "Save" at bounding box center [614, 613] width 43 height 25
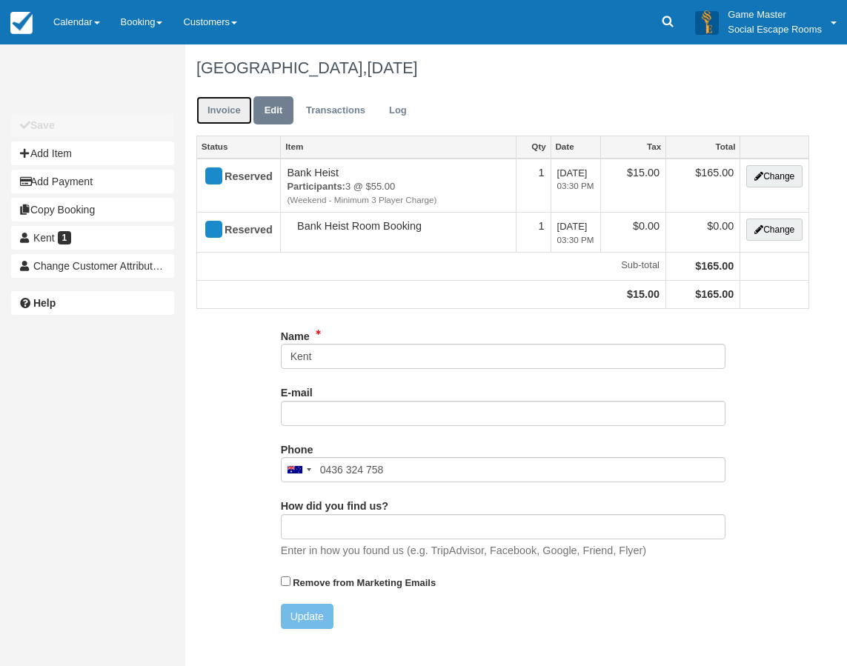
click at [221, 110] on link "Invoice" at bounding box center [224, 110] width 56 height 29
click at [91, 31] on link "Calendar" at bounding box center [76, 22] width 67 height 44
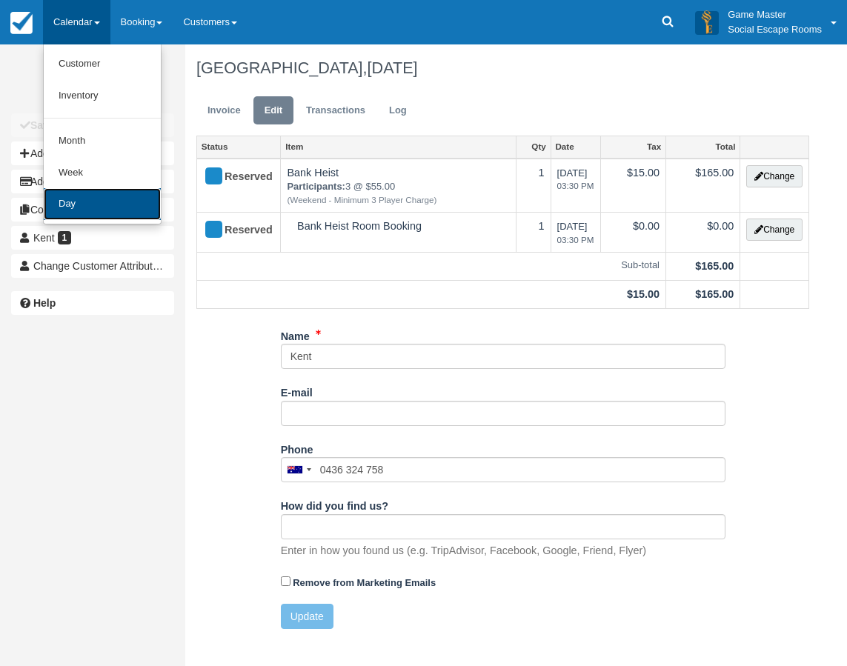
click at [93, 201] on link "Day" at bounding box center [102, 204] width 117 height 32
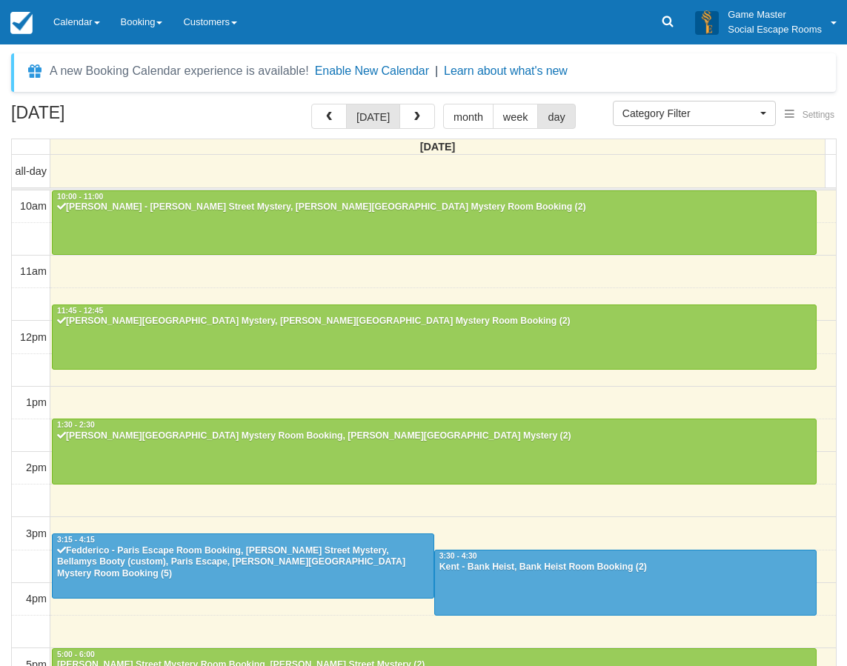
select select
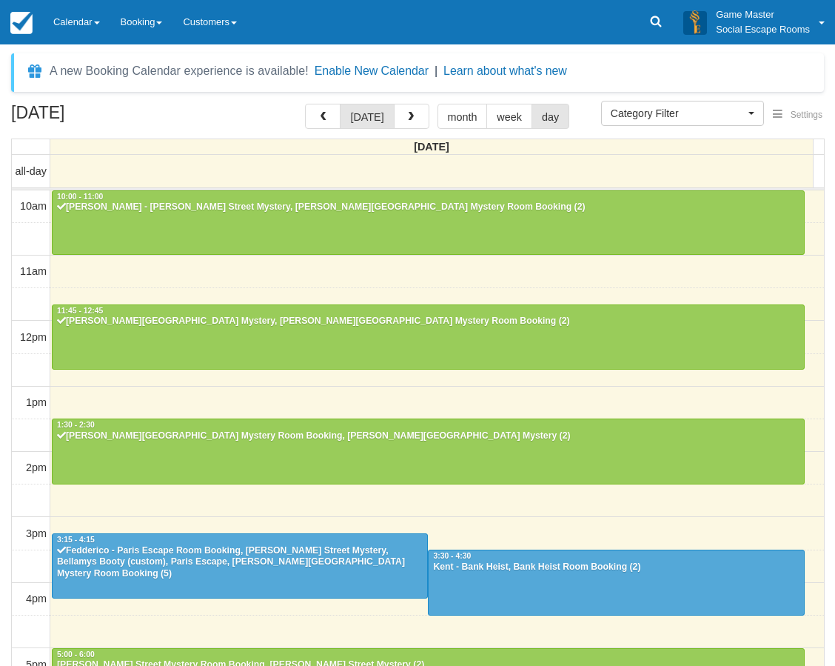
scroll to position [299, 0]
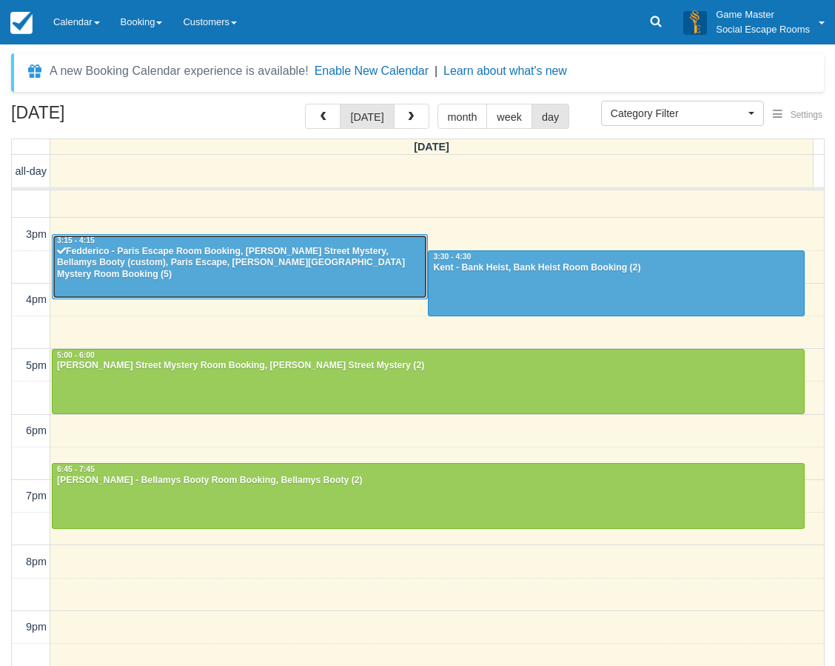
click at [270, 267] on div "Fedderico - Paris Escape Room Booking, [PERSON_NAME] Street Mystery, Bellamys B…" at bounding box center [239, 264] width 367 height 36
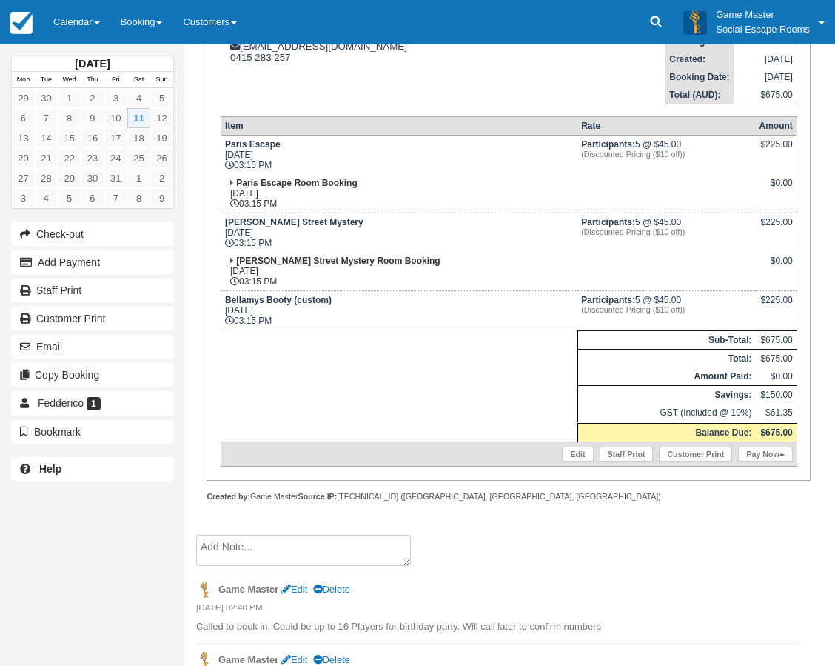
scroll to position [241, 0]
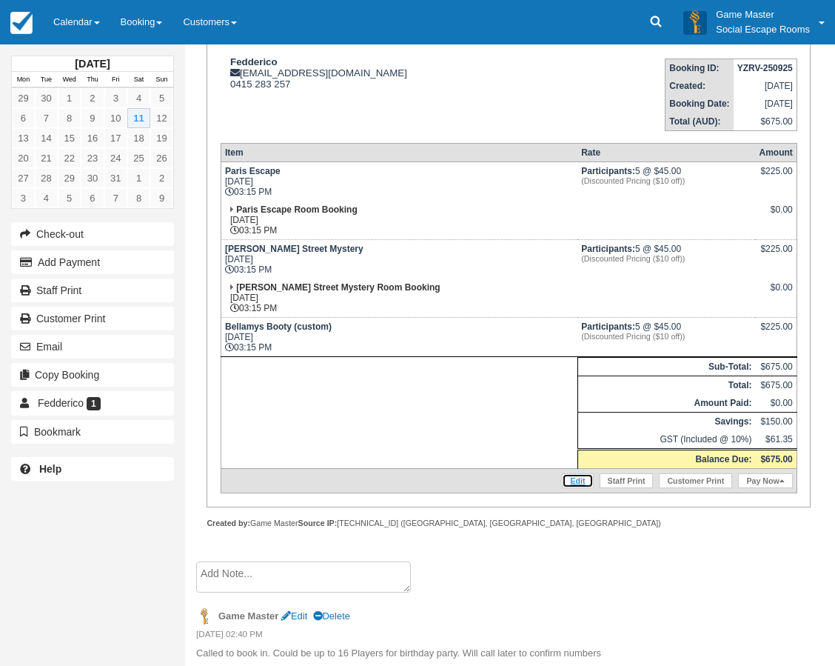
click at [568, 481] on link "Edit" at bounding box center [577, 480] width 31 height 15
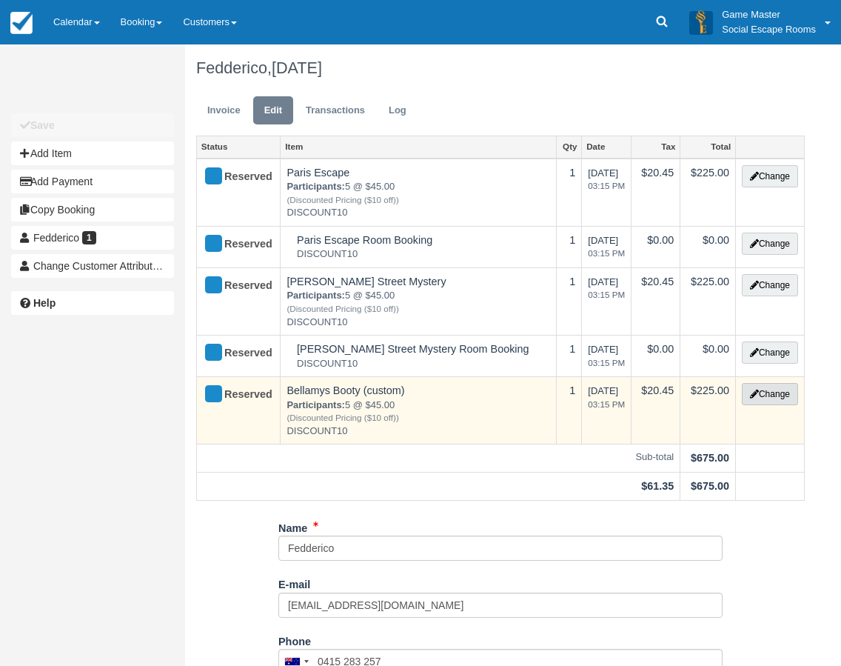
click at [775, 398] on button "Change" at bounding box center [770, 394] width 56 height 22
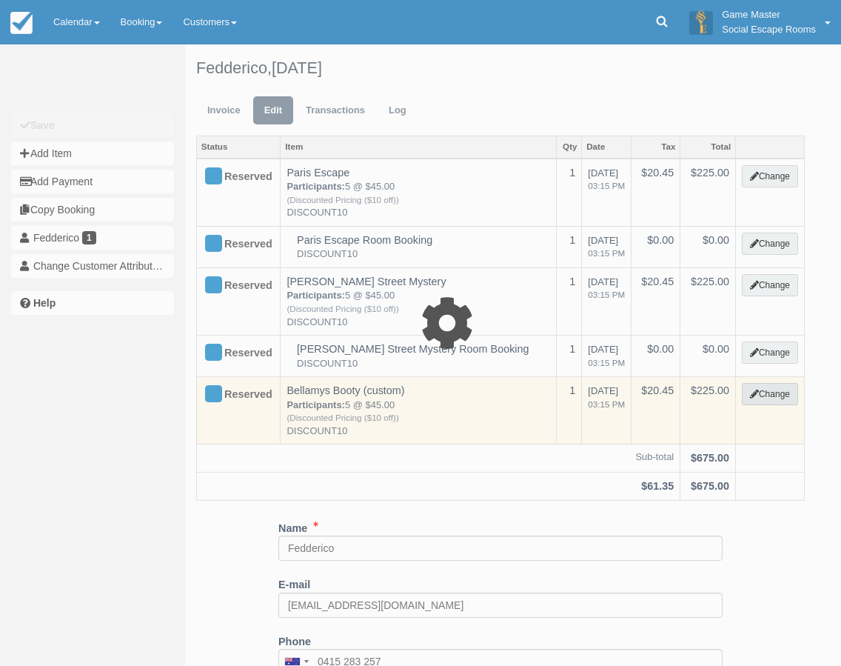
select select "2"
type input "225.00"
type input "DISCOUNT10"
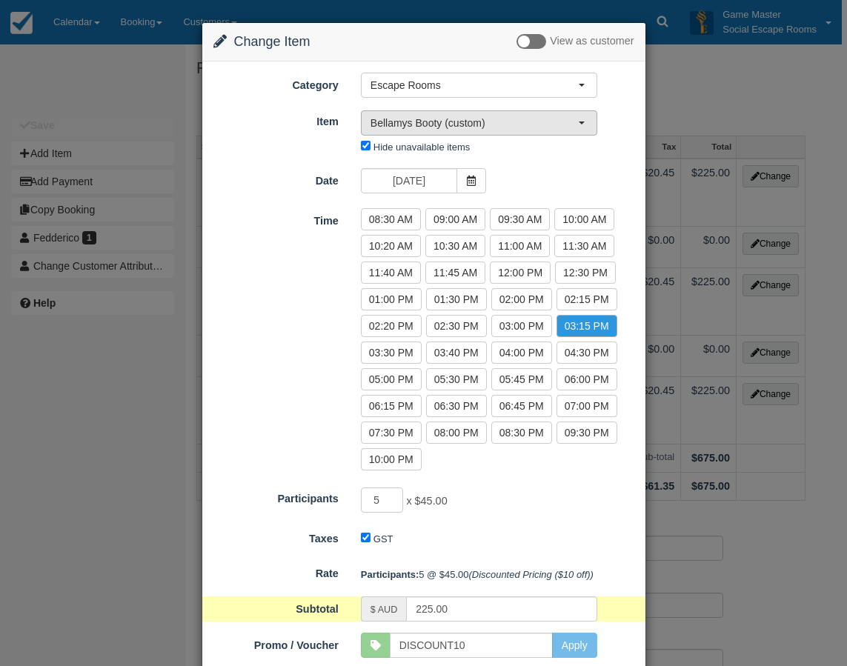
click at [405, 132] on button "Bellamys Booty (custom)" at bounding box center [479, 122] width 236 height 25
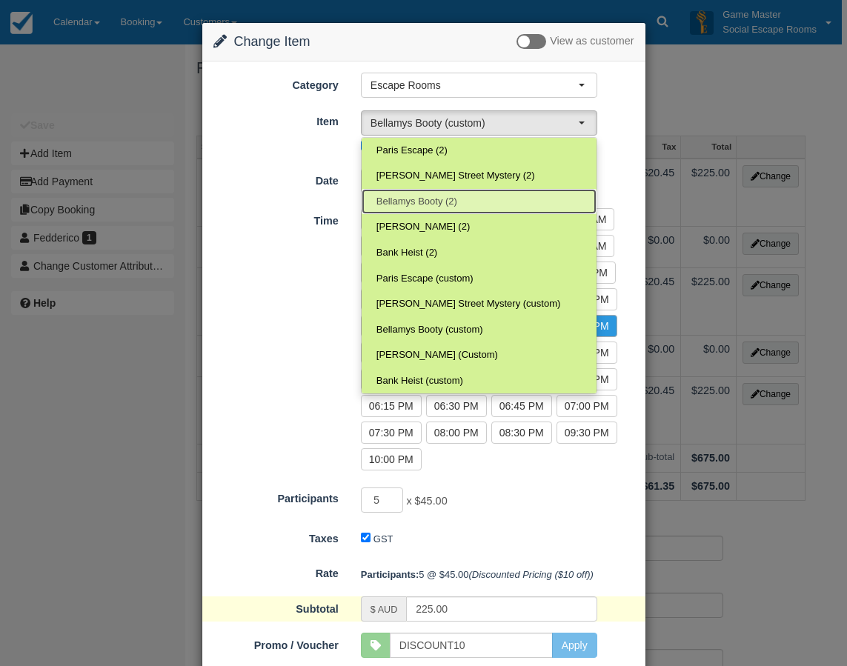
click at [410, 192] on link "Bellamys Booty (2)" at bounding box center [478, 202] width 235 height 26
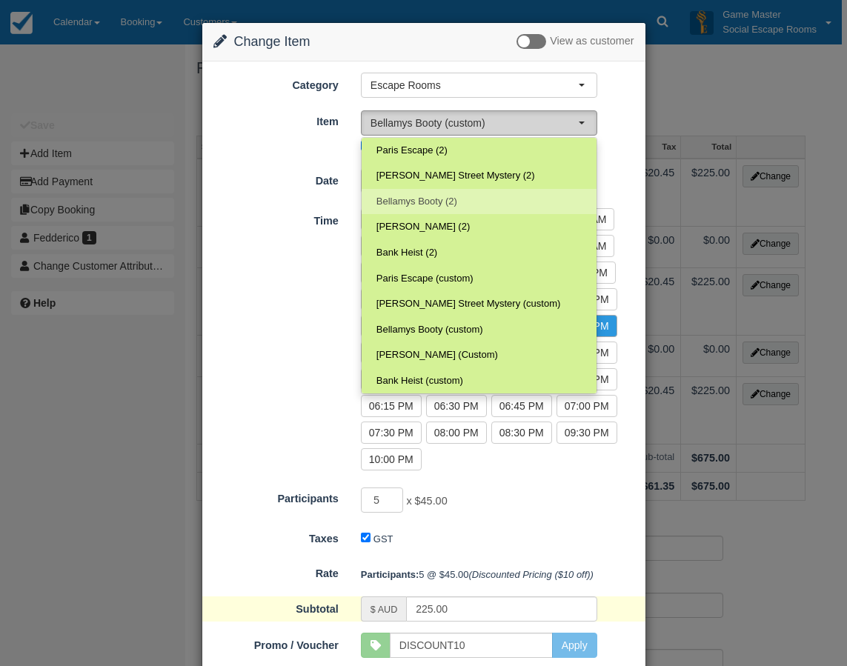
select select "69"
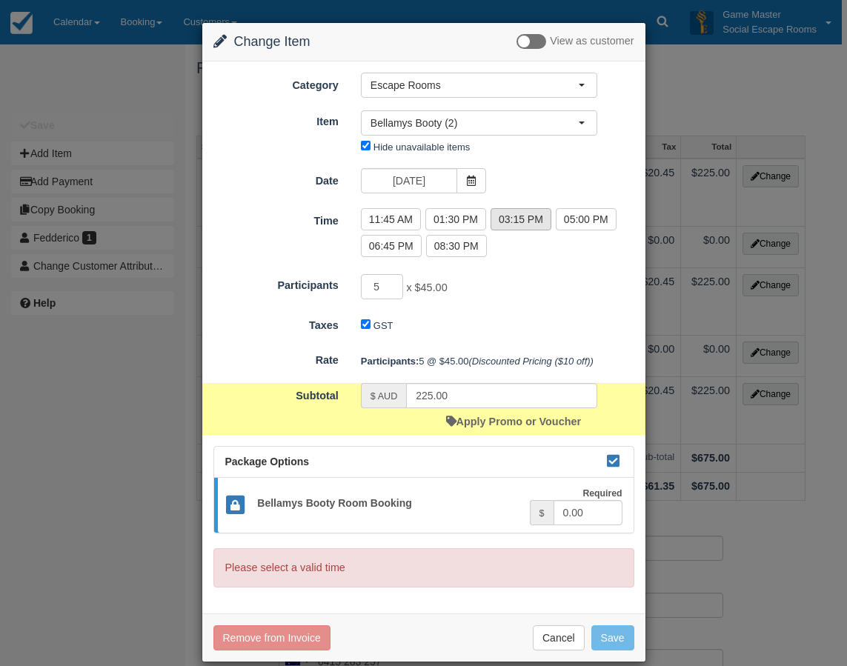
click at [518, 220] on label "03:15 PM" at bounding box center [520, 219] width 61 height 22
radio input "true"
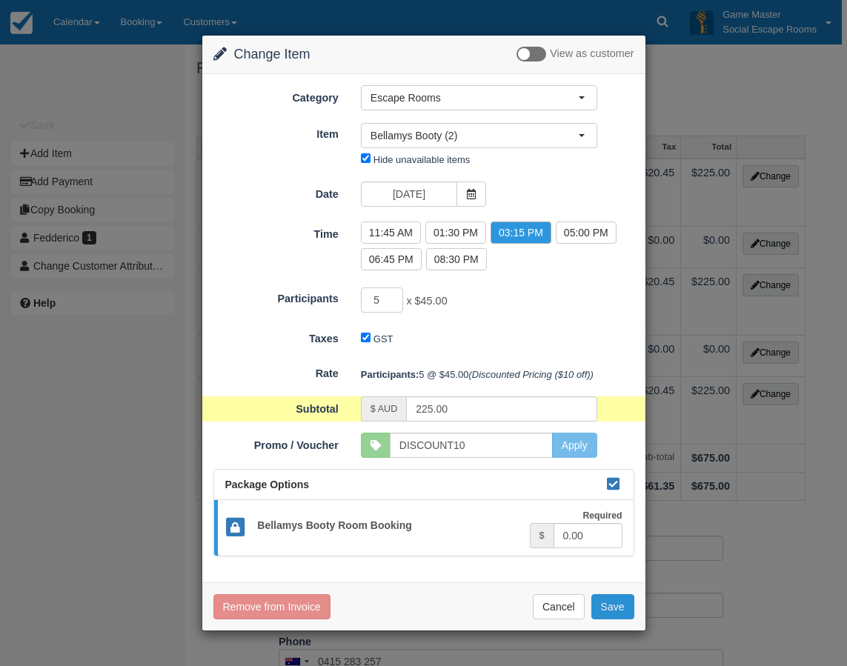
click at [617, 610] on button "Save" at bounding box center [612, 606] width 43 height 25
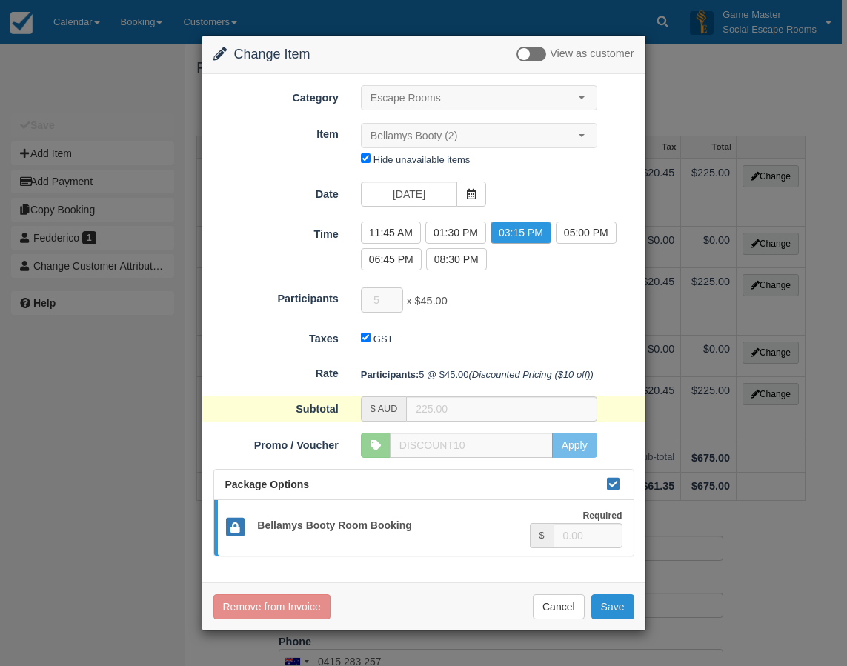
click at [617, 610] on button "Save" at bounding box center [612, 606] width 43 height 25
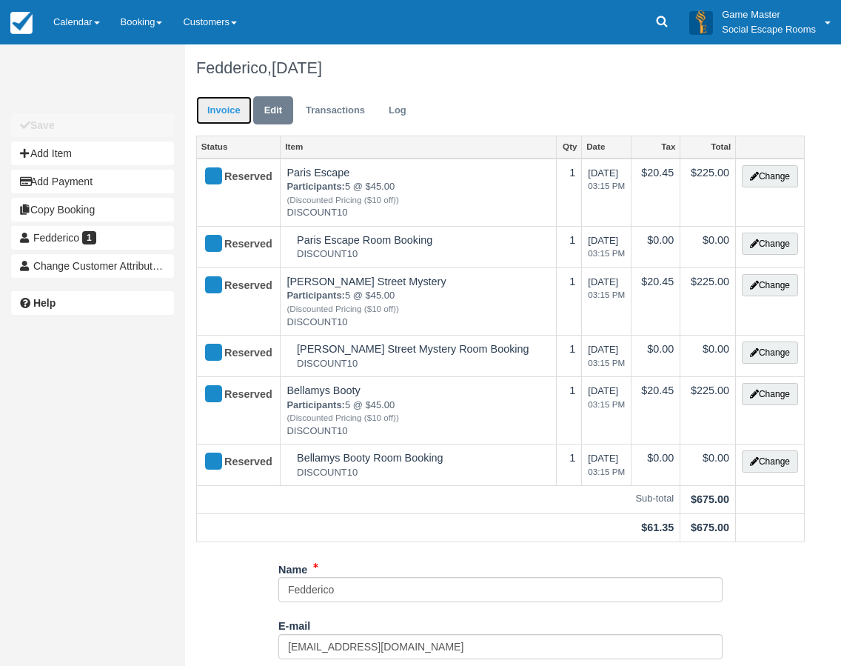
click at [209, 110] on link "Invoice" at bounding box center [224, 110] width 56 height 29
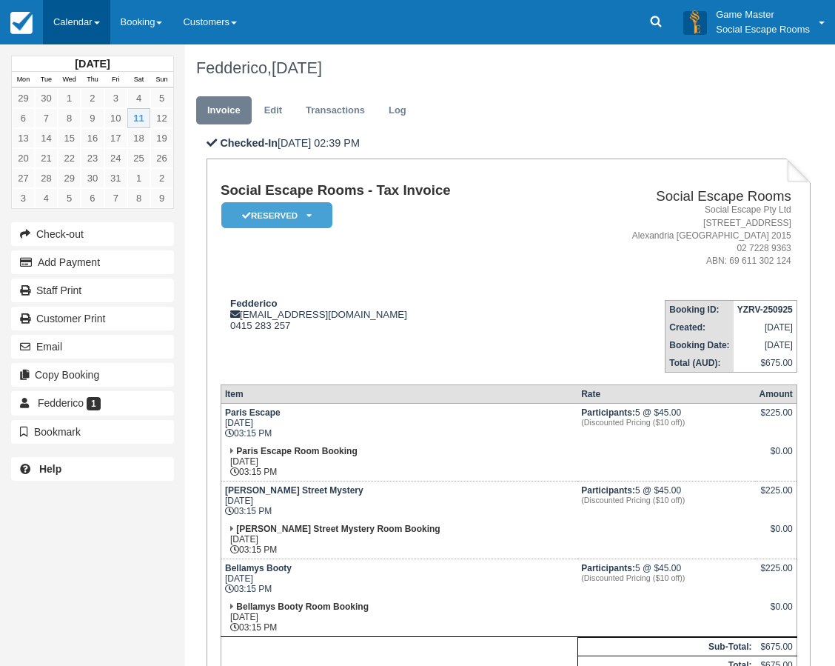
click at [64, 30] on link "Calendar" at bounding box center [76, 22] width 67 height 44
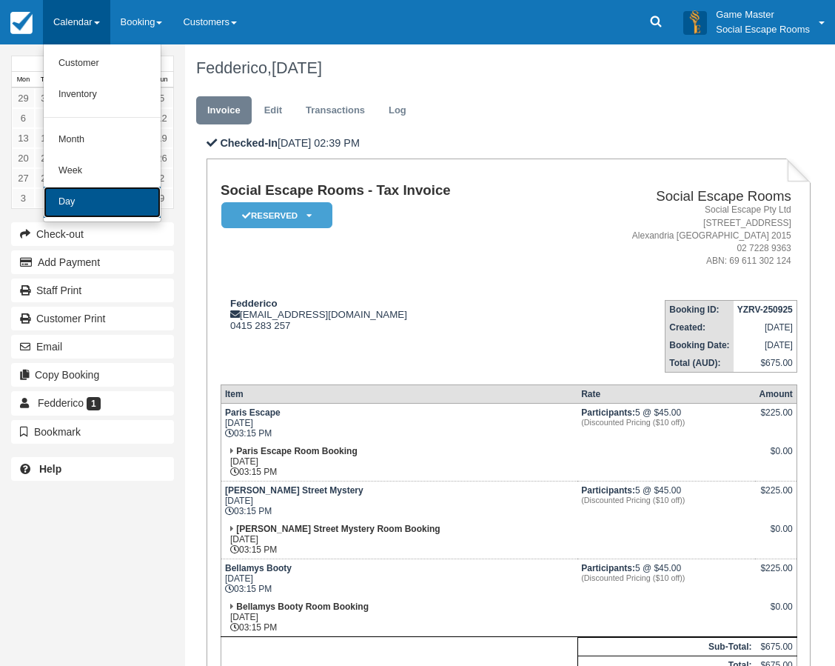
click at [93, 201] on link "Day" at bounding box center [102, 202] width 117 height 31
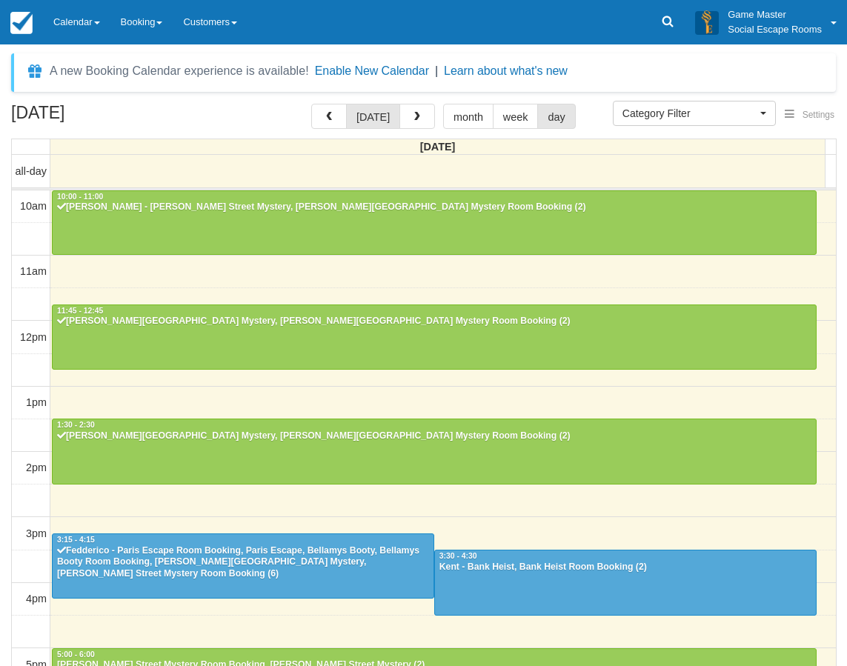
select select
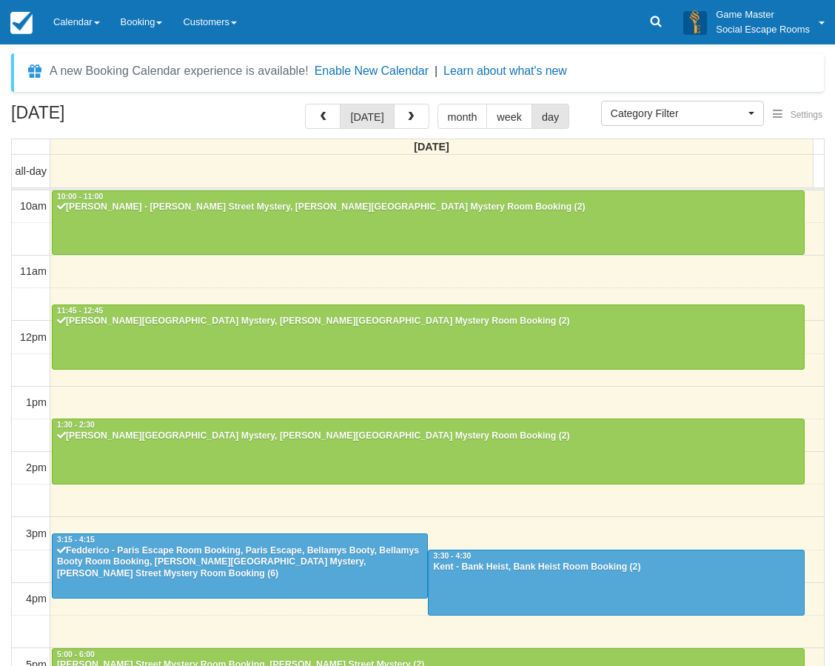
scroll to position [299, 0]
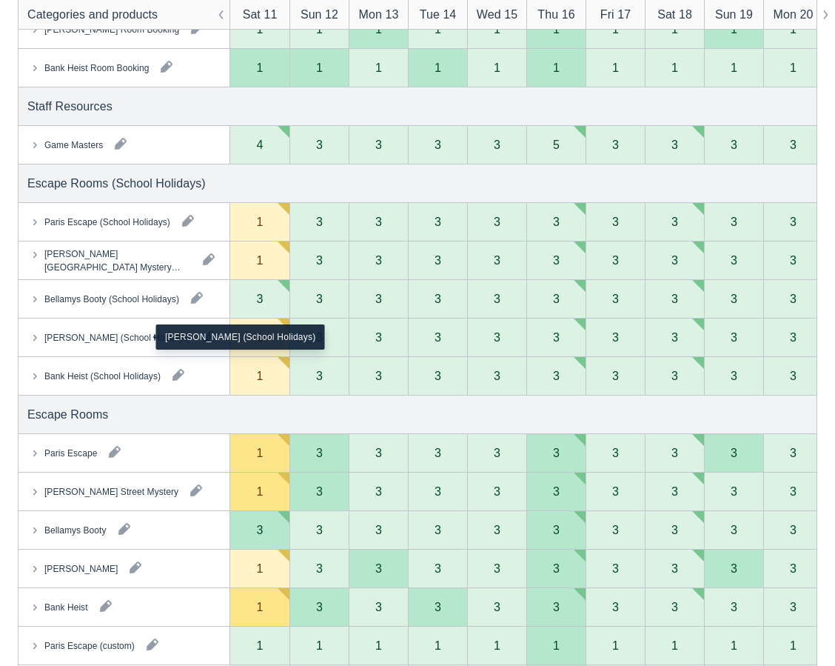
scroll to position [296, 0]
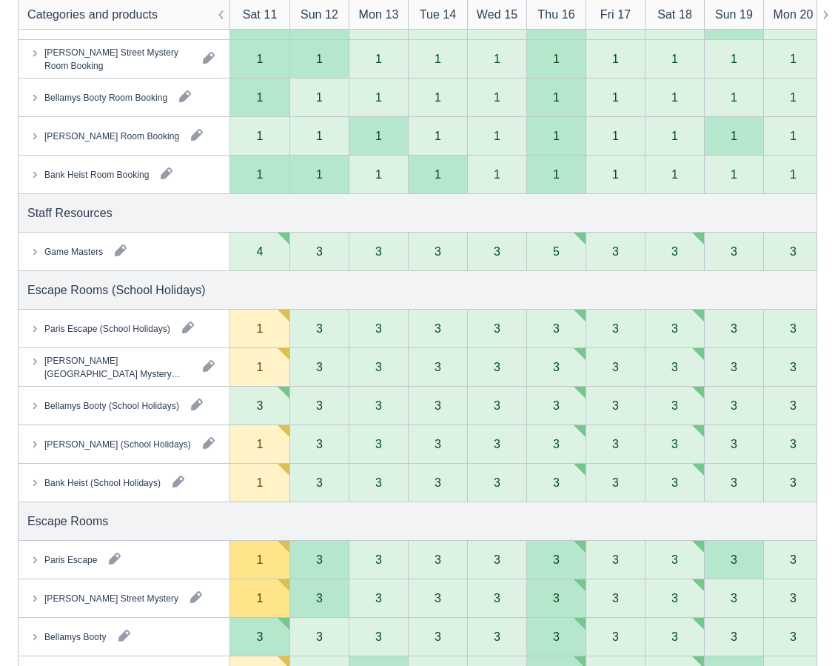
click at [36, 245] on icon at bounding box center [34, 251] width 15 height 15
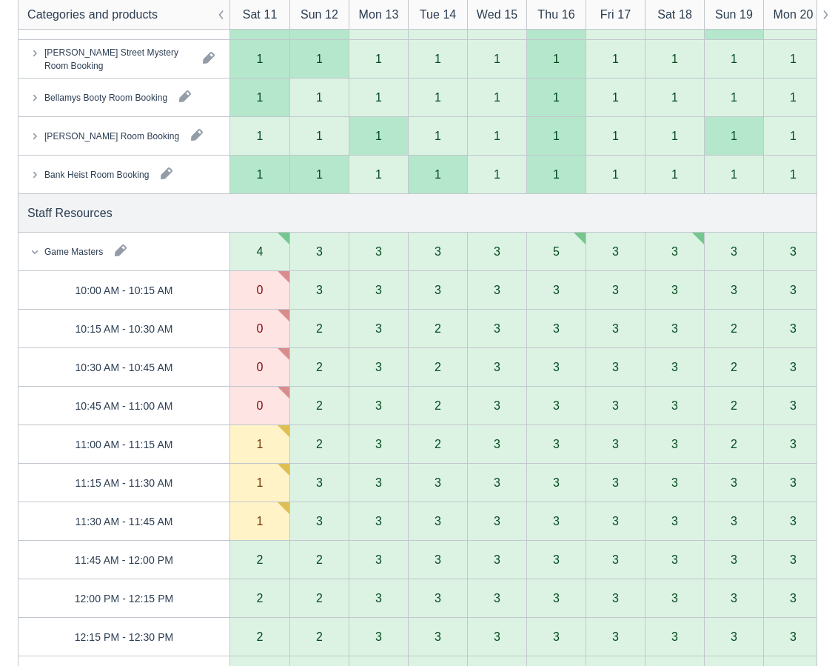
click at [32, 253] on icon at bounding box center [34, 251] width 15 height 15
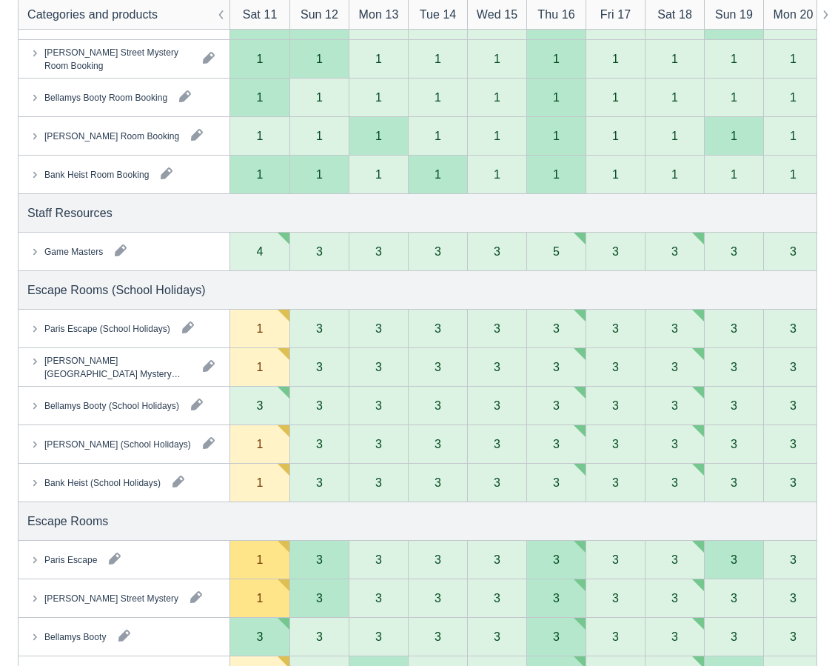
click at [32, 253] on icon at bounding box center [34, 251] width 15 height 15
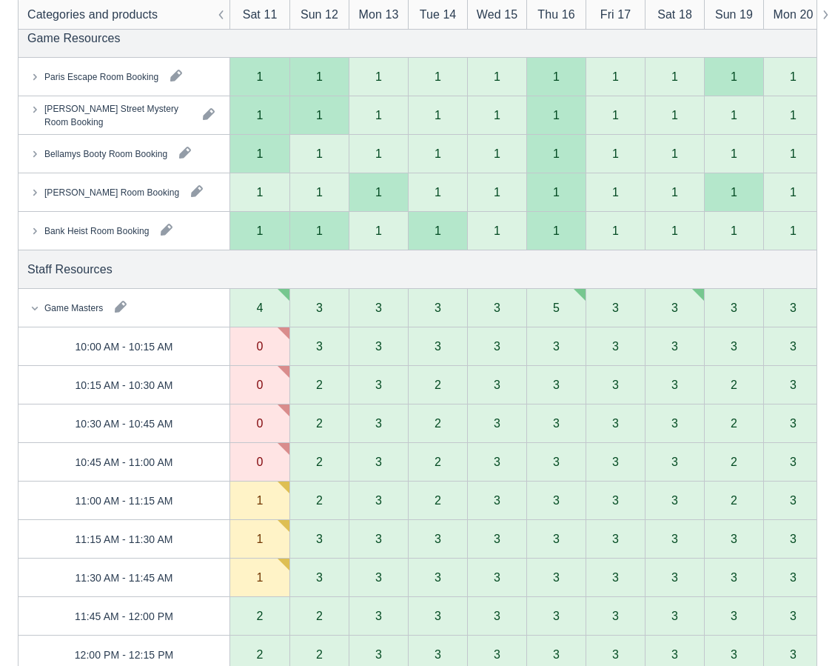
scroll to position [148, 0]
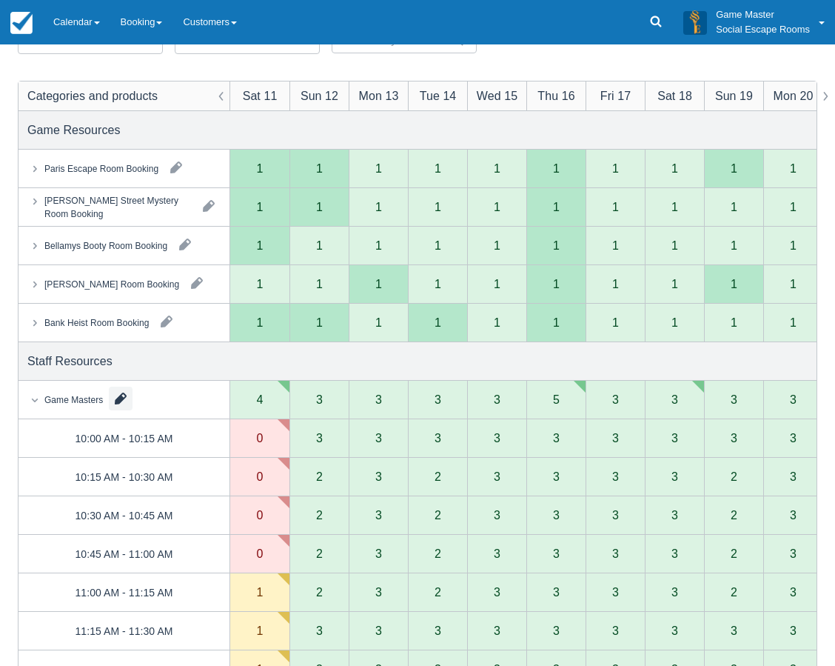
click at [130, 399] on button "button" at bounding box center [121, 399] width 24 height 24
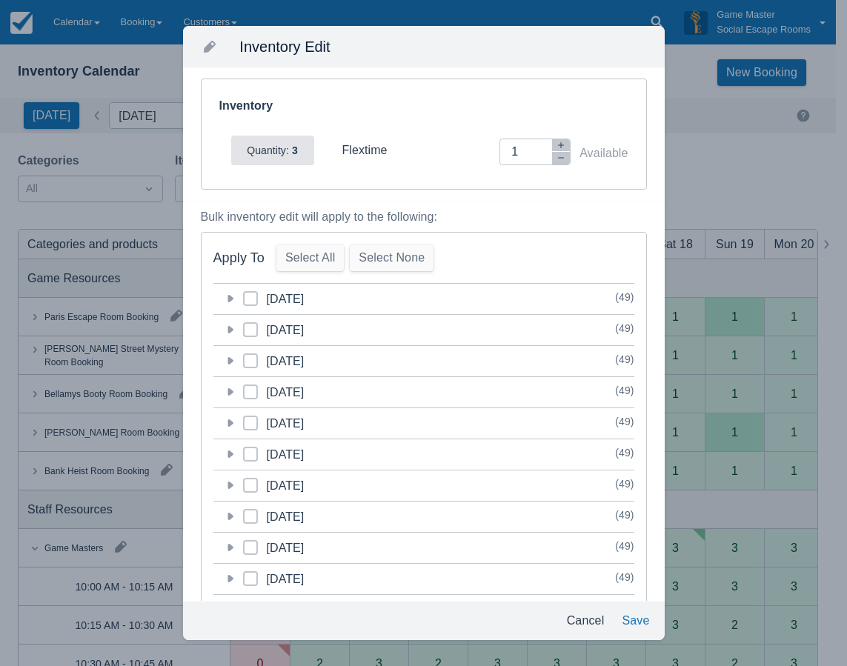
scroll to position [0, 0]
click at [222, 297] on icon at bounding box center [229, 300] width 15 height 15
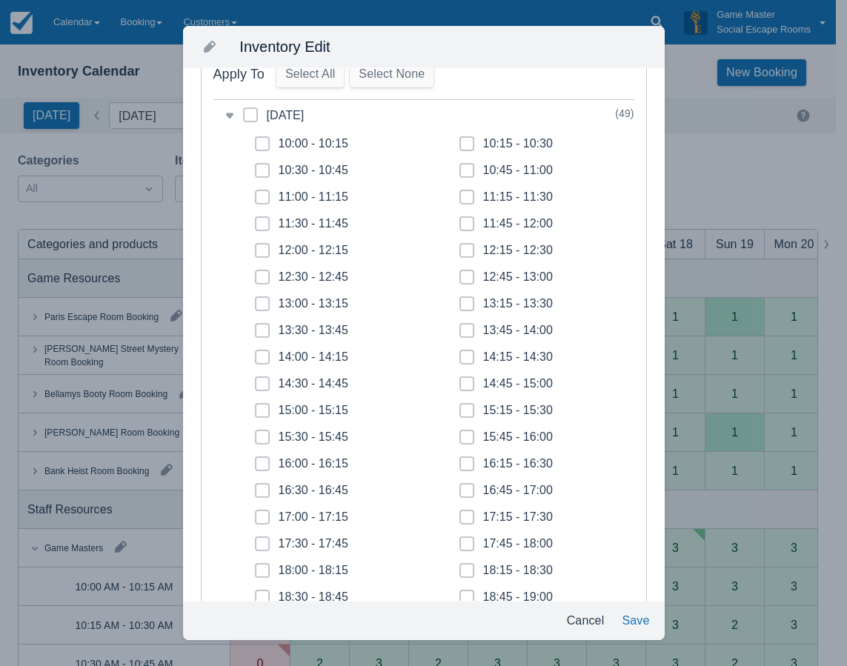
scroll to position [444, 0]
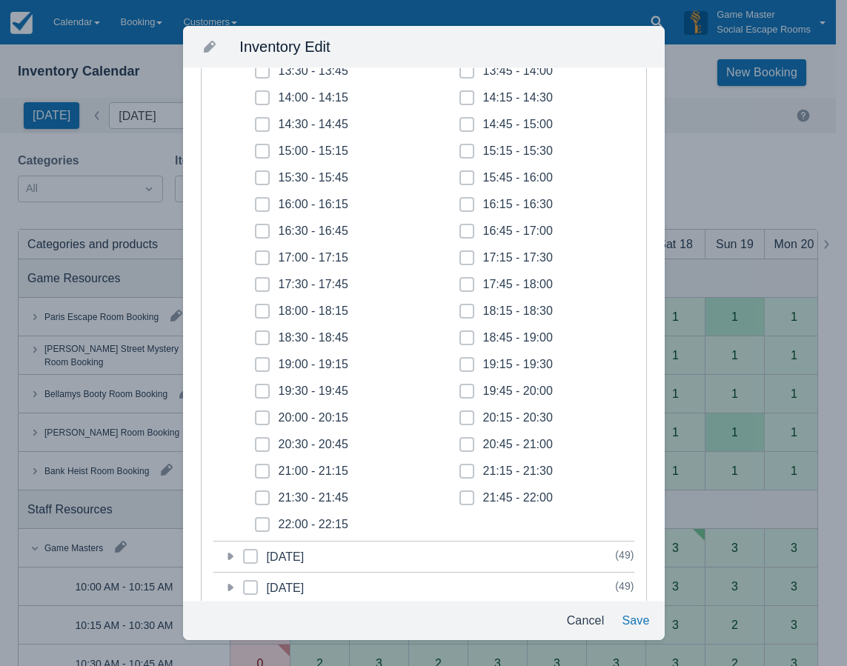
click at [265, 230] on span at bounding box center [262, 237] width 15 height 27
click at [256, 227] on input "16:30 - 16:45" at bounding box center [255, 227] width 1 height 1
checkbox input "true"
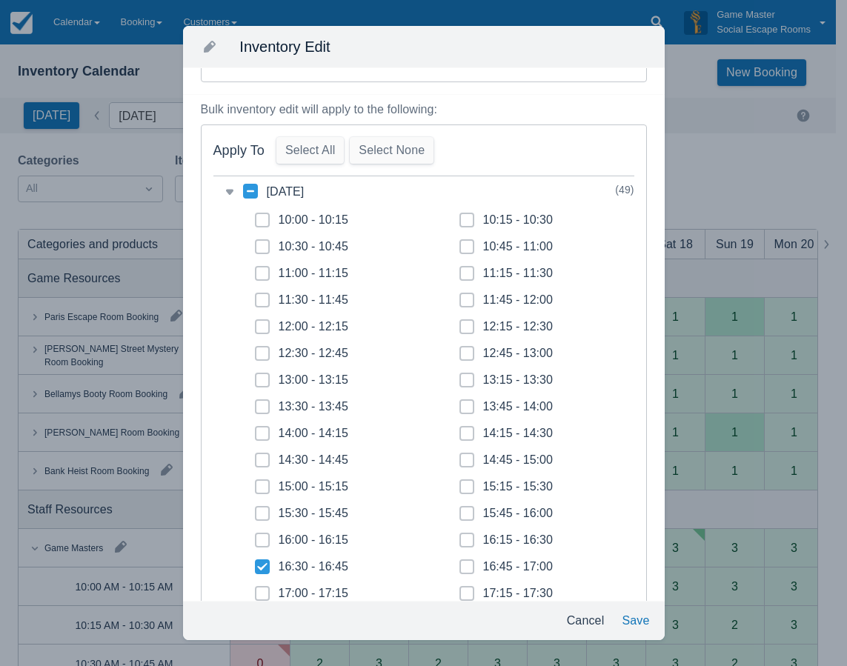
scroll to position [74, 0]
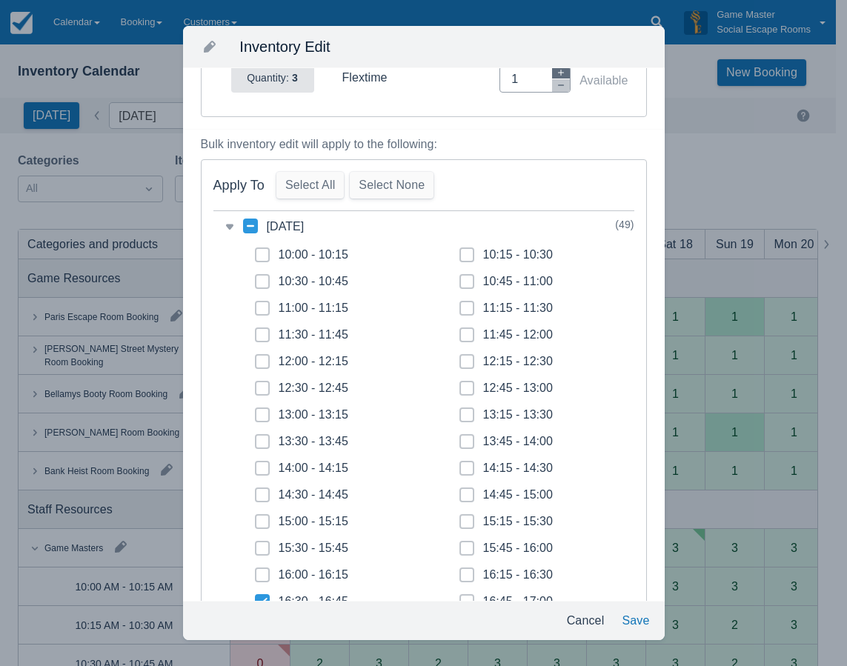
click at [556, 70] on icon "button" at bounding box center [560, 72] width 9 height 9
type input "3"
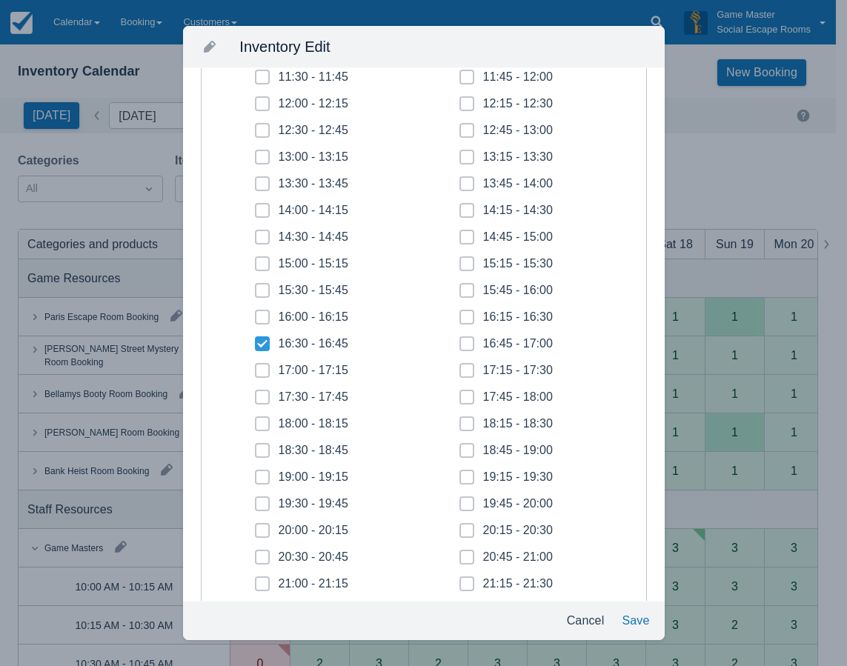
scroll to position [370, 0]
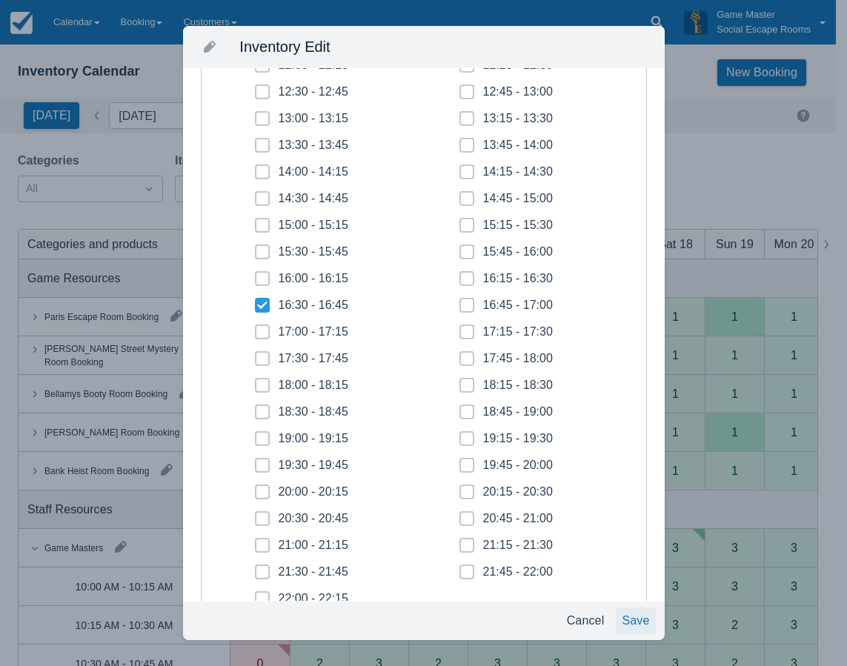
click at [631, 621] on button "Save" at bounding box center [635, 620] width 39 height 27
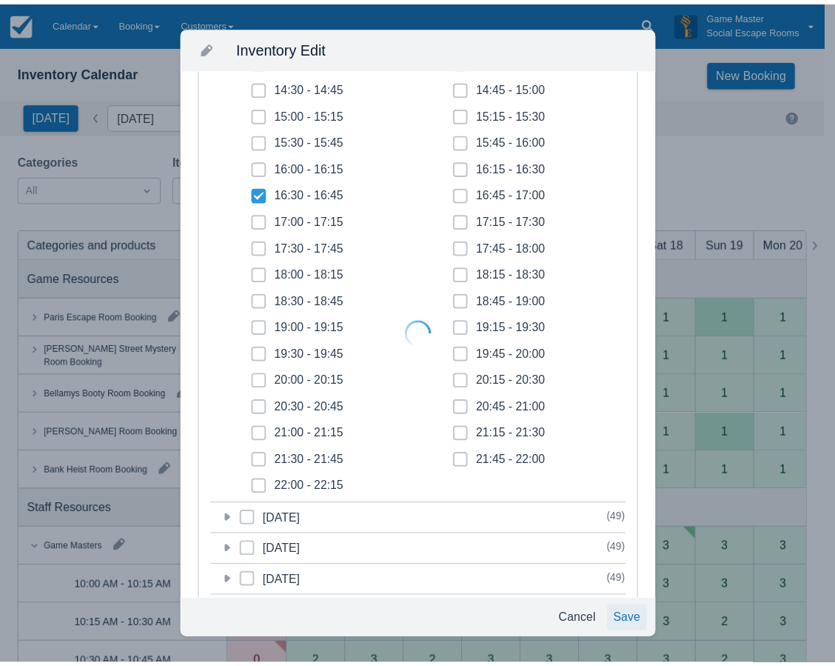
scroll to position [259, 0]
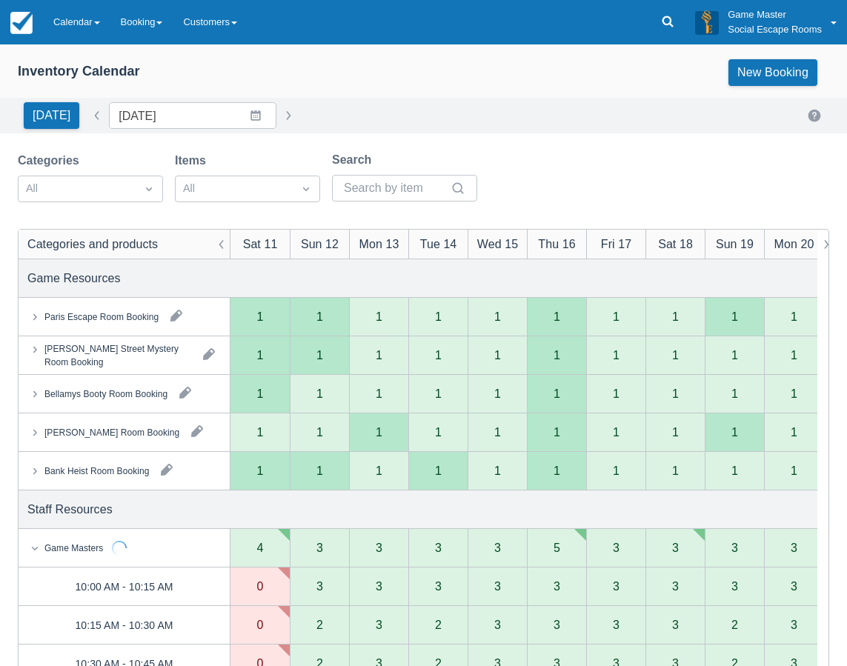
click at [67, 30] on link "Calendar" at bounding box center [76, 22] width 67 height 44
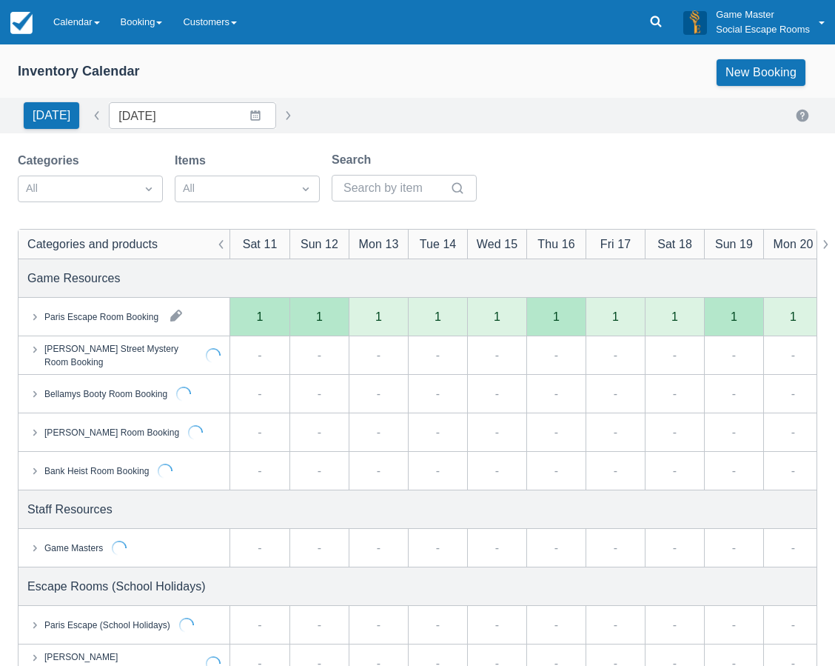
scroll to position [288, 0]
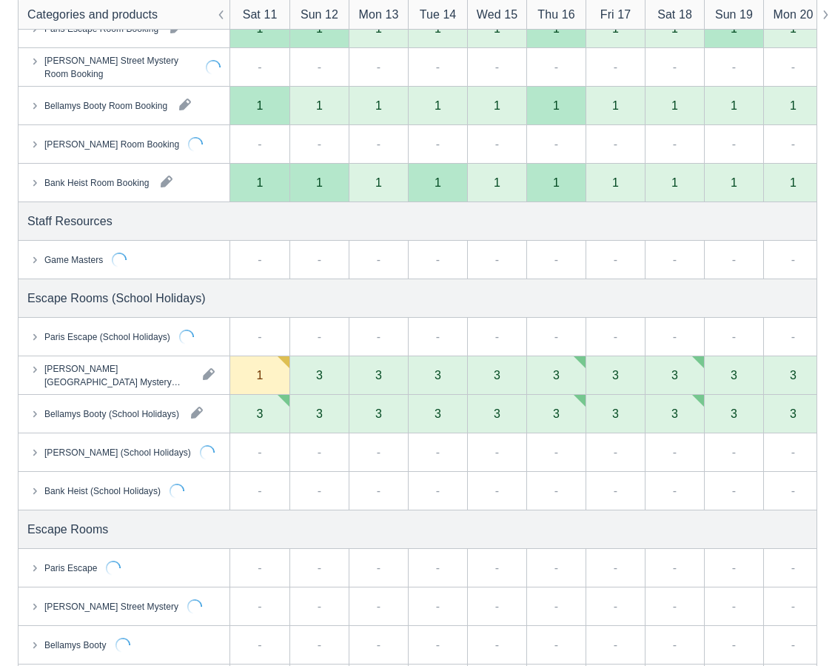
click at [35, 252] on icon at bounding box center [34, 259] width 15 height 15
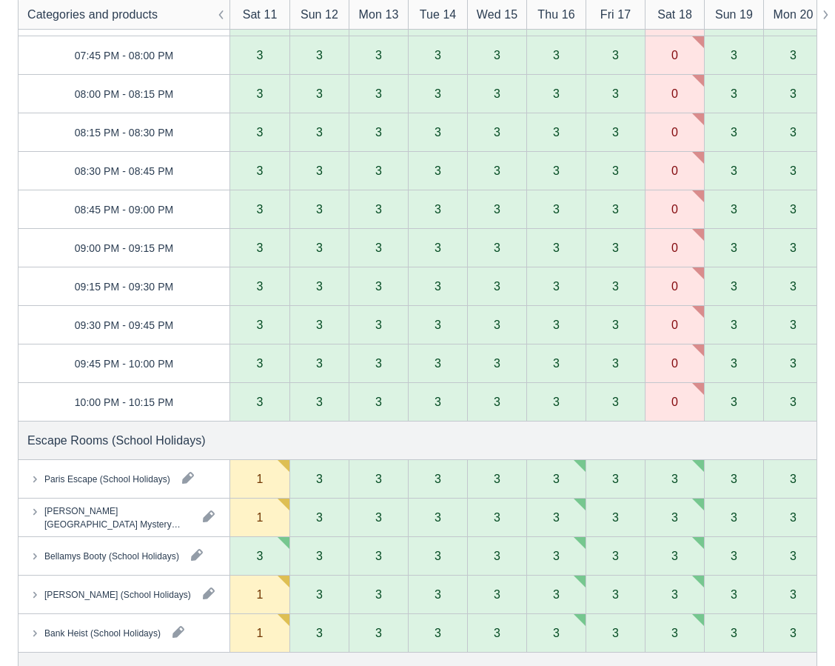
scroll to position [2148, 0]
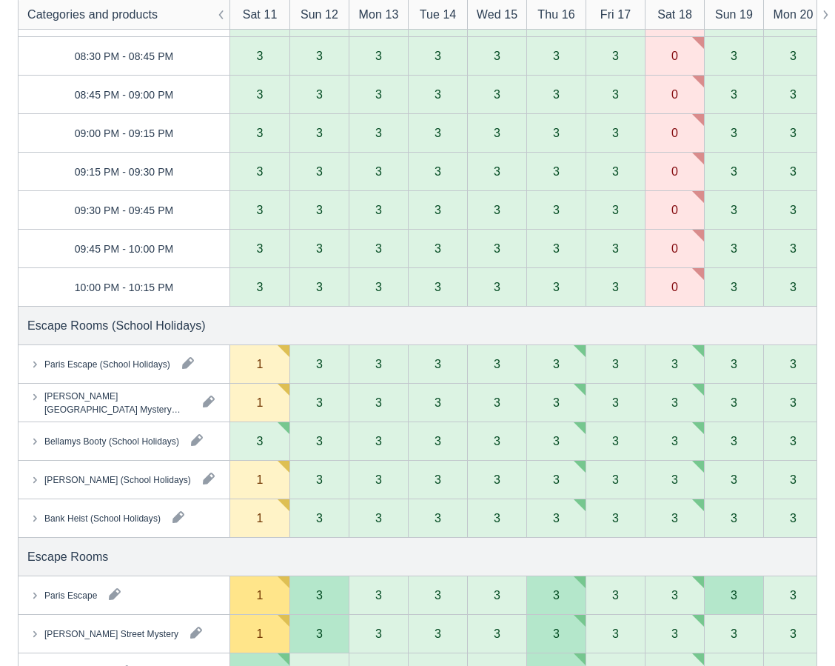
click at [33, 440] on icon at bounding box center [34, 440] width 15 height 15
click at [39, 436] on icon at bounding box center [34, 440] width 15 height 15
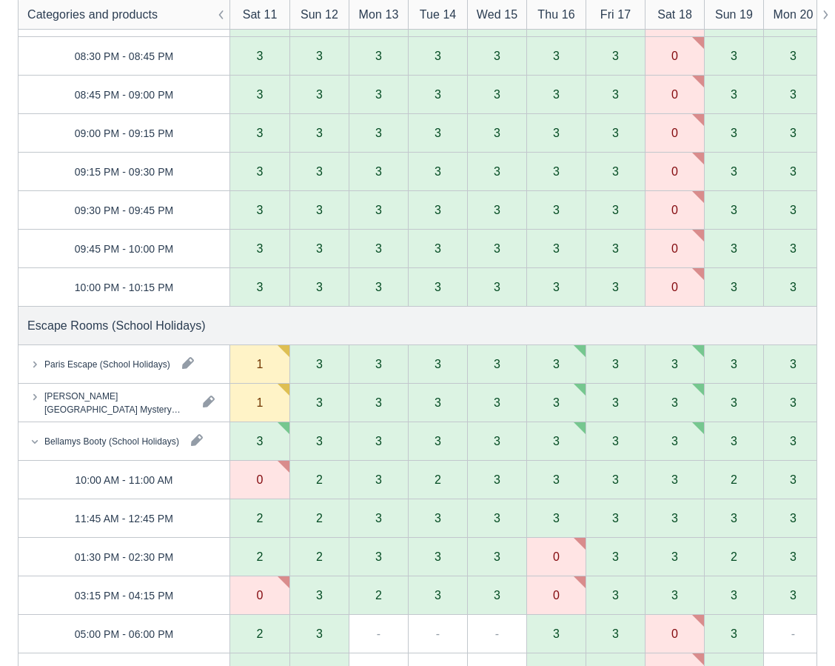
scroll to position [2370, 0]
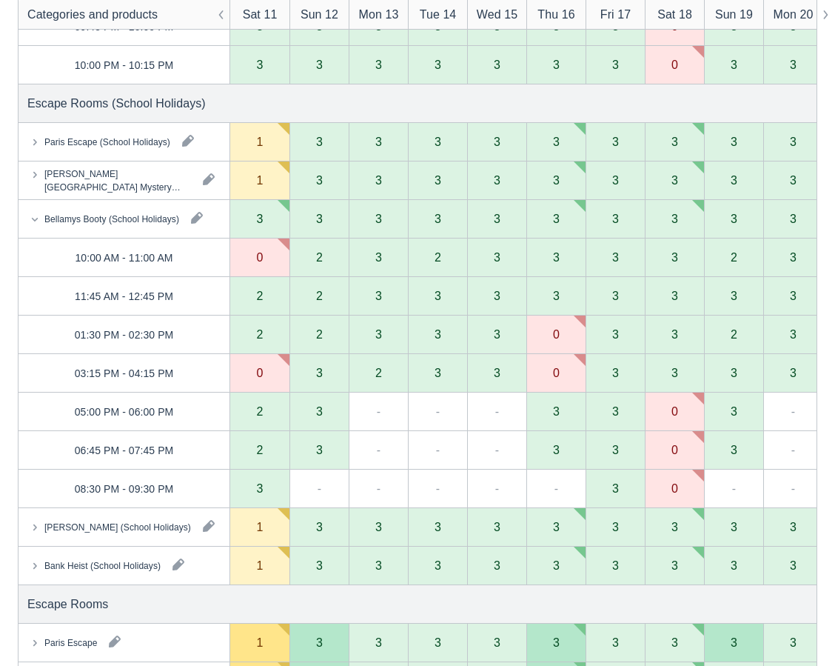
click at [31, 527] on icon at bounding box center [34, 526] width 15 height 15
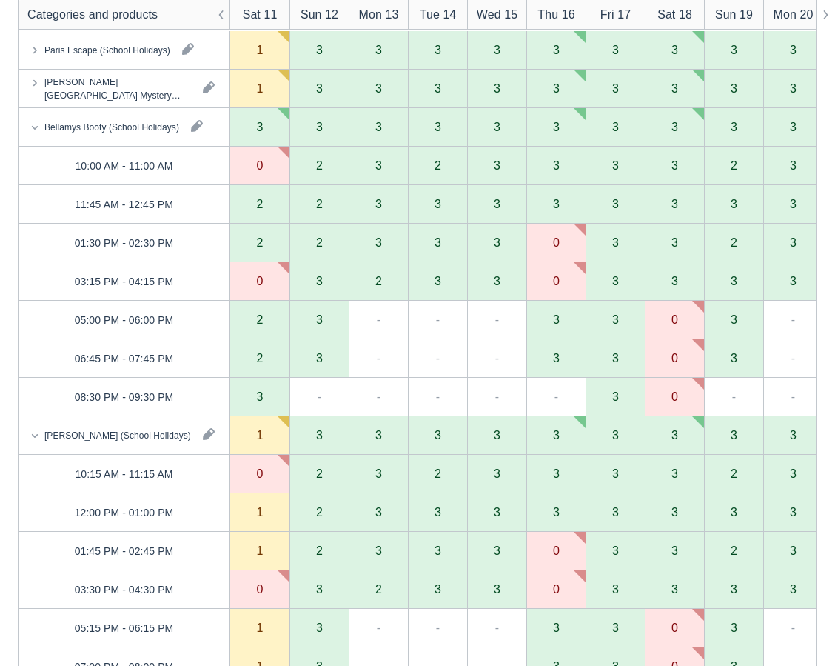
scroll to position [2666, 0]
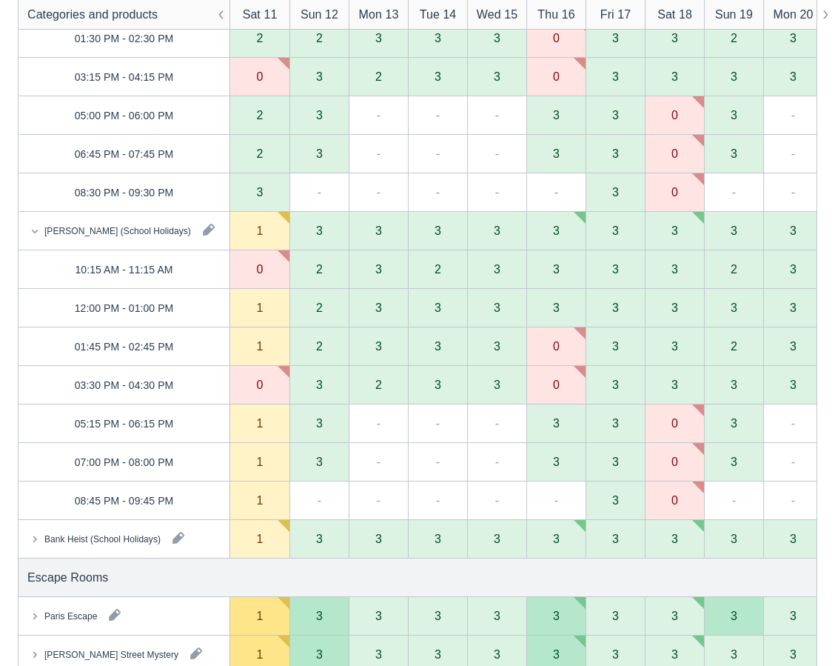
click at [37, 227] on icon at bounding box center [34, 230] width 15 height 15
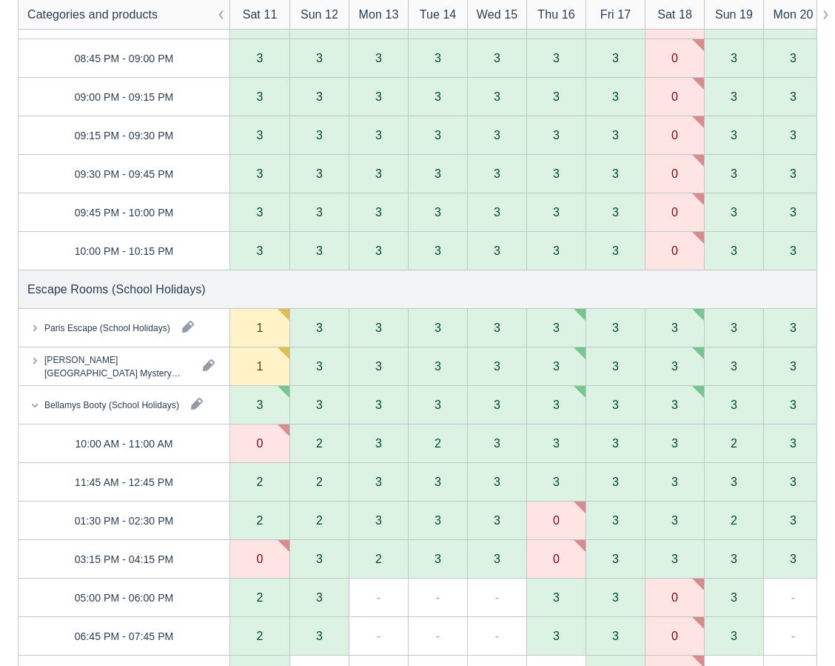
scroll to position [2148, 0]
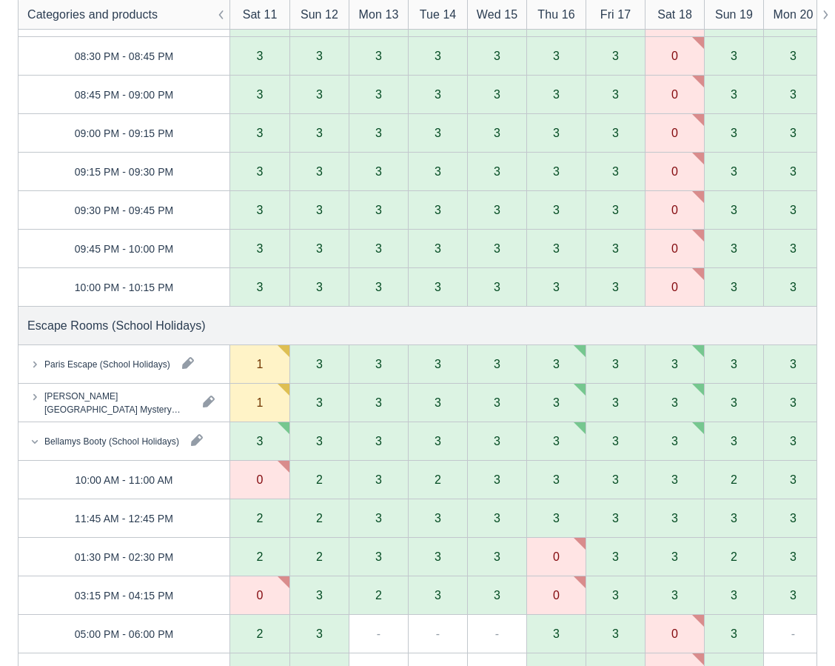
click at [36, 367] on icon at bounding box center [34, 363] width 15 height 15
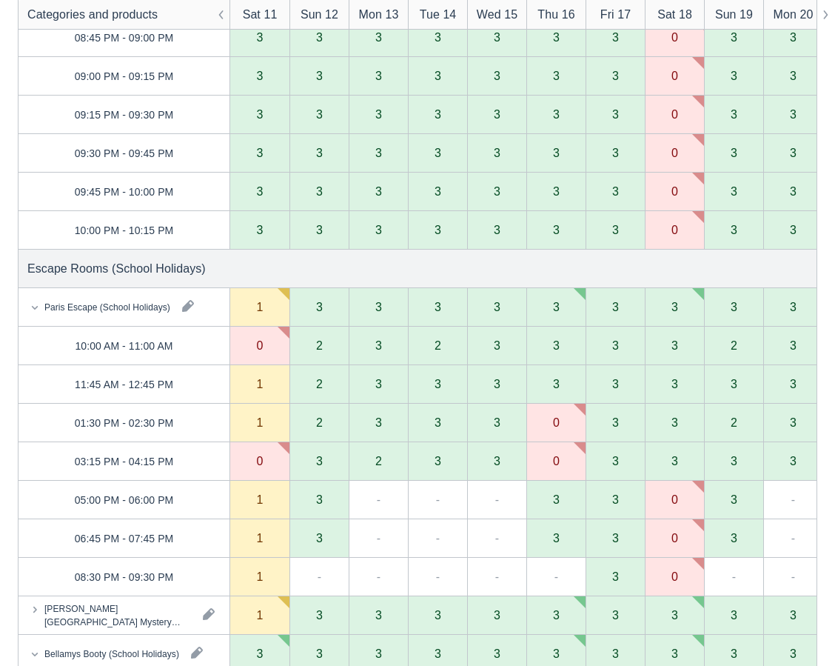
scroll to position [2222, 0]
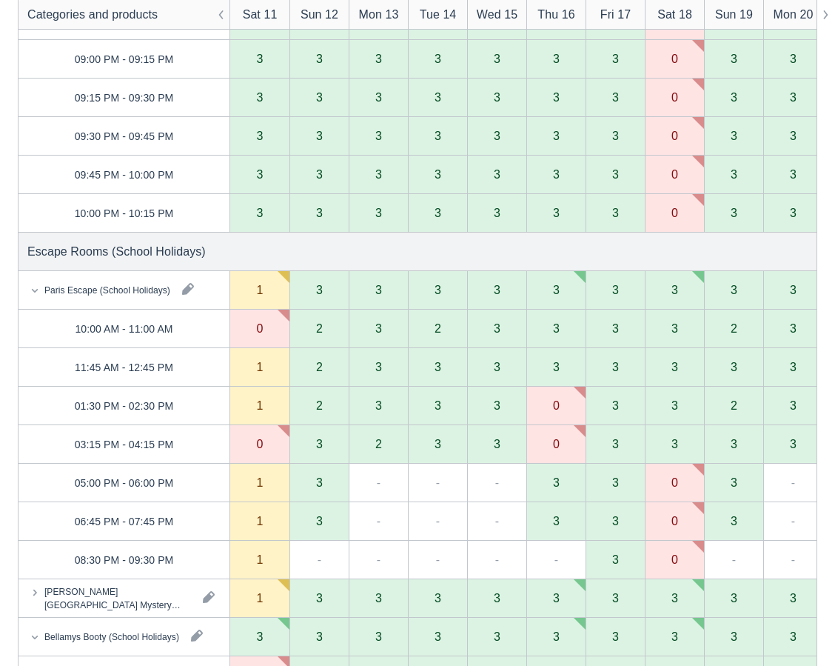
click at [35, 290] on icon at bounding box center [34, 289] width 15 height 15
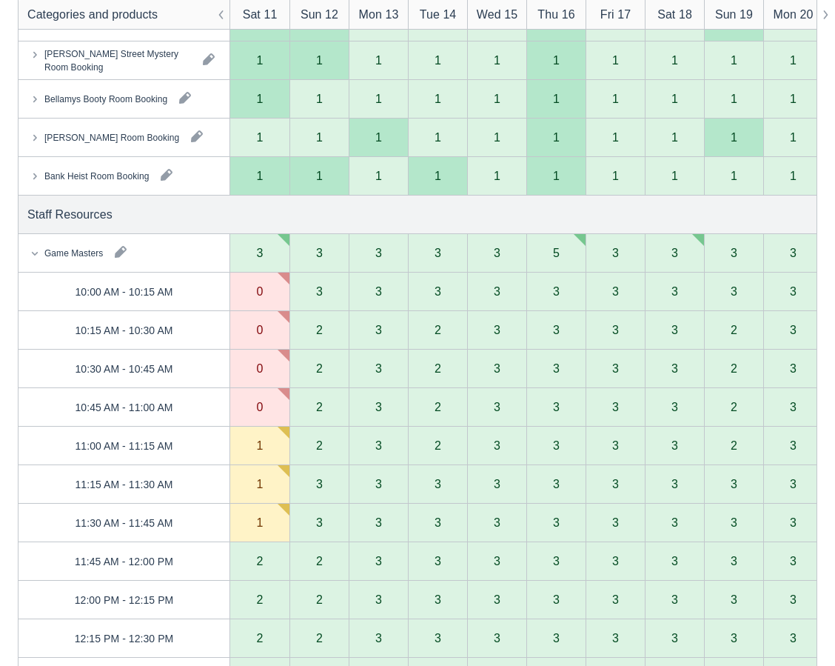
scroll to position [74, 0]
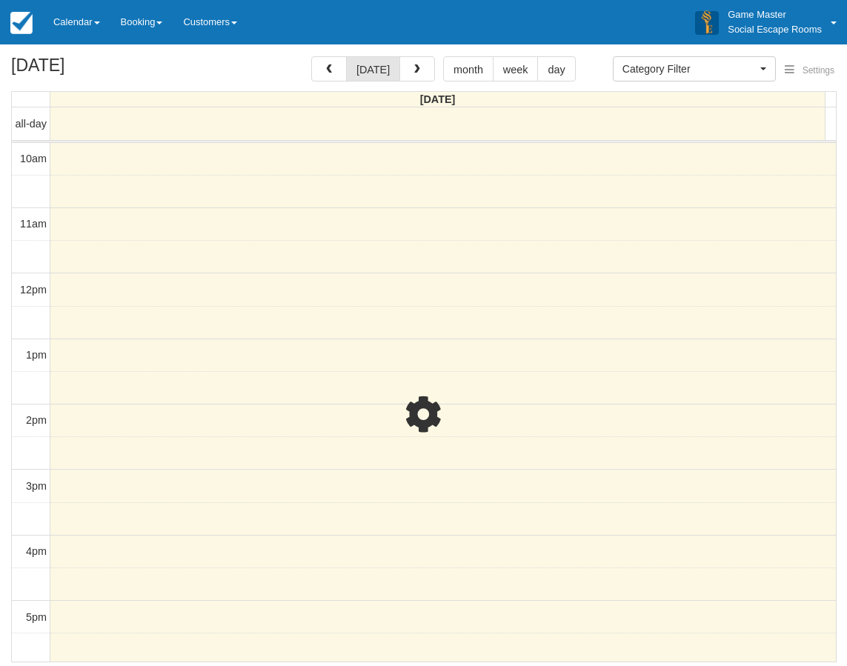
select select
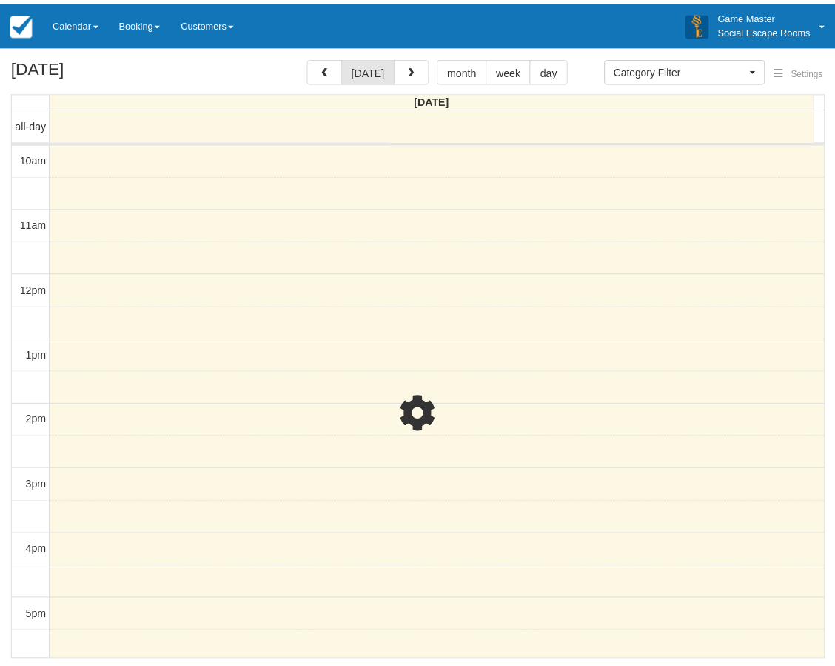
scroll to position [299, 0]
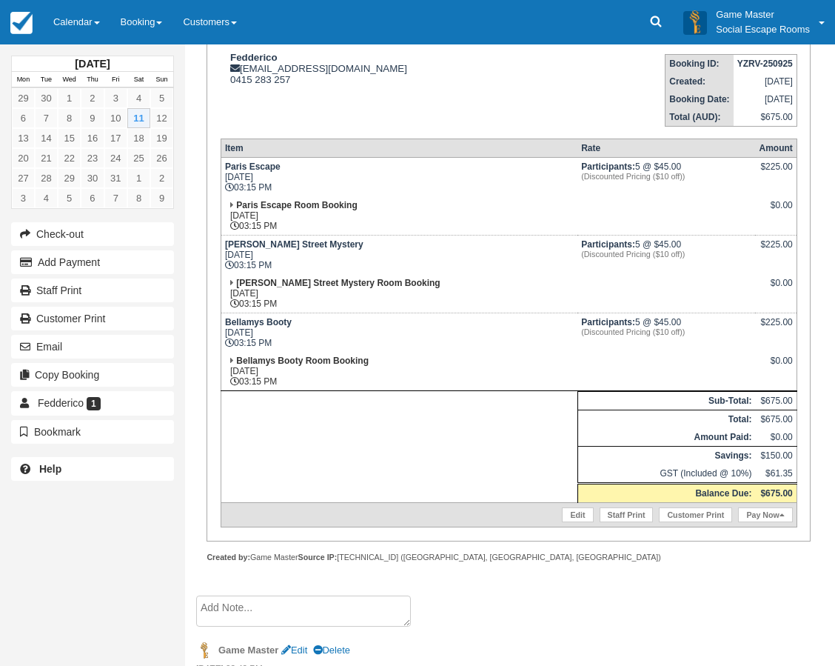
scroll to position [354, 0]
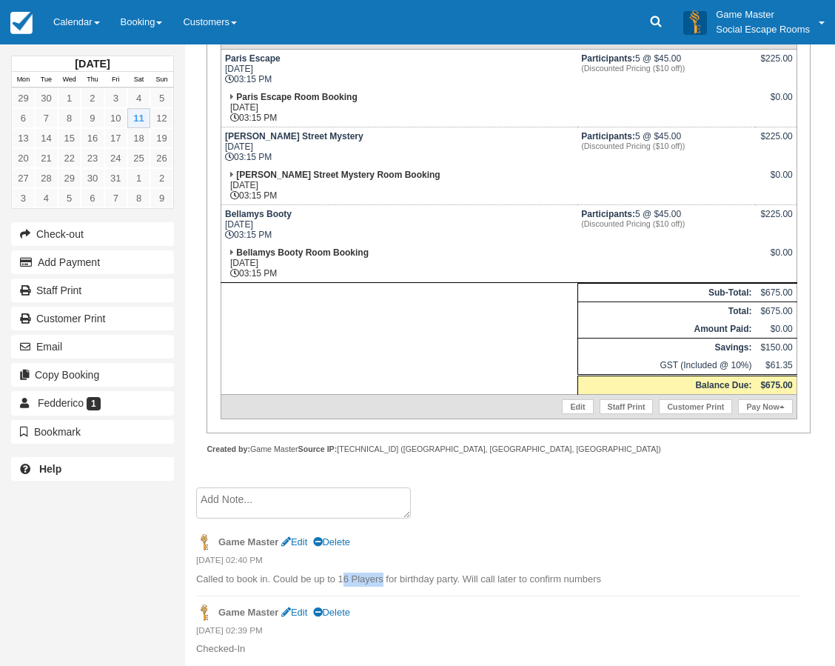
drag, startPoint x: 341, startPoint y: 581, endPoint x: 381, endPoint y: 579, distance: 40.0
click at [381, 579] on p "Called to book in. Could be up to 16 Players for birthday party. Will call late…" at bounding box center [498, 580] width 604 height 14
click at [380, 574] on p "Called to book in. Could be up to 16 Players for birthday party. Will call late…" at bounding box center [498, 580] width 604 height 14
click at [575, 408] on link "Edit" at bounding box center [577, 406] width 31 height 15
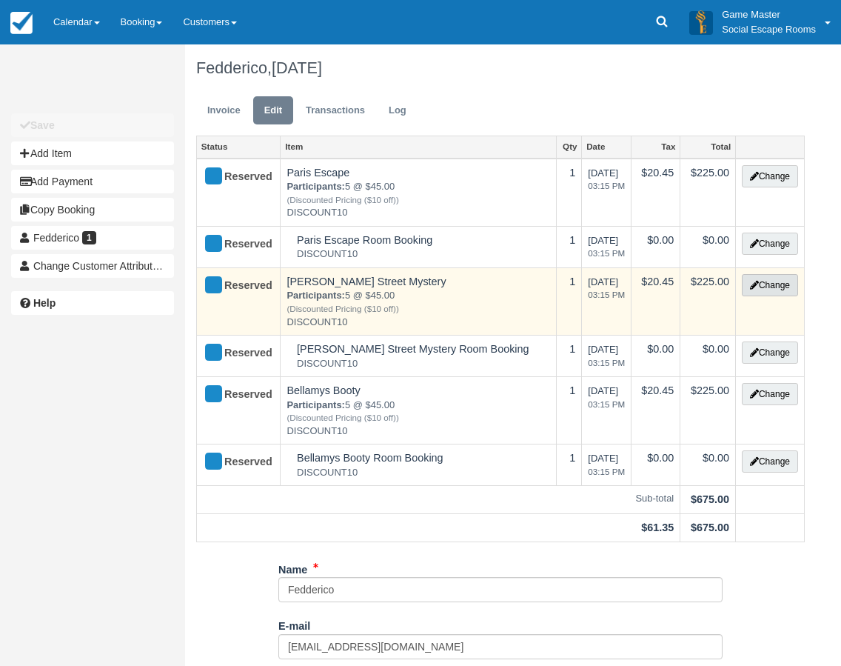
click at [782, 281] on button "Change" at bounding box center [770, 285] width 56 height 22
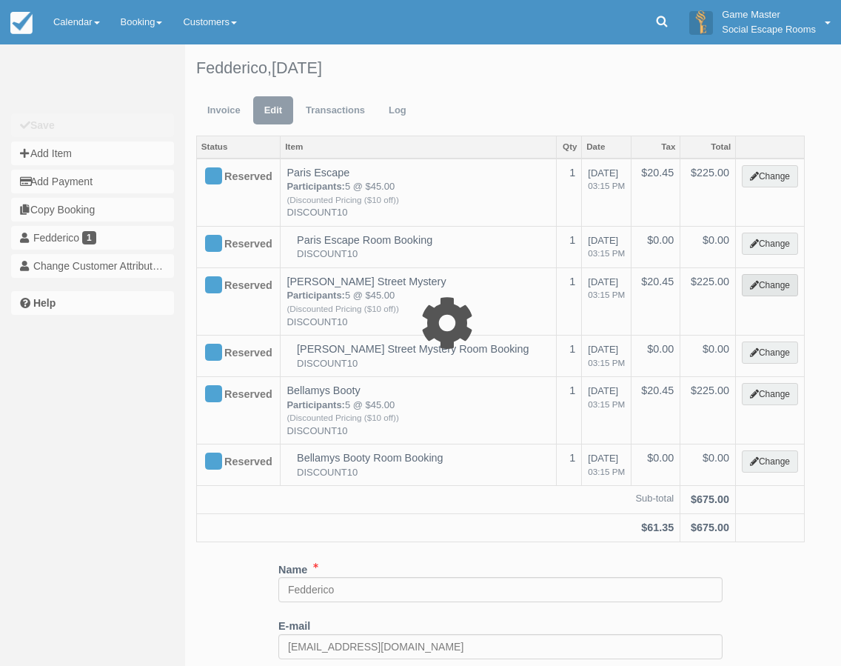
select select "2"
type input "225.00"
type input "DISCOUNT10"
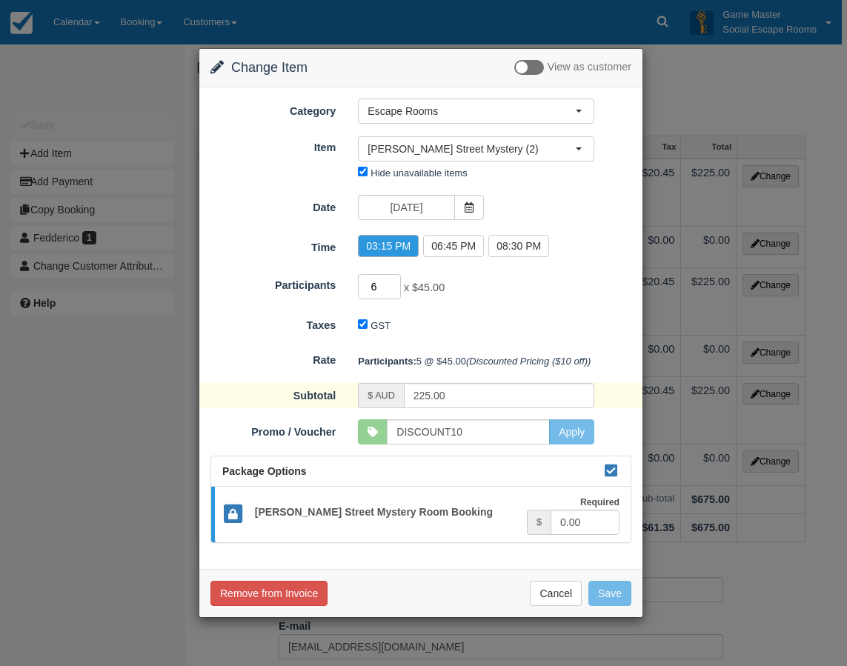
type input "6"
click at [397, 281] on input "6" at bounding box center [379, 286] width 43 height 25
type input "270.00"
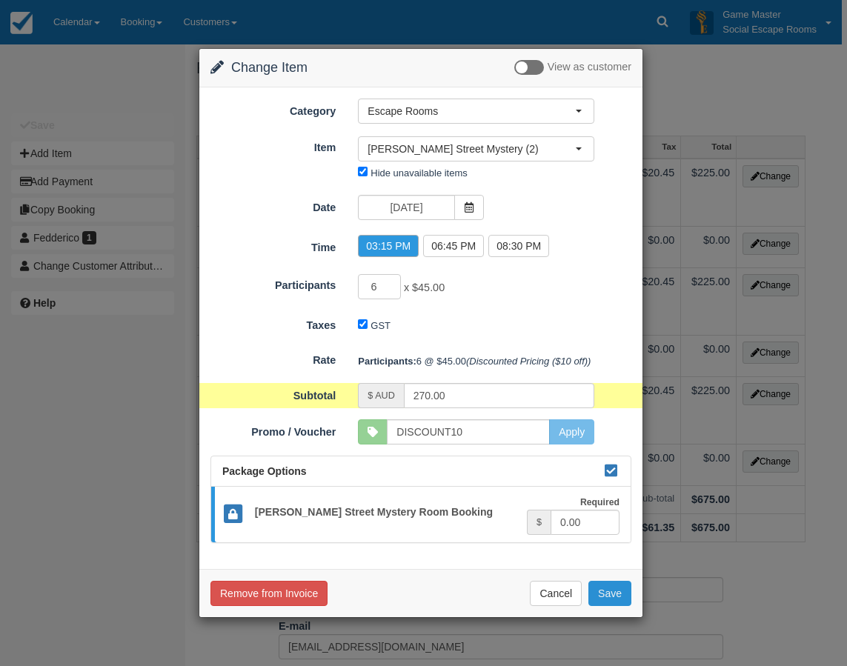
click at [616, 596] on button "Save" at bounding box center [609, 593] width 43 height 25
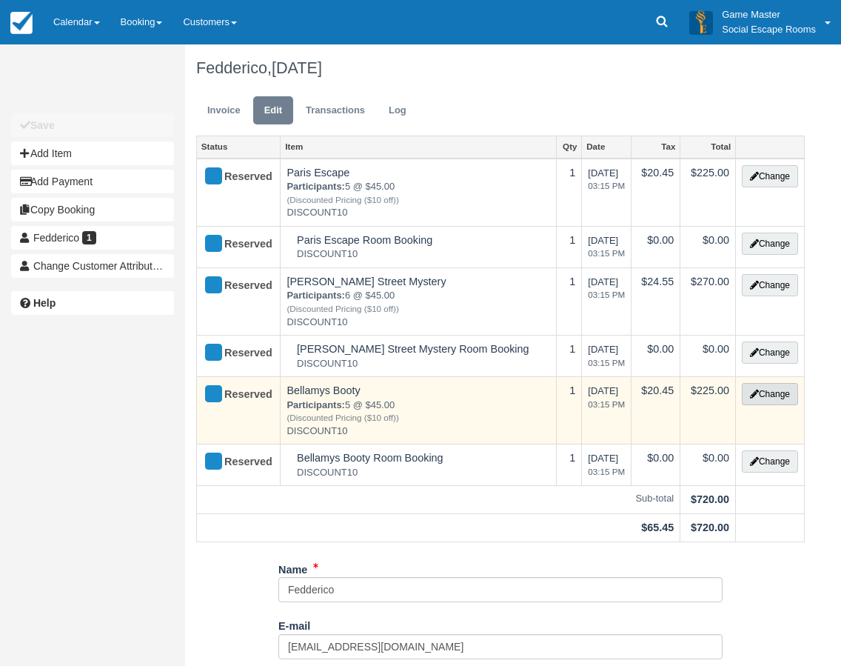
click at [767, 391] on button "Change" at bounding box center [770, 394] width 56 height 22
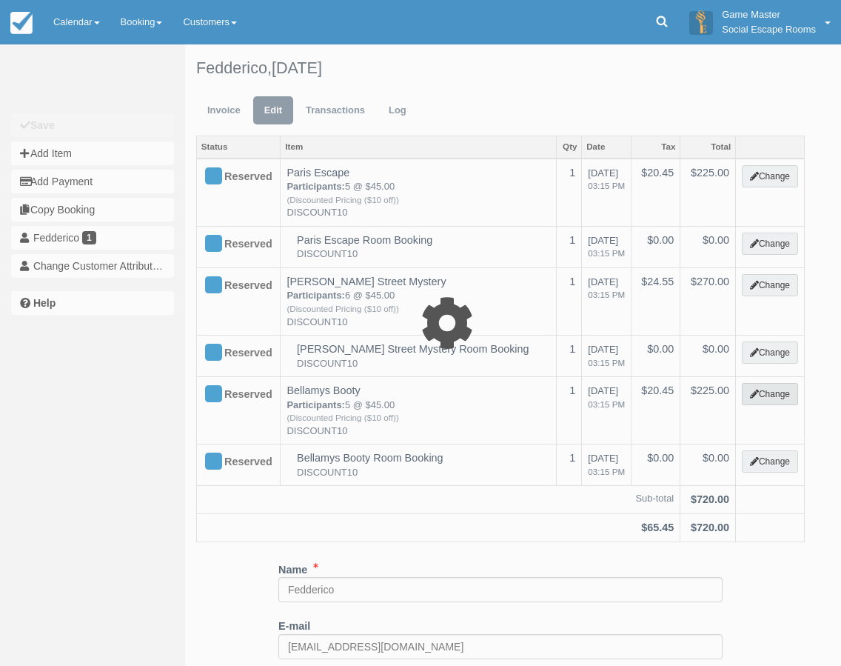
select select "2"
type input "225.00"
type input "DISCOUNT10"
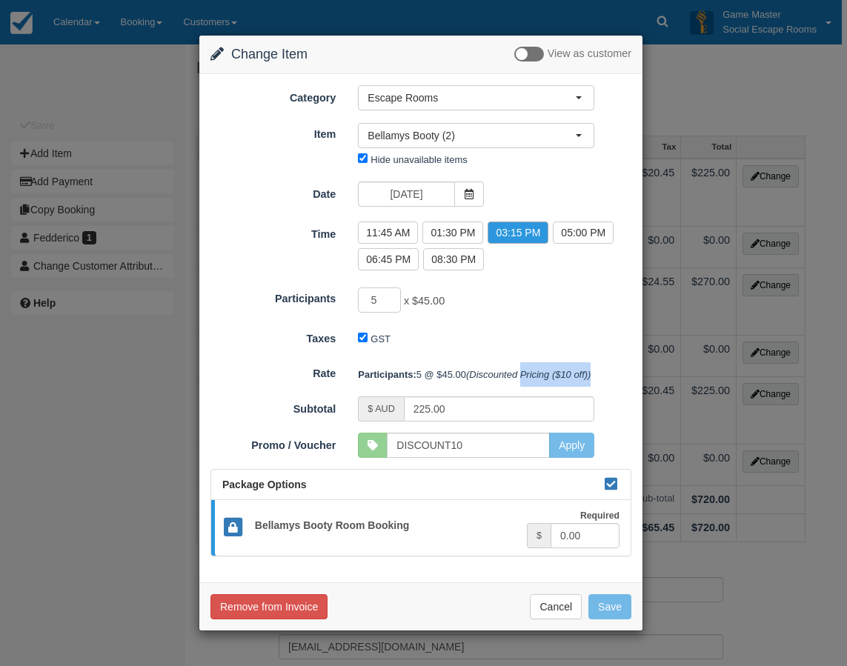
drag, startPoint x: 599, startPoint y: 376, endPoint x: 526, endPoint y: 367, distance: 73.9
click at [526, 367] on div "Participants: 5 @ $45.00 (Discounted Pricing ($10 off))" at bounding box center [495, 374] width 296 height 24
click at [790, 516] on div "Change Item Add Item View as customer Category Escape Rooms Merchandise Game Re…" at bounding box center [423, 333] width 847 height 666
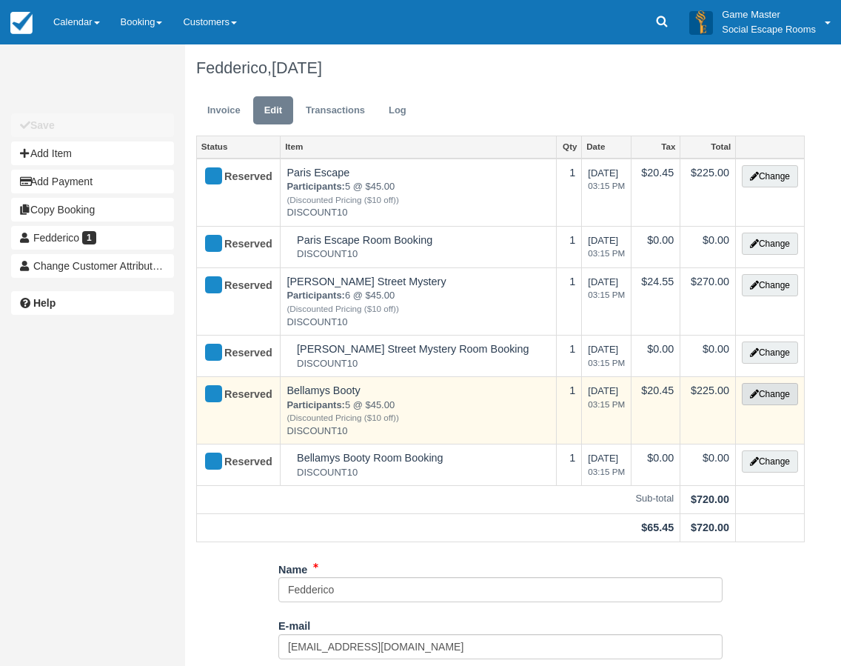
click at [775, 390] on button "Change" at bounding box center [770, 394] width 56 height 22
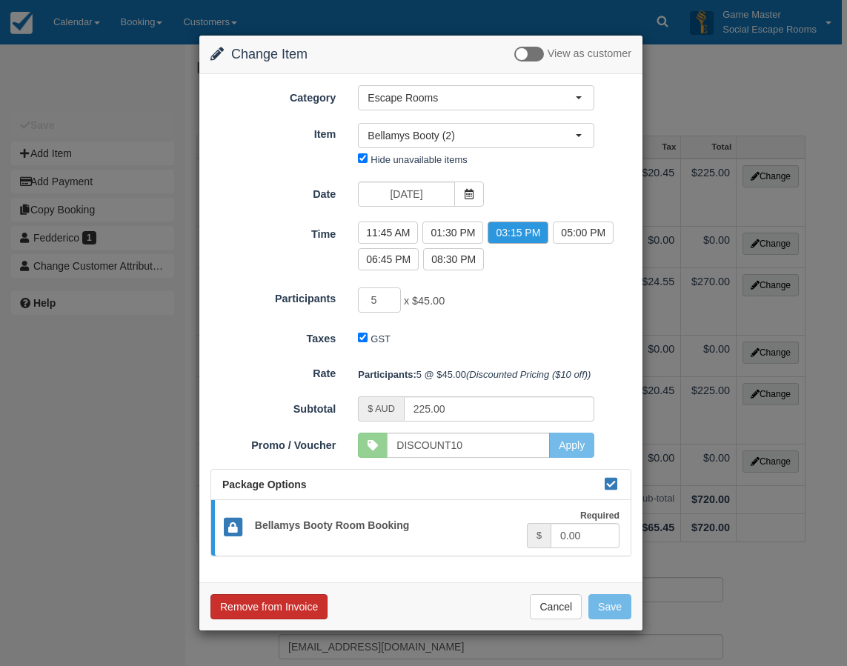
click at [276, 600] on button "Remove from Invoice" at bounding box center [268, 606] width 117 height 25
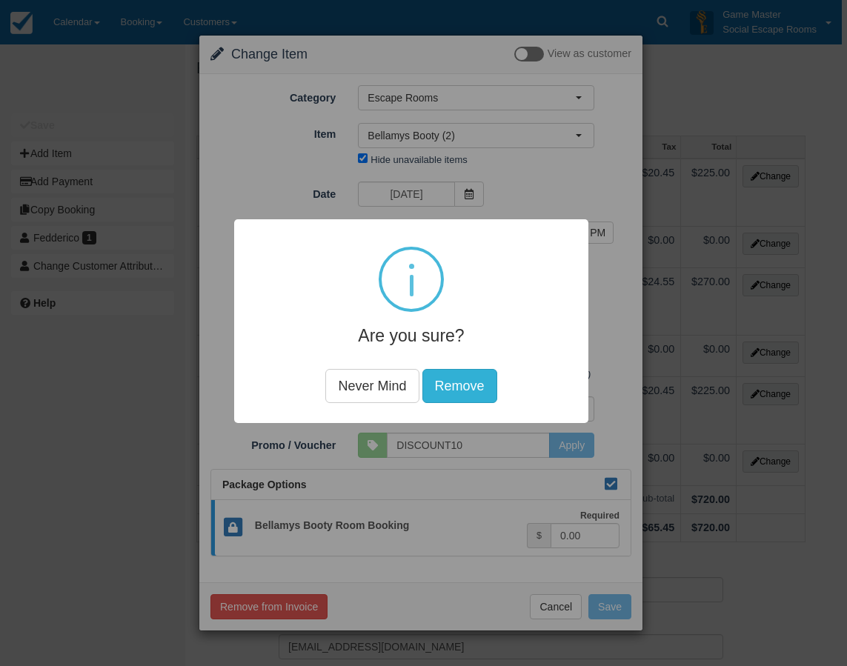
click at [453, 394] on button "Remove" at bounding box center [458, 385] width 75 height 34
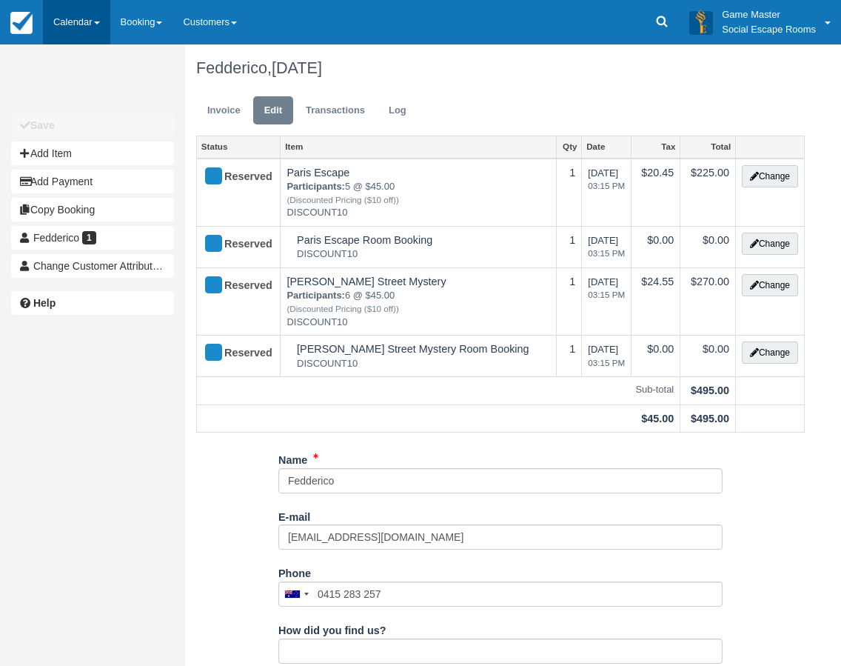
click at [82, 4] on link "Calendar" at bounding box center [76, 22] width 67 height 44
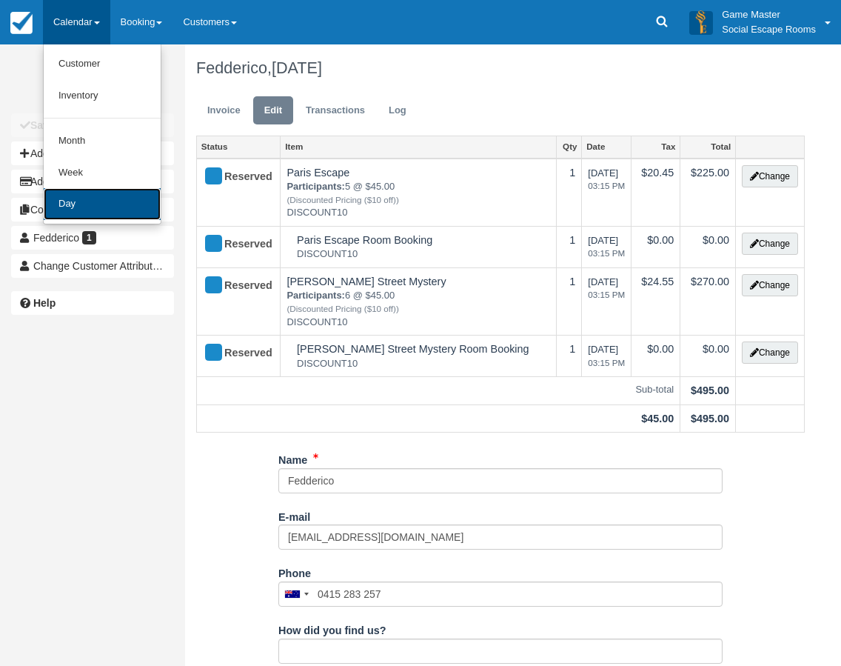
click at [99, 188] on link "Day" at bounding box center [102, 204] width 117 height 32
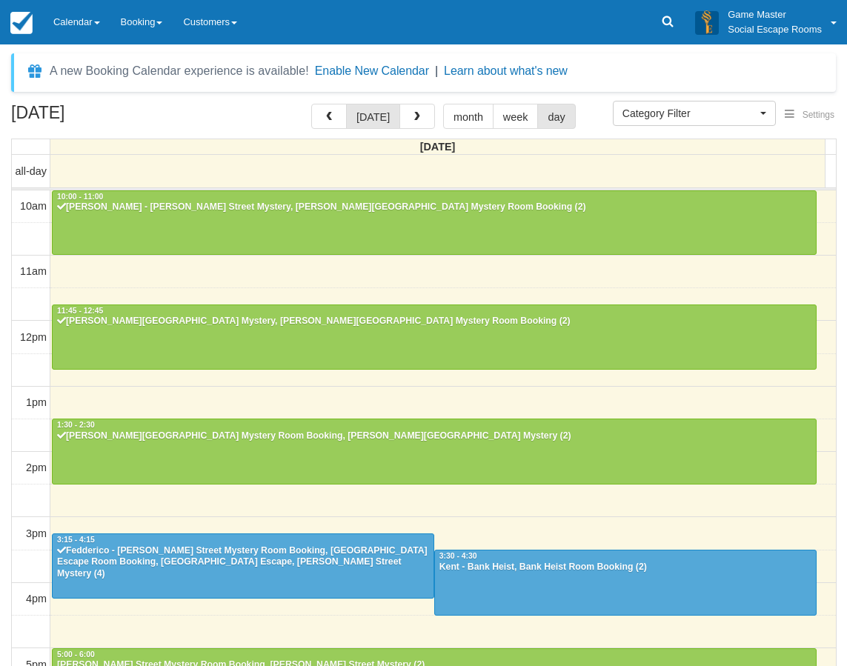
select select
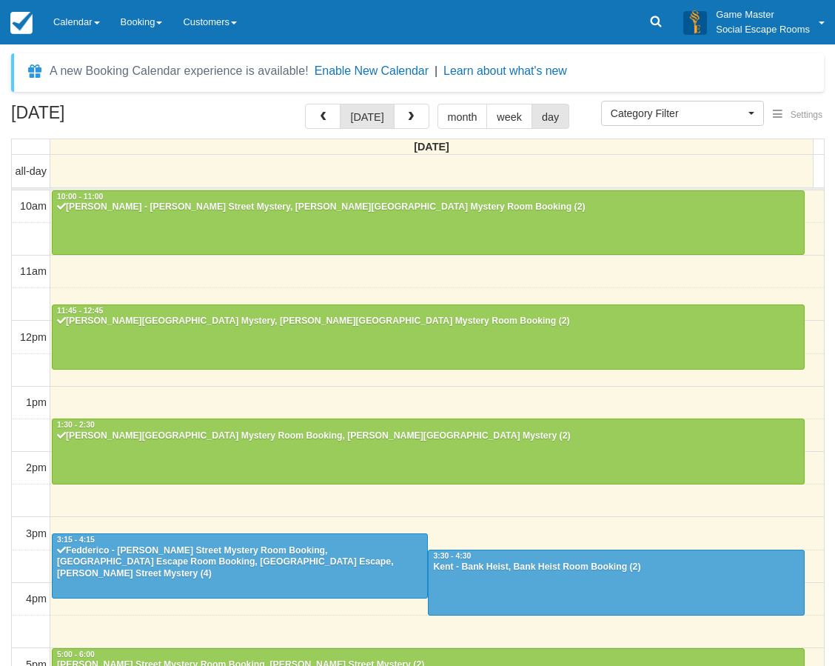
scroll to position [299, 0]
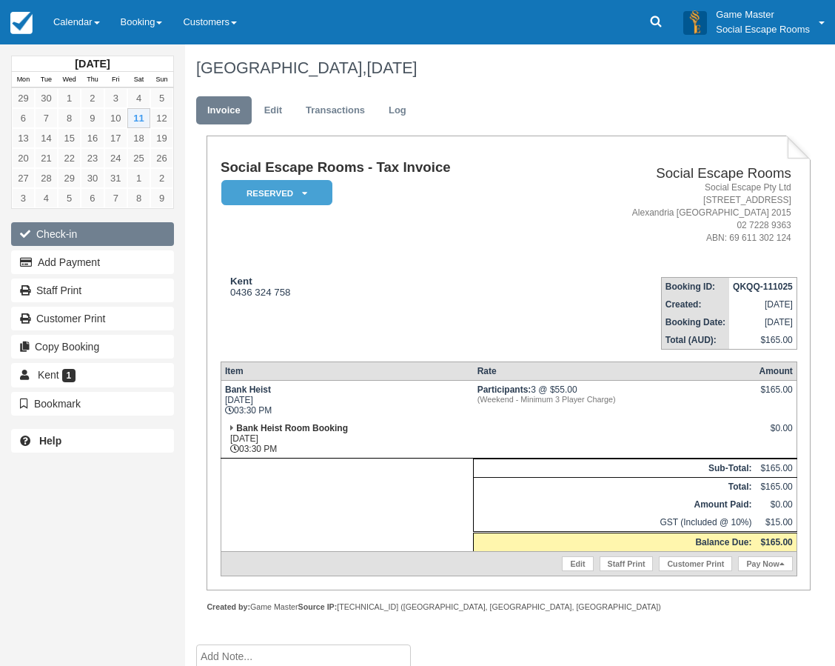
click at [57, 236] on button "Check-in" at bounding box center [92, 234] width 163 height 24
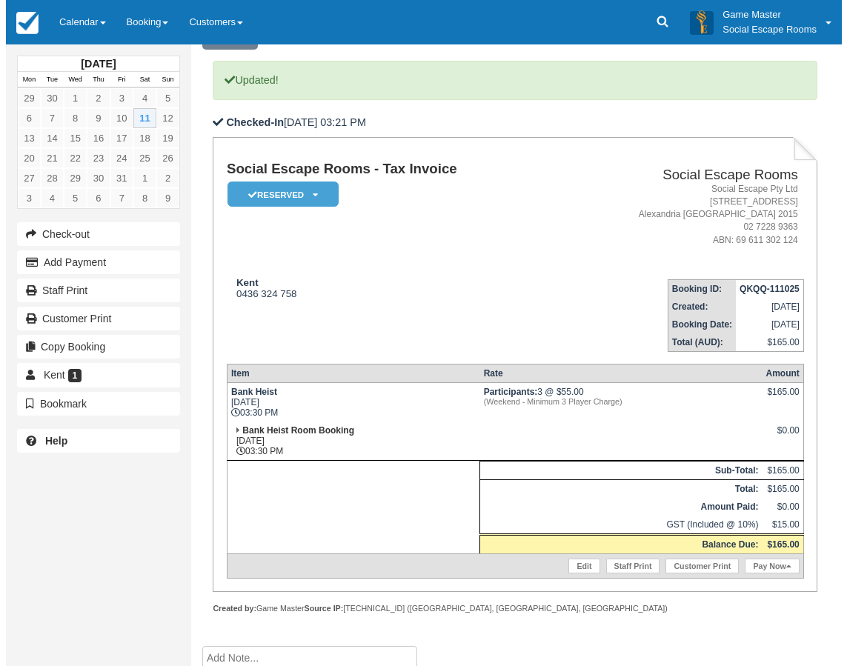
scroll to position [164, 0]
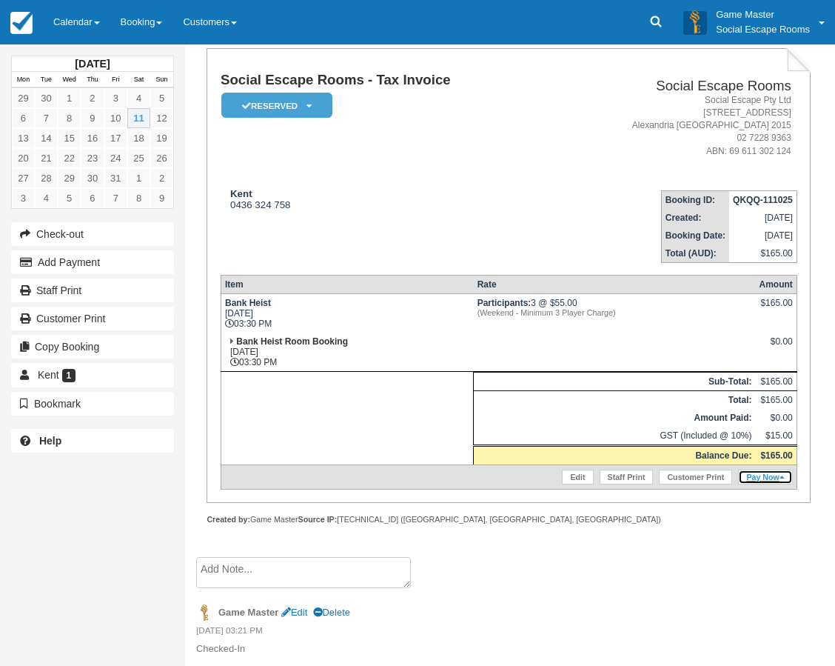
click at [776, 480] on link "Pay Now" at bounding box center [765, 477] width 54 height 15
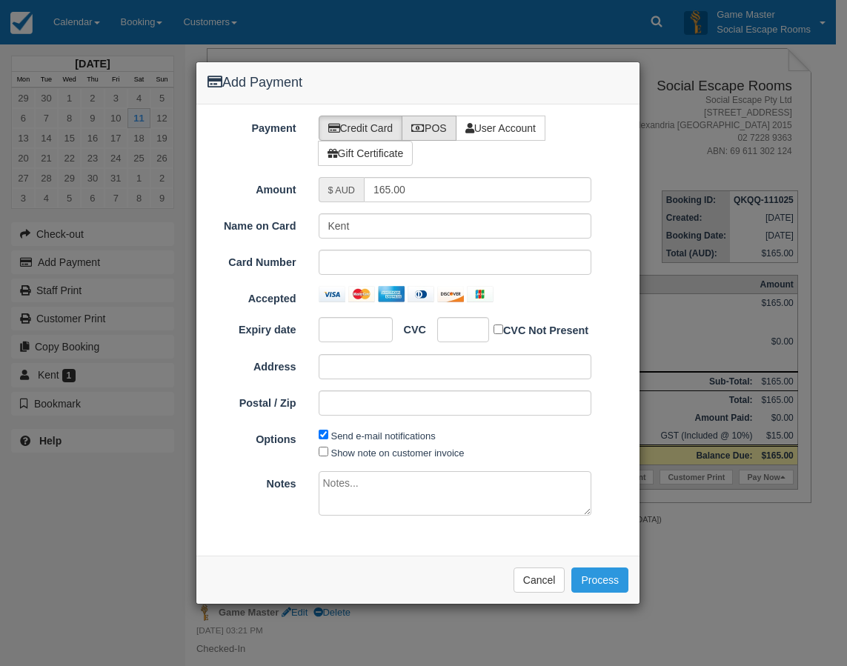
click at [425, 134] on label "POS" at bounding box center [428, 128] width 55 height 25
radio input "true"
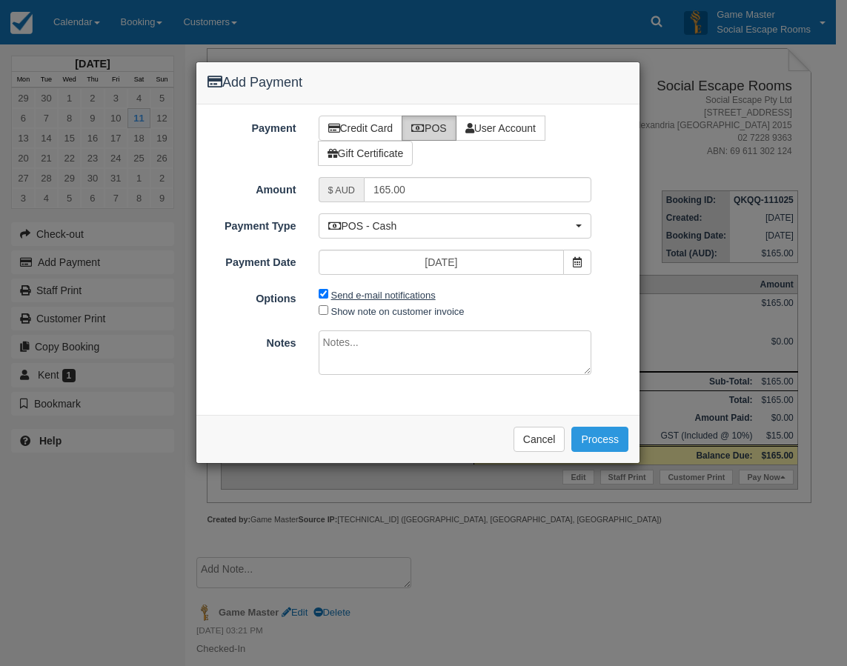
click at [401, 294] on label "Send e-mail notifications" at bounding box center [383, 295] width 104 height 11
click at [328, 294] on input "Send e-mail notifications" at bounding box center [323, 294] width 10 height 10
checkbox input "false"
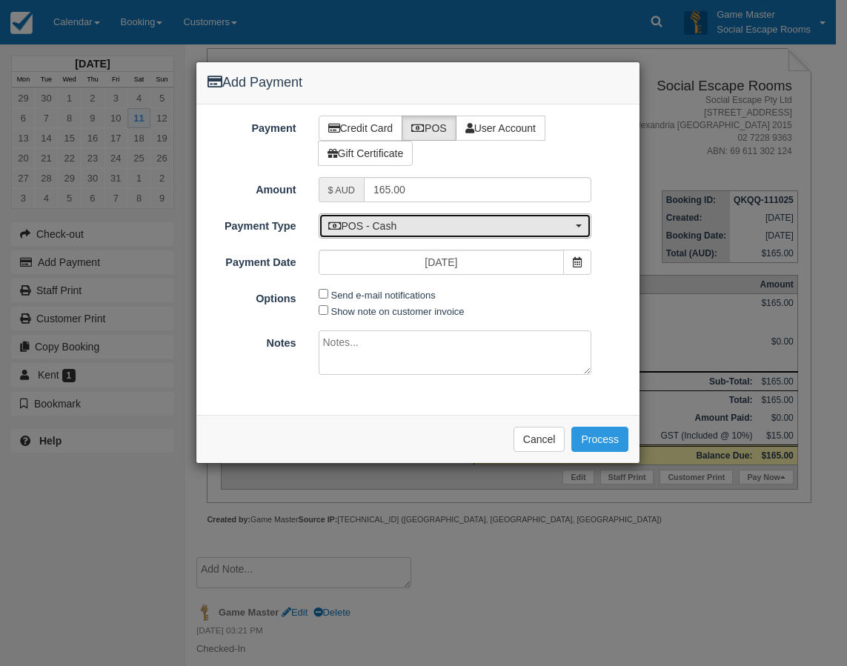
click at [395, 231] on span "POS - Cash" at bounding box center [450, 226] width 244 height 15
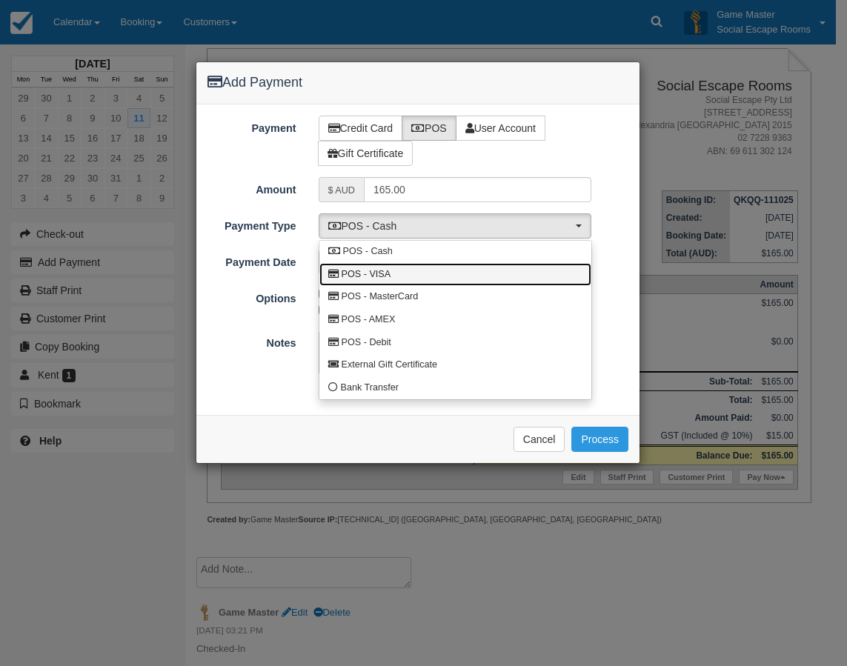
click at [397, 278] on link "POS - VISA" at bounding box center [455, 274] width 272 height 23
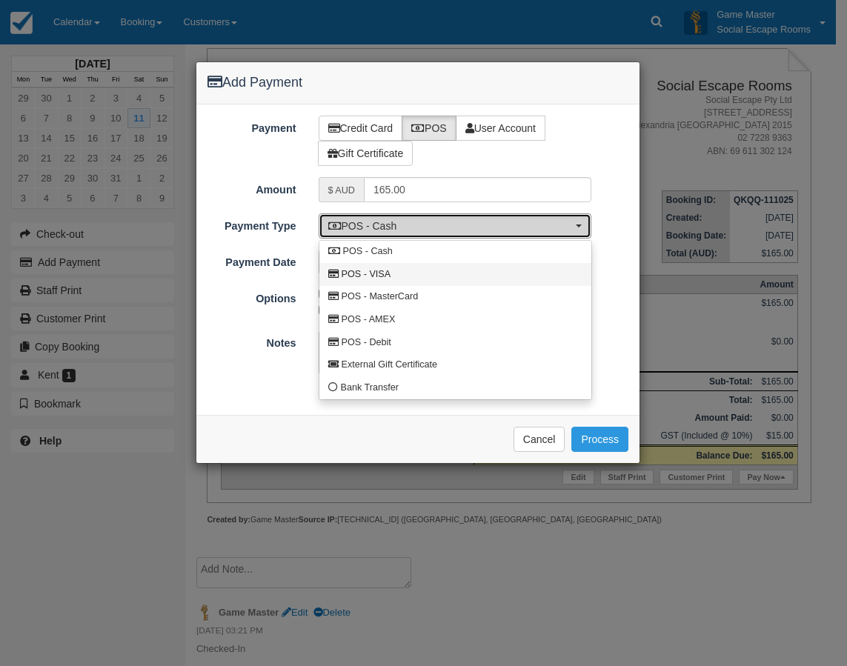
select select "VISA"
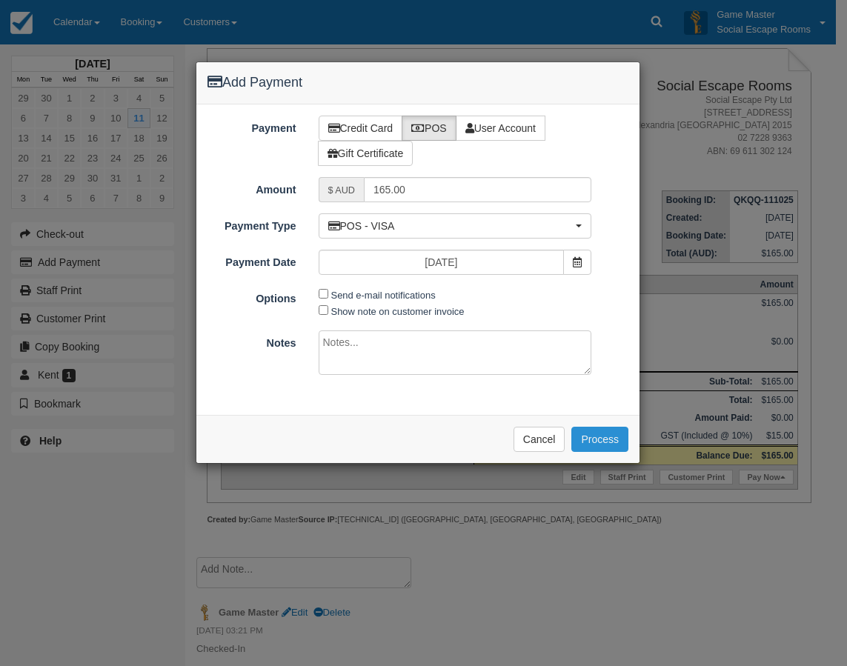
click at [603, 438] on button "Process" at bounding box center [599, 439] width 57 height 25
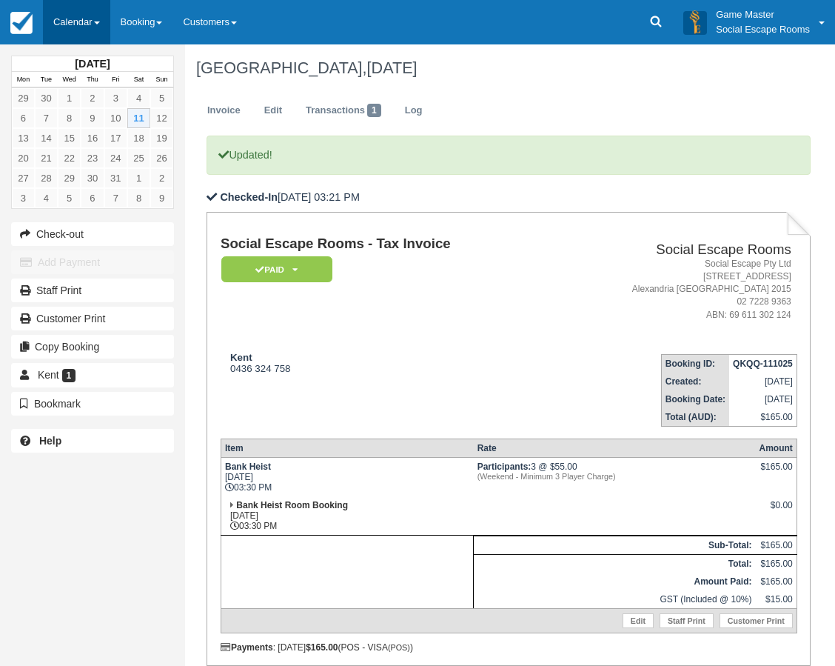
click at [73, 25] on link "Calendar" at bounding box center [76, 22] width 67 height 44
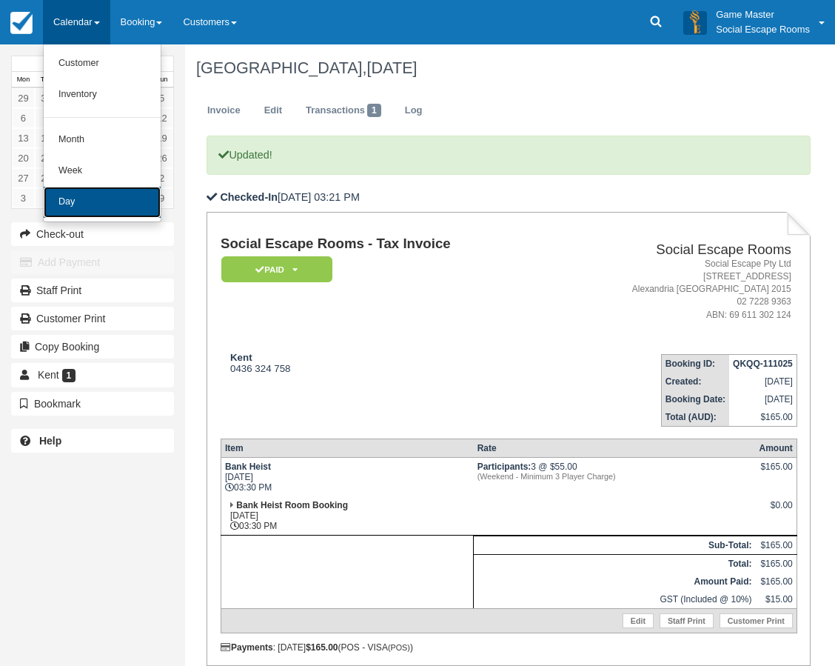
click at [104, 199] on link "Day" at bounding box center [102, 202] width 117 height 31
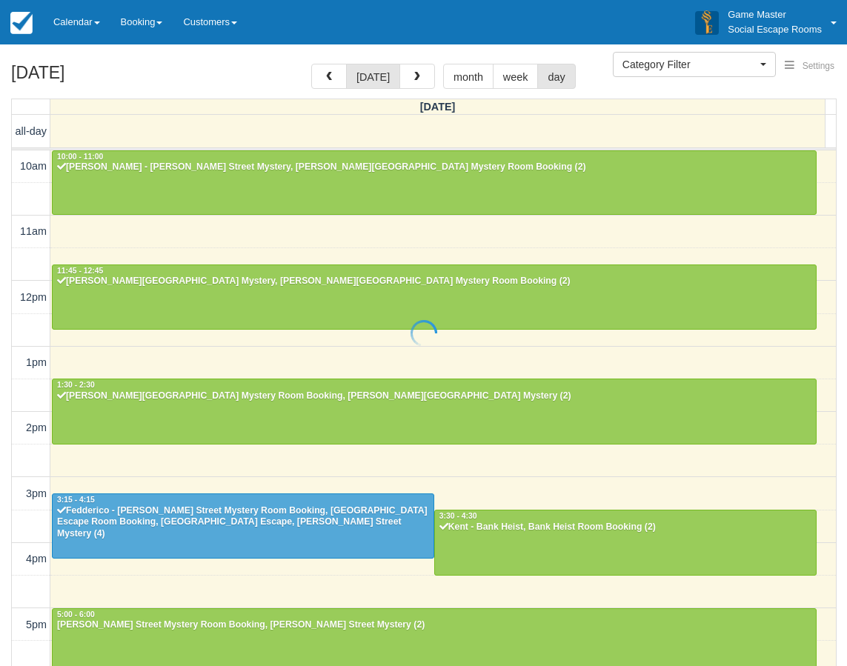
select select
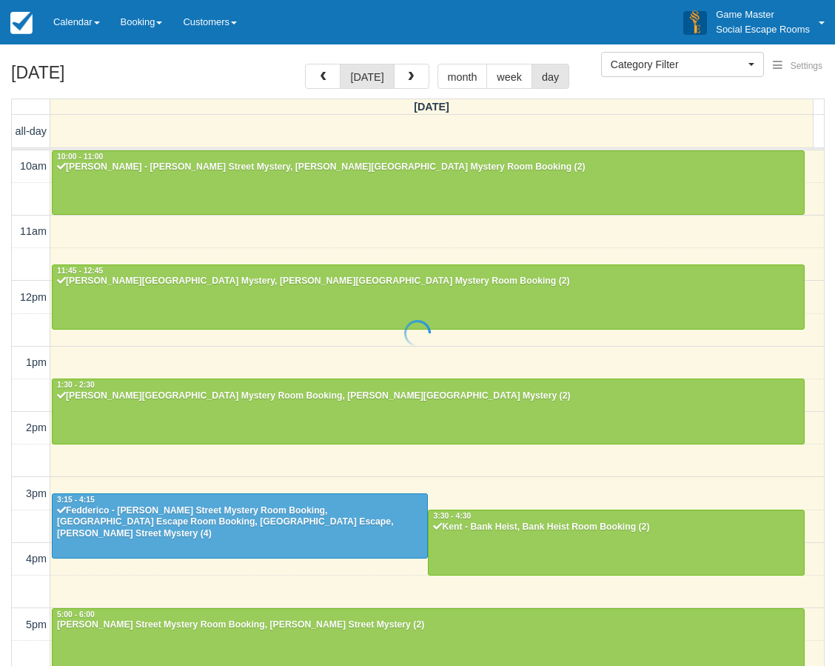
scroll to position [299, 0]
